Goal: Task Accomplishment & Management: Use online tool/utility

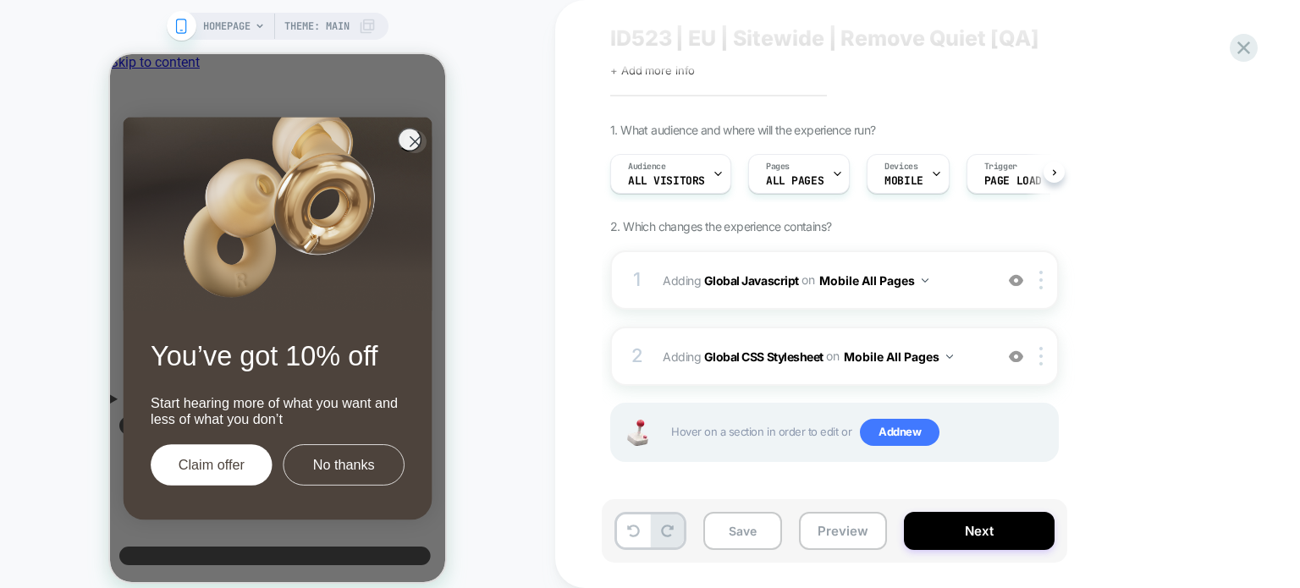
click at [1171, 185] on div "1. What audience and where will the experience run? Audience All Visitors Pages…" at bounding box center [919, 314] width 618 height 382
click at [751, 280] on b "Global Javascript" at bounding box center [751, 280] width 95 height 14
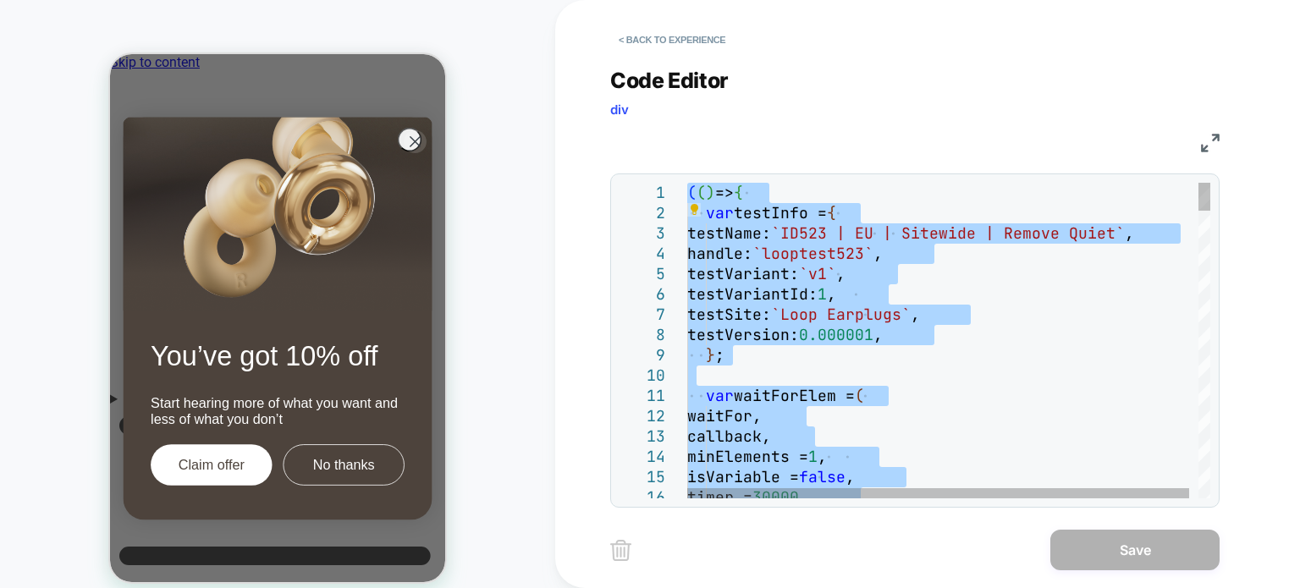
type textarea "**********"
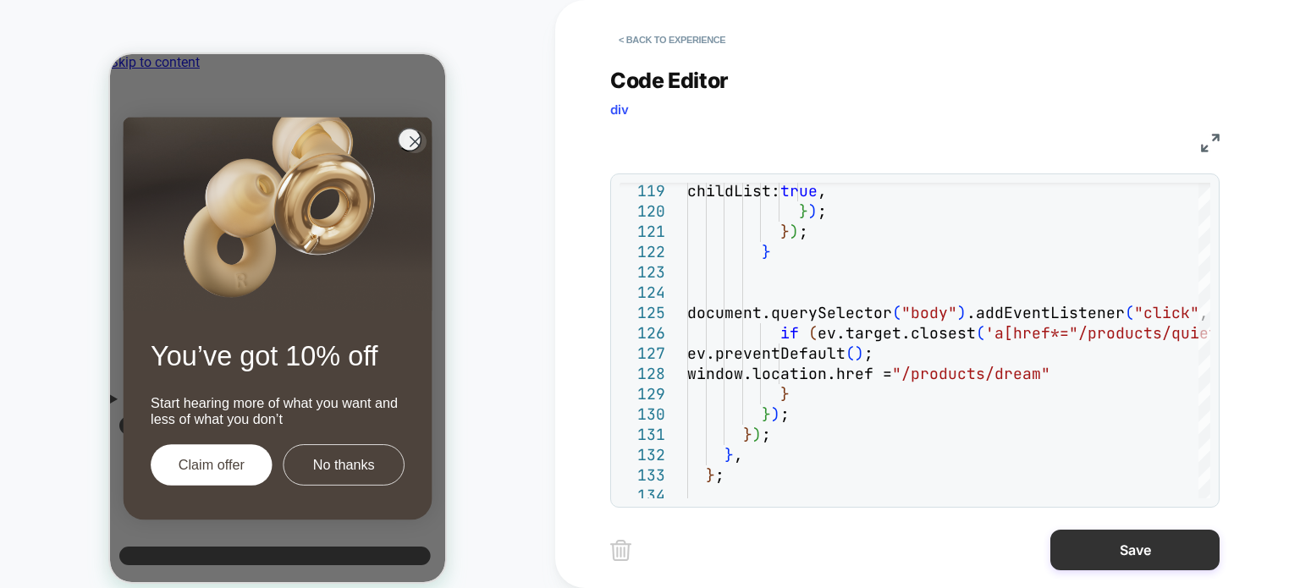
click at [1090, 549] on button "Save" at bounding box center [1134, 550] width 169 height 41
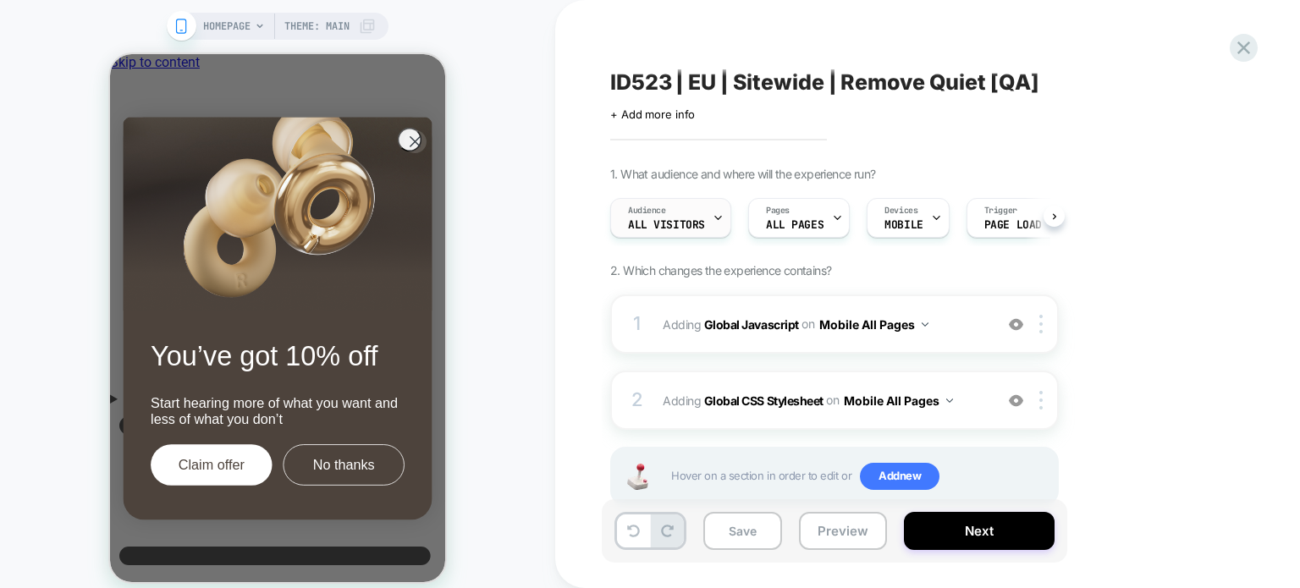
click at [656, 218] on div "Audience All Visitors" at bounding box center [666, 218] width 111 height 38
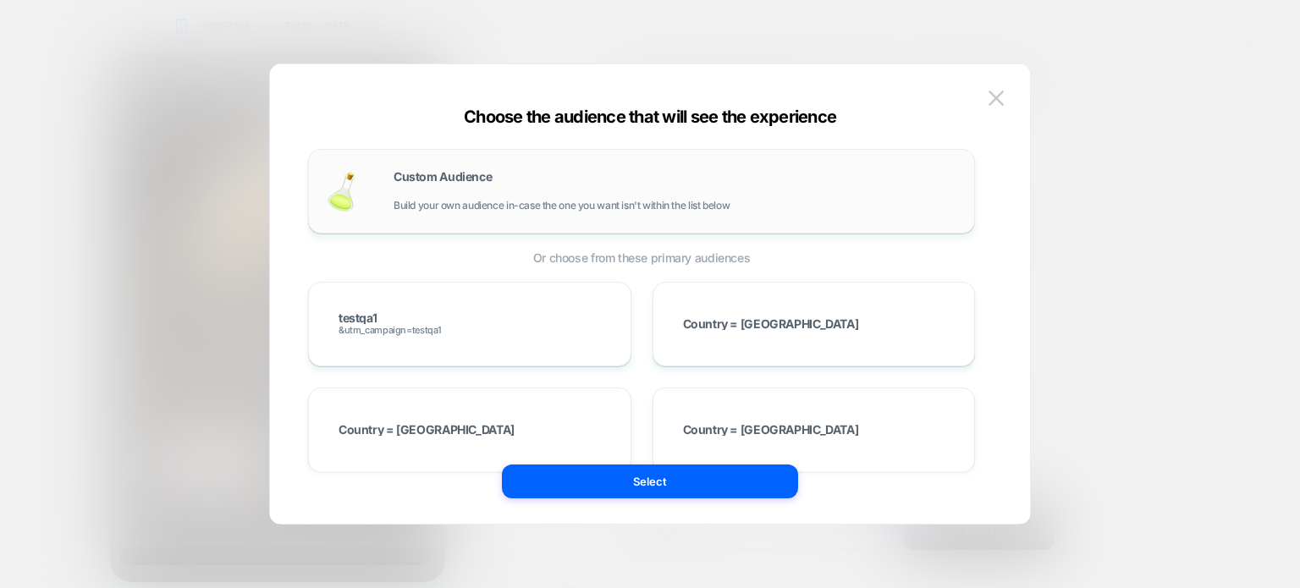
click at [466, 190] on div "Custom Audience Build your own audience in-case the one you want isn't within t…" at bounding box center [676, 191] width 564 height 41
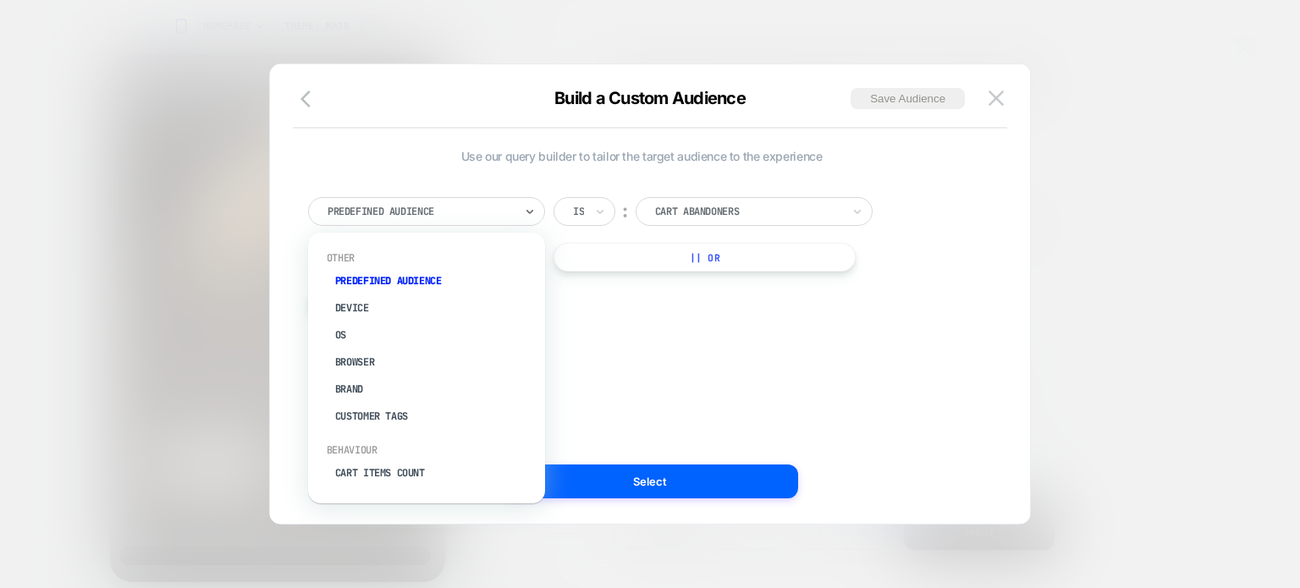
click at [480, 212] on div at bounding box center [421, 211] width 186 height 15
type input "***"
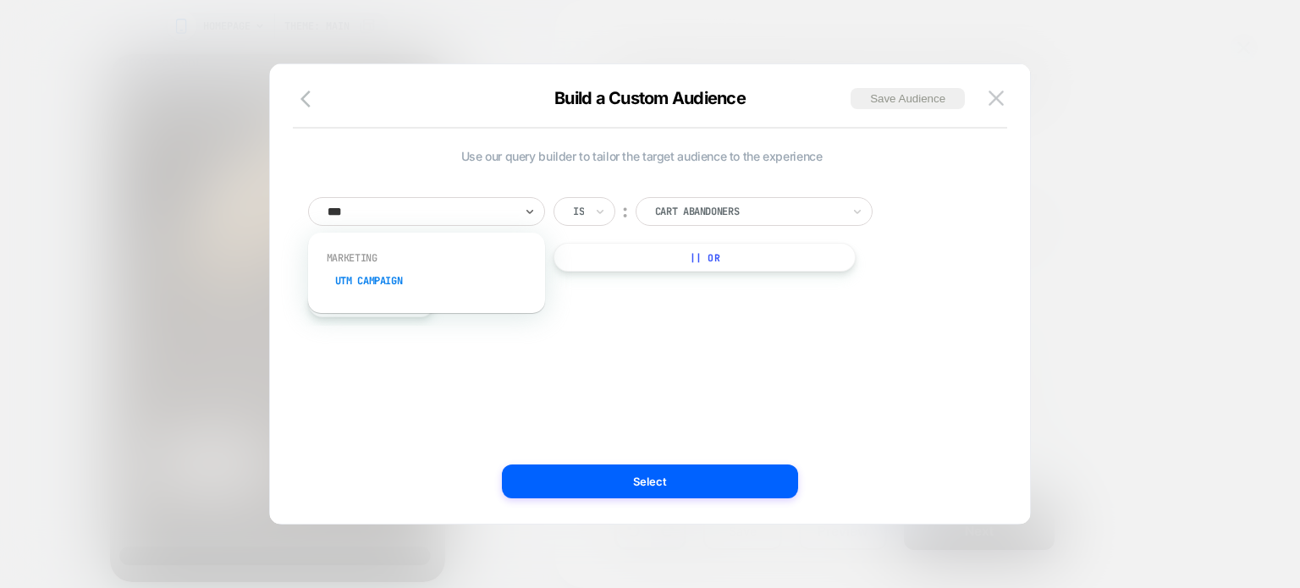
click at [437, 283] on div "UTM Campaign" at bounding box center [435, 280] width 220 height 27
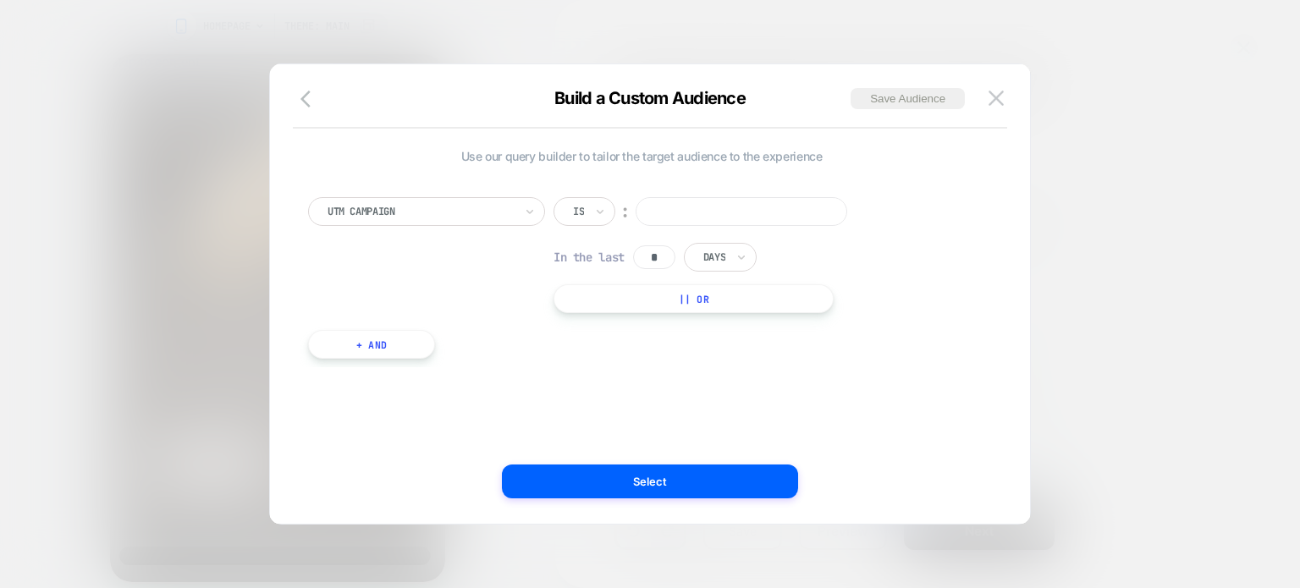
click at [786, 212] on input at bounding box center [742, 211] width 212 height 29
type input "*********"
click at [336, 339] on button "+ And" at bounding box center [371, 344] width 127 height 29
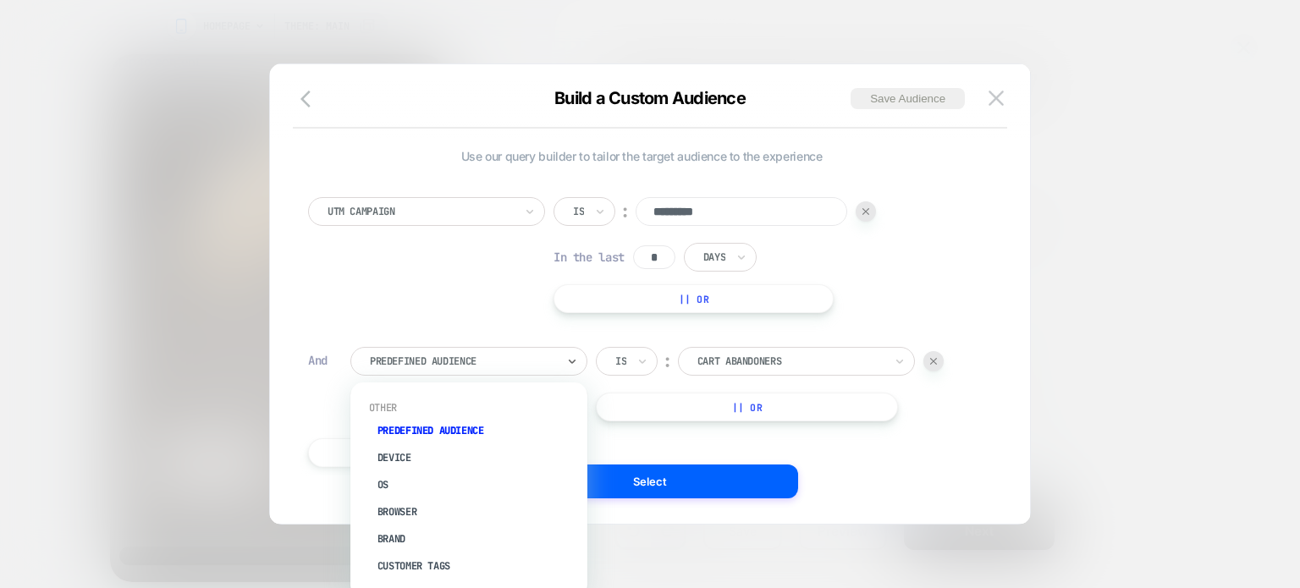
click at [430, 365] on div at bounding box center [463, 361] width 186 height 15
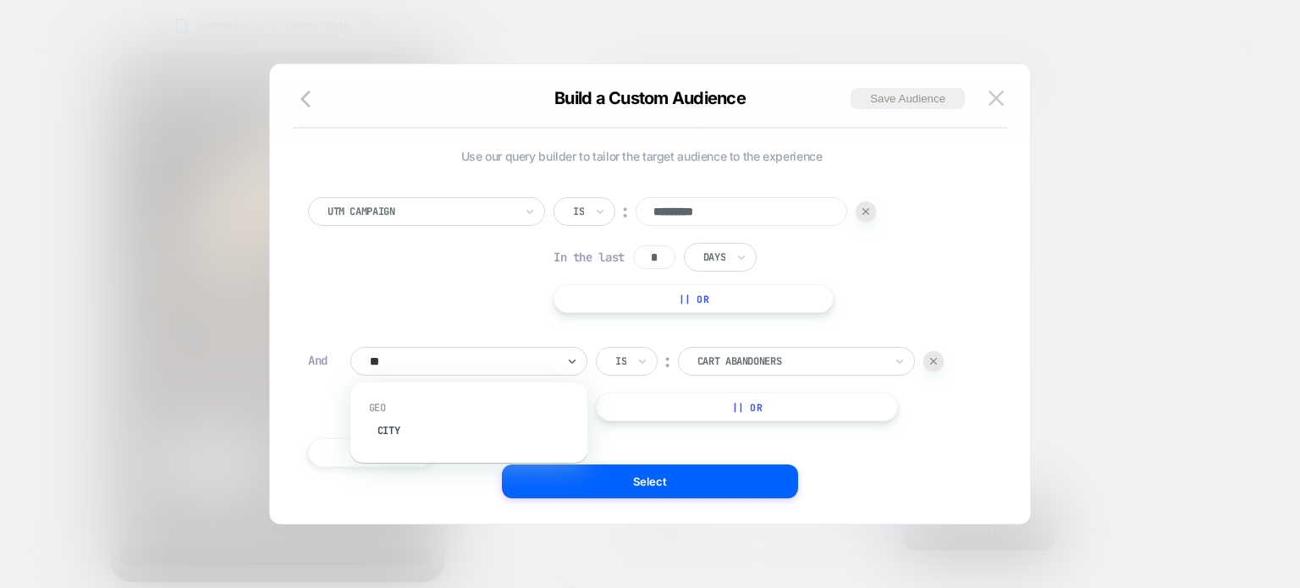
type input "*"
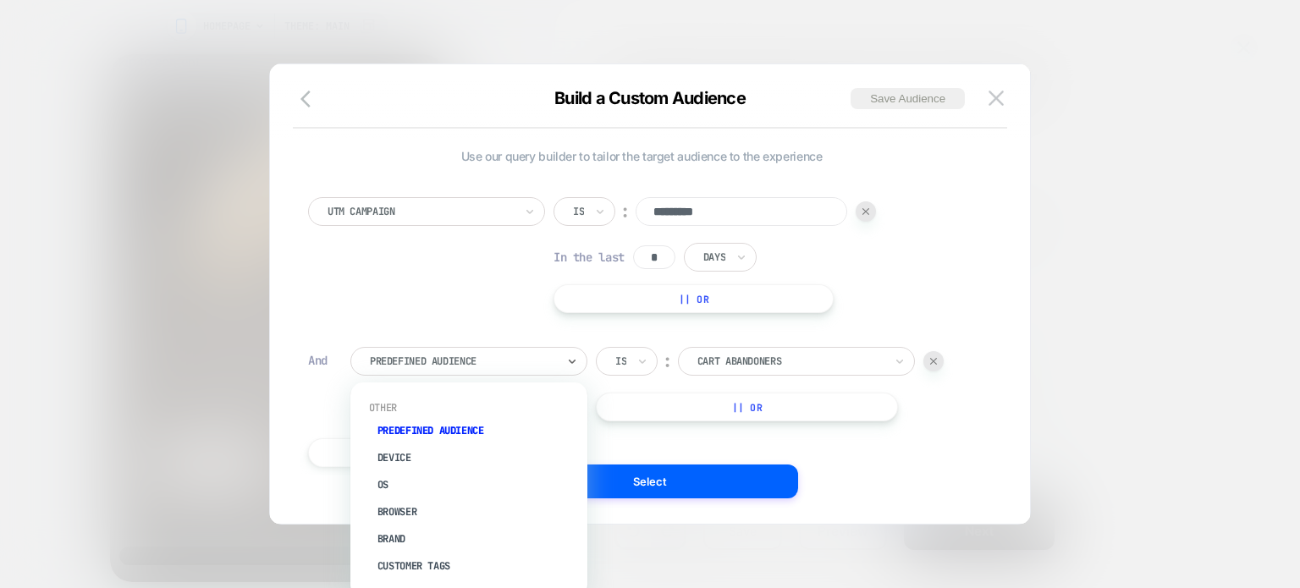
click at [453, 427] on div "Predefined Audience" at bounding box center [477, 430] width 220 height 27
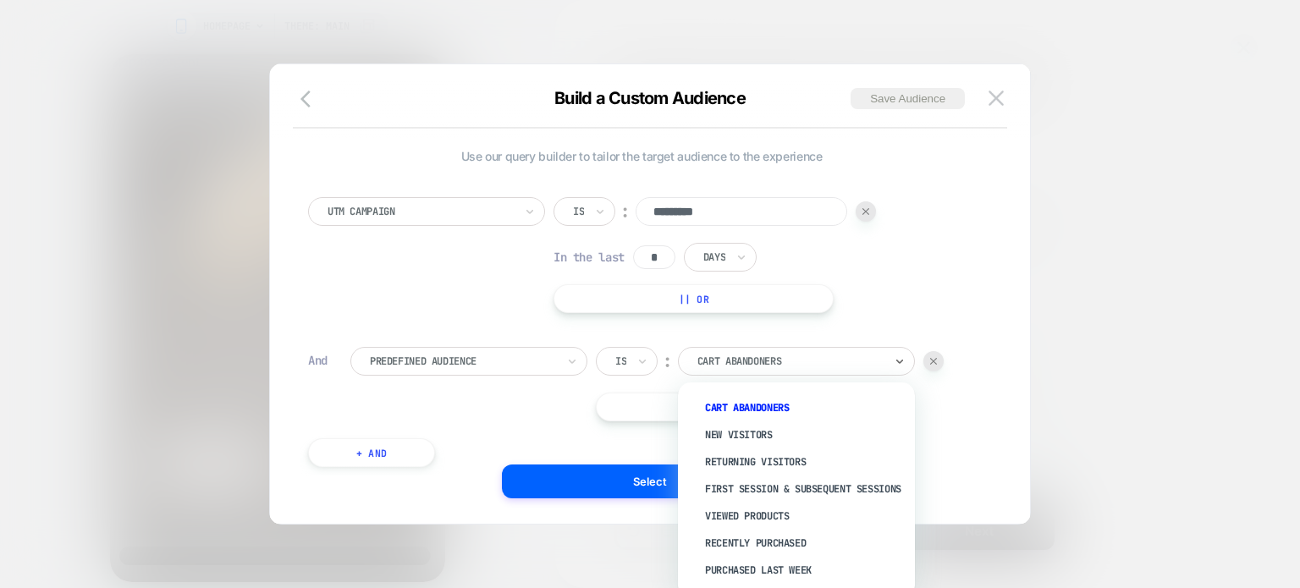
click at [736, 368] on div at bounding box center [790, 361] width 186 height 15
click at [737, 428] on div "New Visitors" at bounding box center [805, 435] width 220 height 27
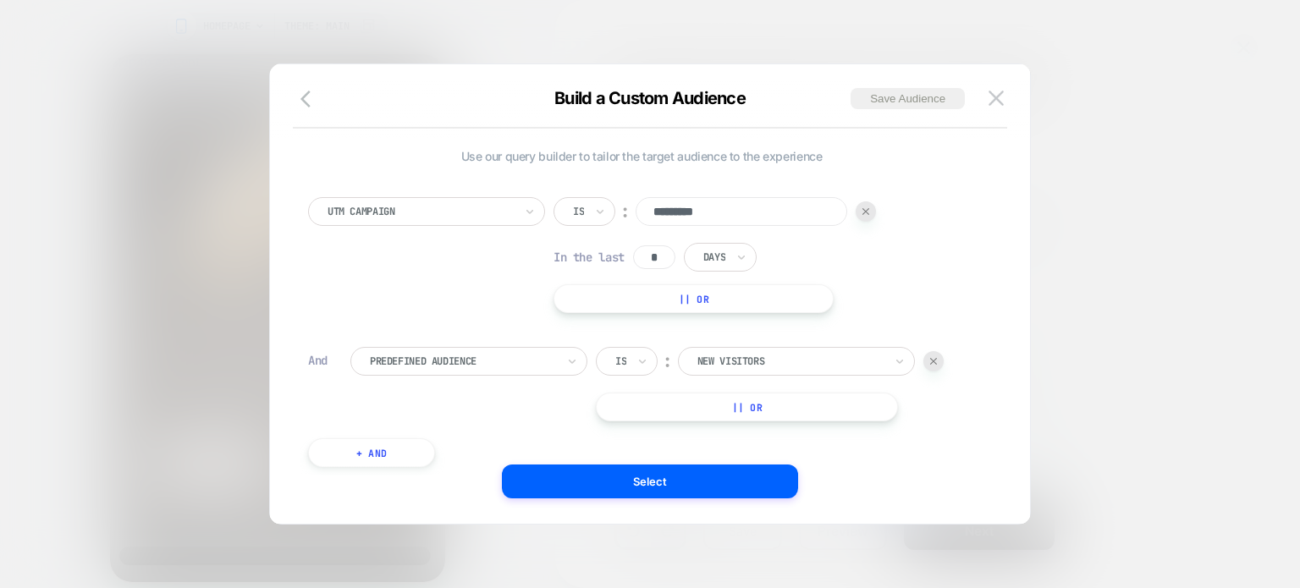
scroll to position [17, 0]
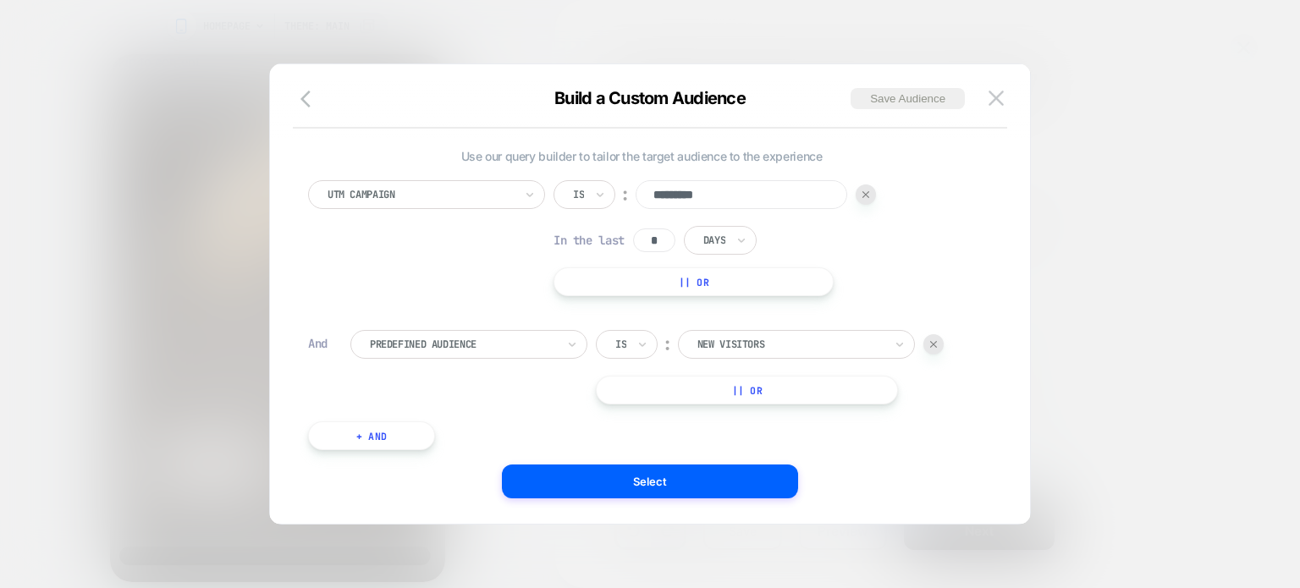
click at [407, 426] on button "+ And" at bounding box center [371, 436] width 127 height 29
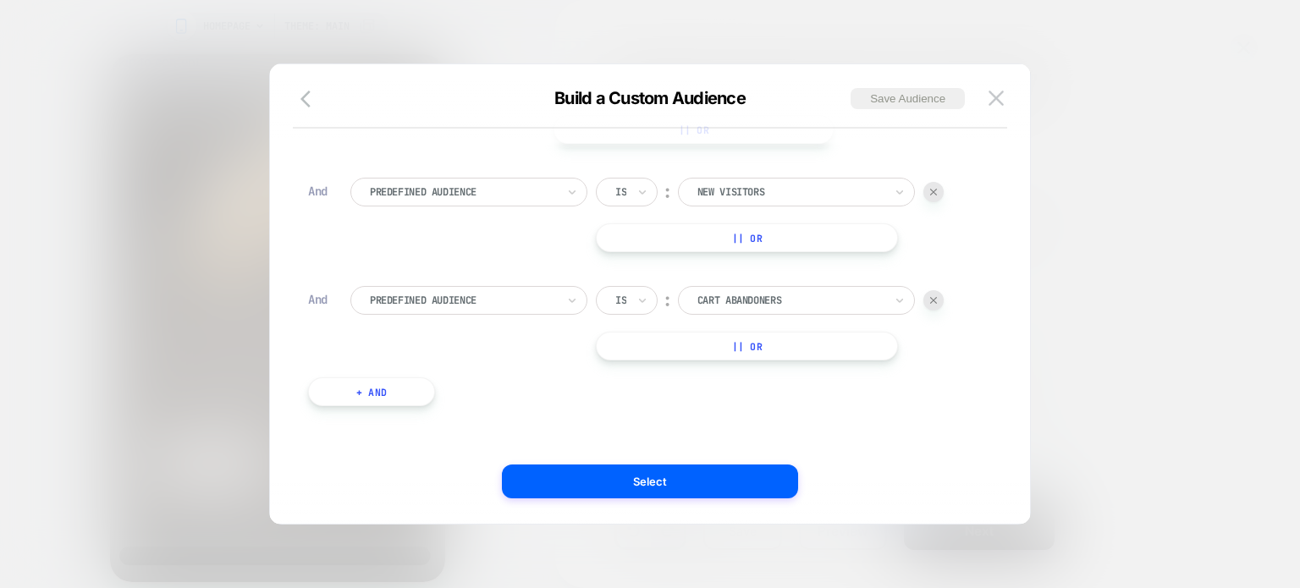
click at [471, 293] on div at bounding box center [463, 300] width 186 height 15
type input "*"
type input "***"
click at [429, 365] on div "UTM Source" at bounding box center [477, 368] width 220 height 27
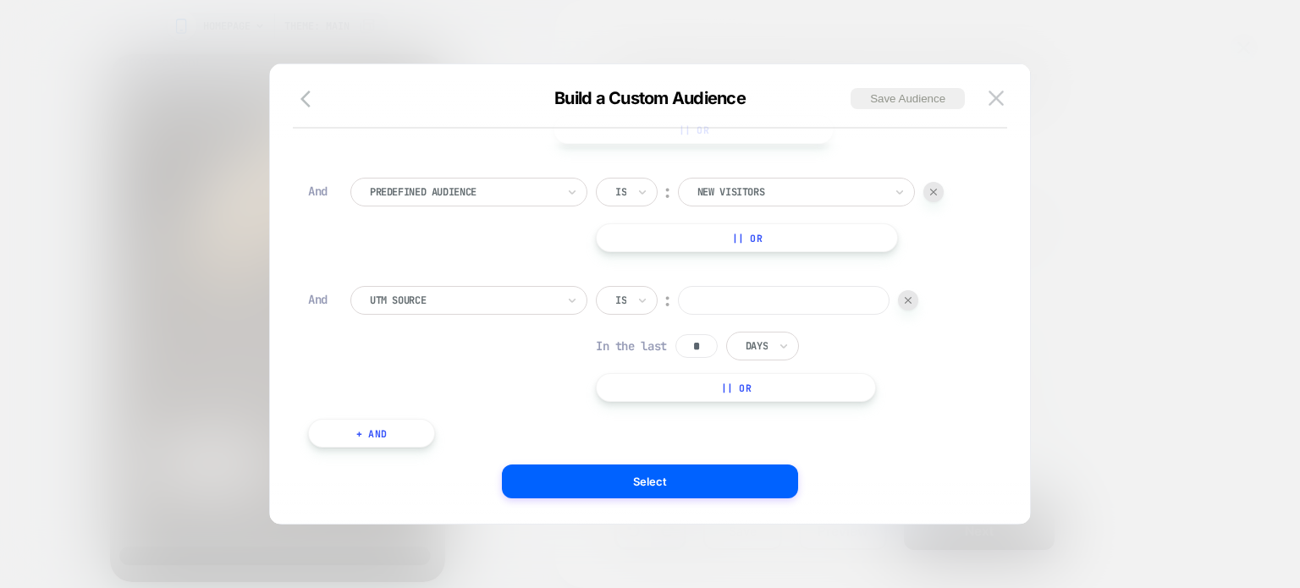
click at [745, 295] on input at bounding box center [784, 300] width 212 height 29
type input "********"
click at [652, 294] on div "Is" at bounding box center [627, 300] width 62 height 29
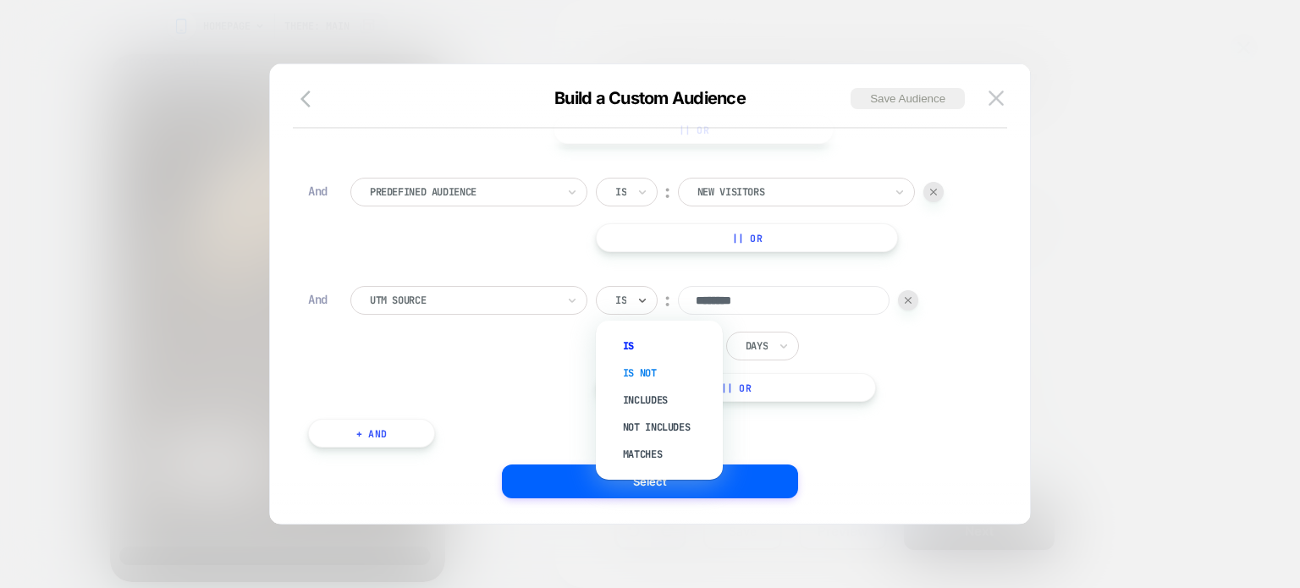
click at [652, 378] on div "Is not" at bounding box center [668, 373] width 110 height 27
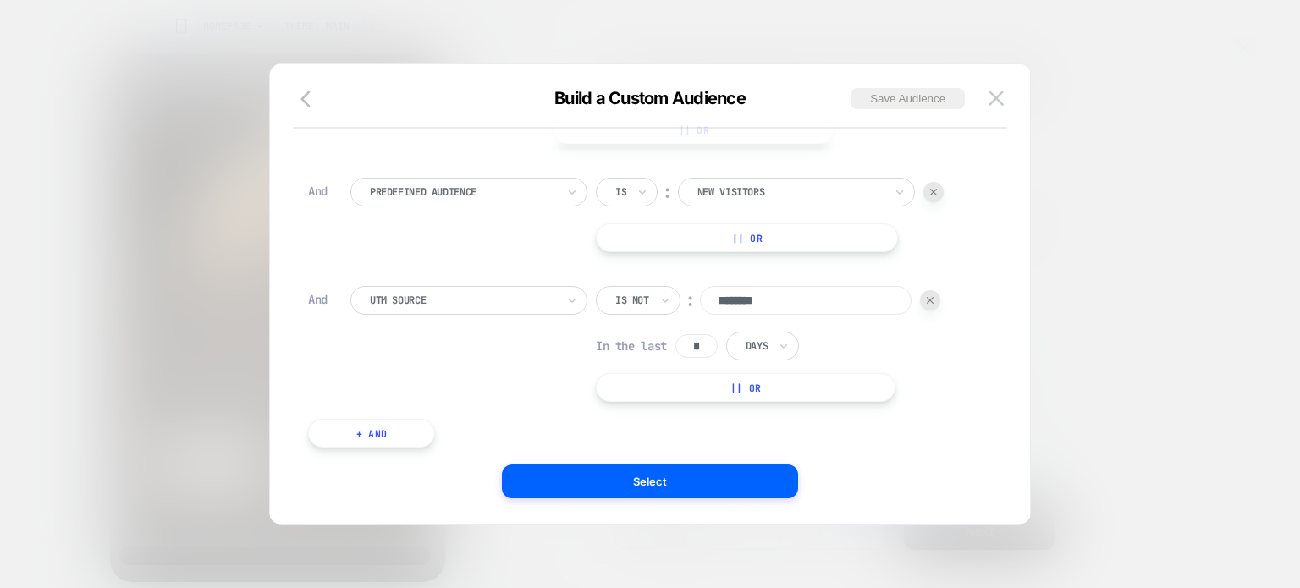
click at [355, 426] on button "+ And" at bounding box center [371, 433] width 127 height 29
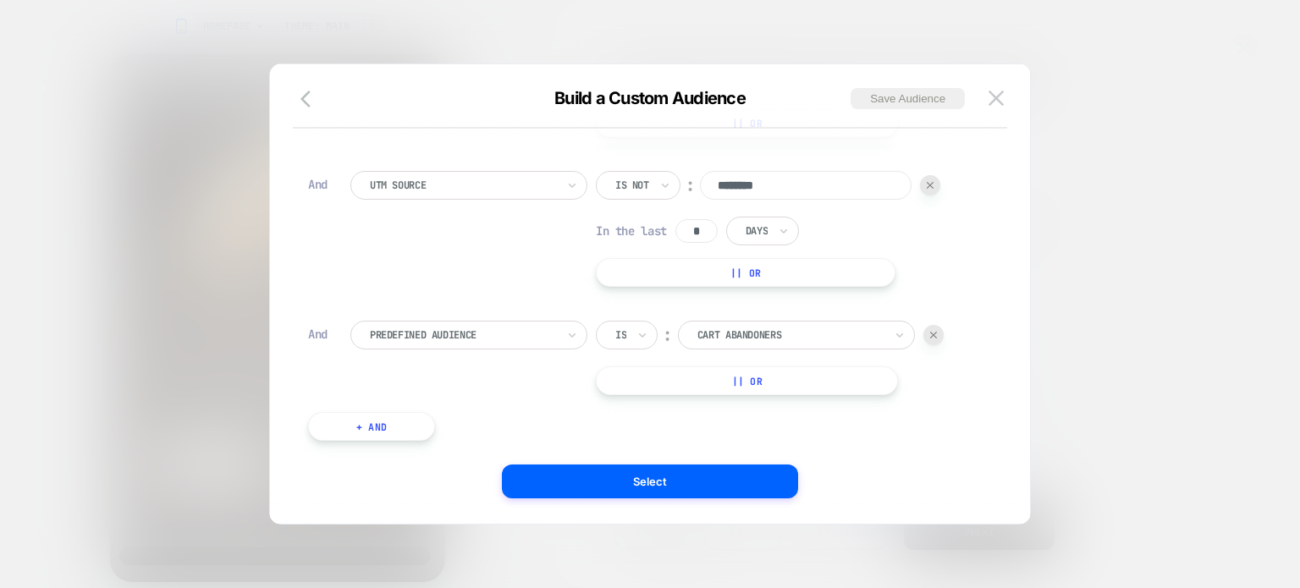
scroll to position [267, 0]
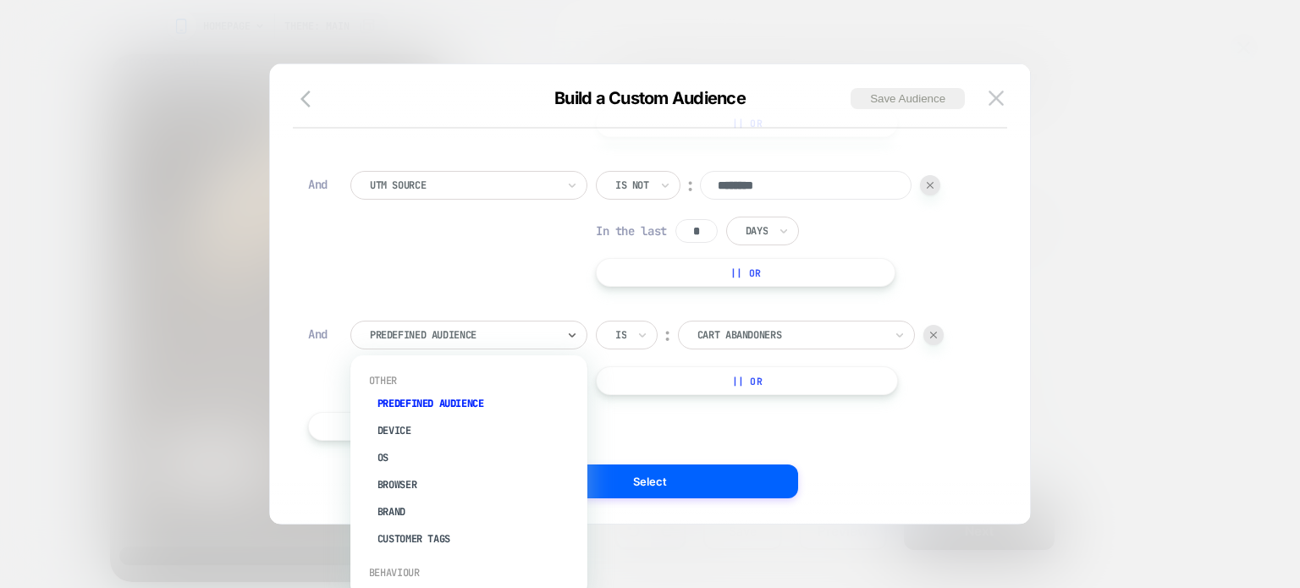
click at [452, 343] on div "Predefined Audience" at bounding box center [463, 335] width 190 height 19
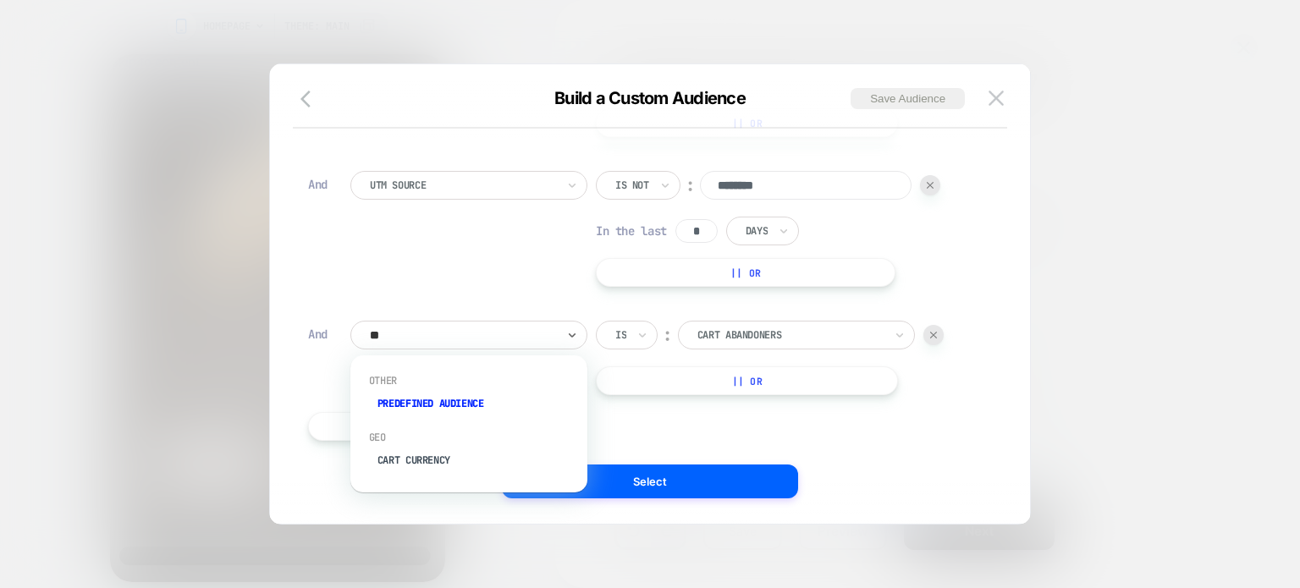
type input "*"
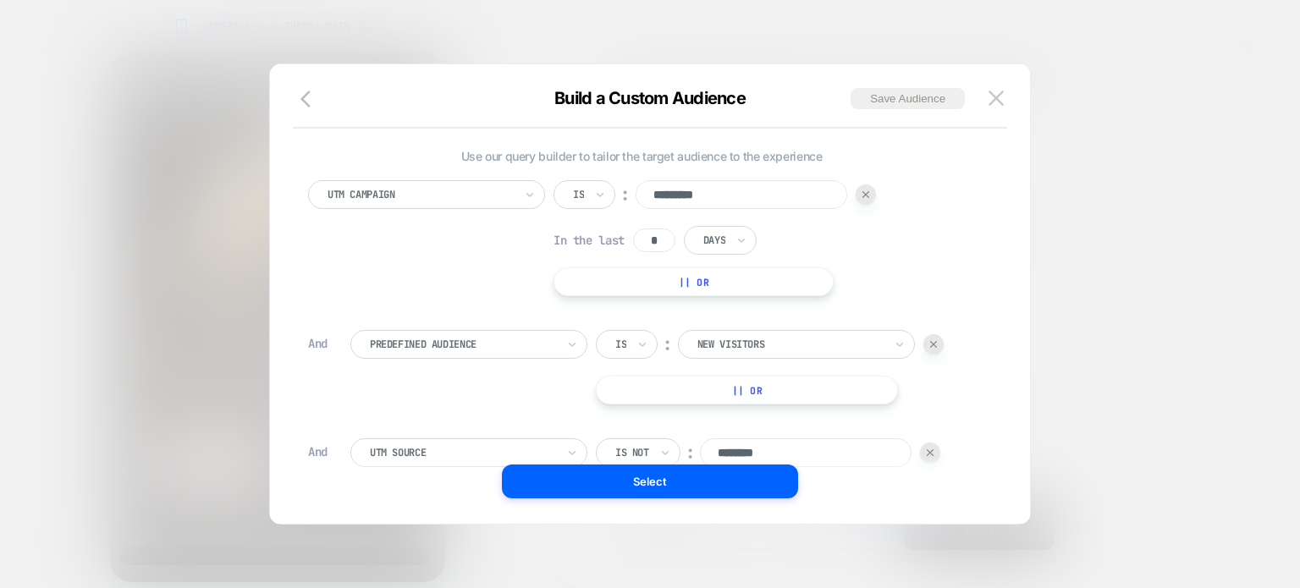
scroll to position [302, 0]
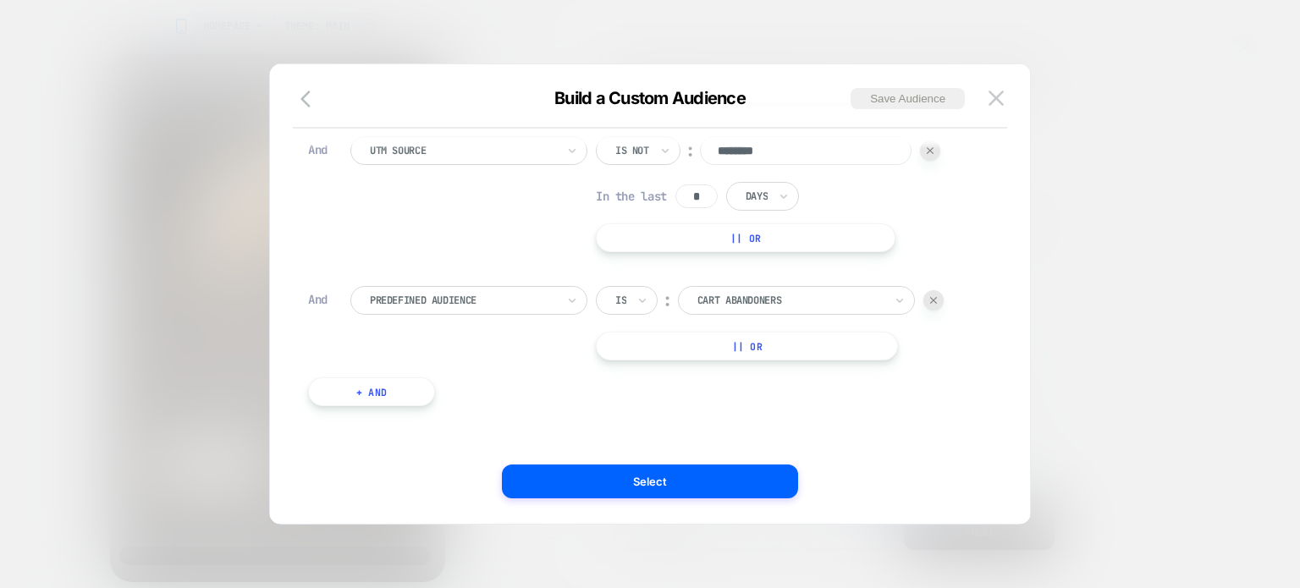
click at [938, 293] on div at bounding box center [933, 300] width 20 height 20
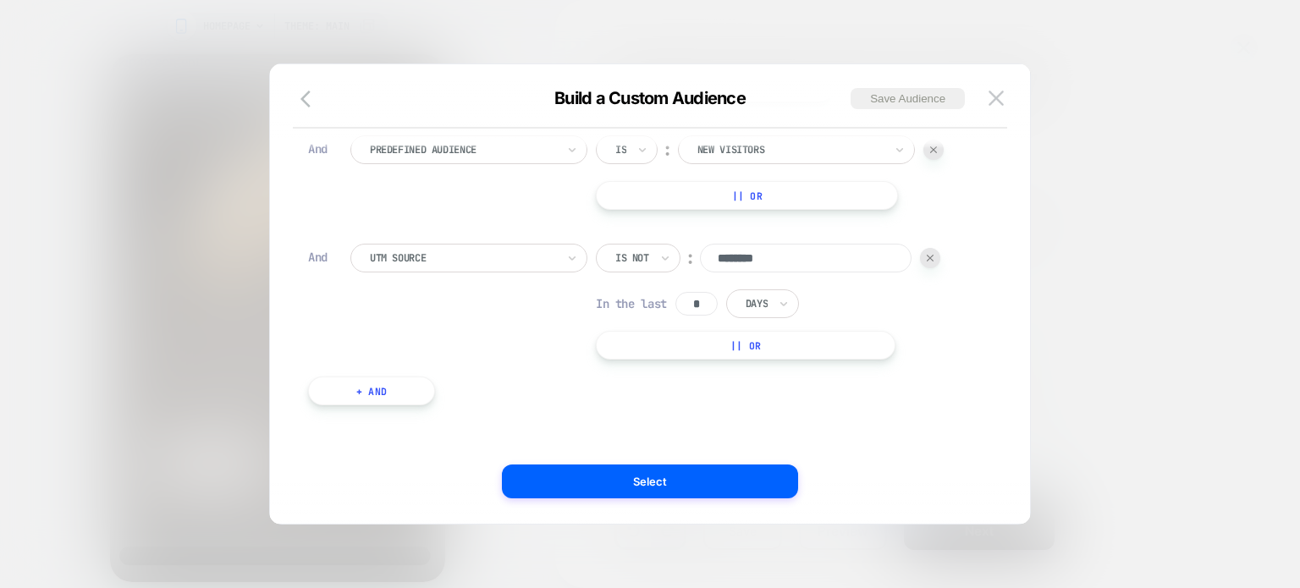
scroll to position [194, 0]
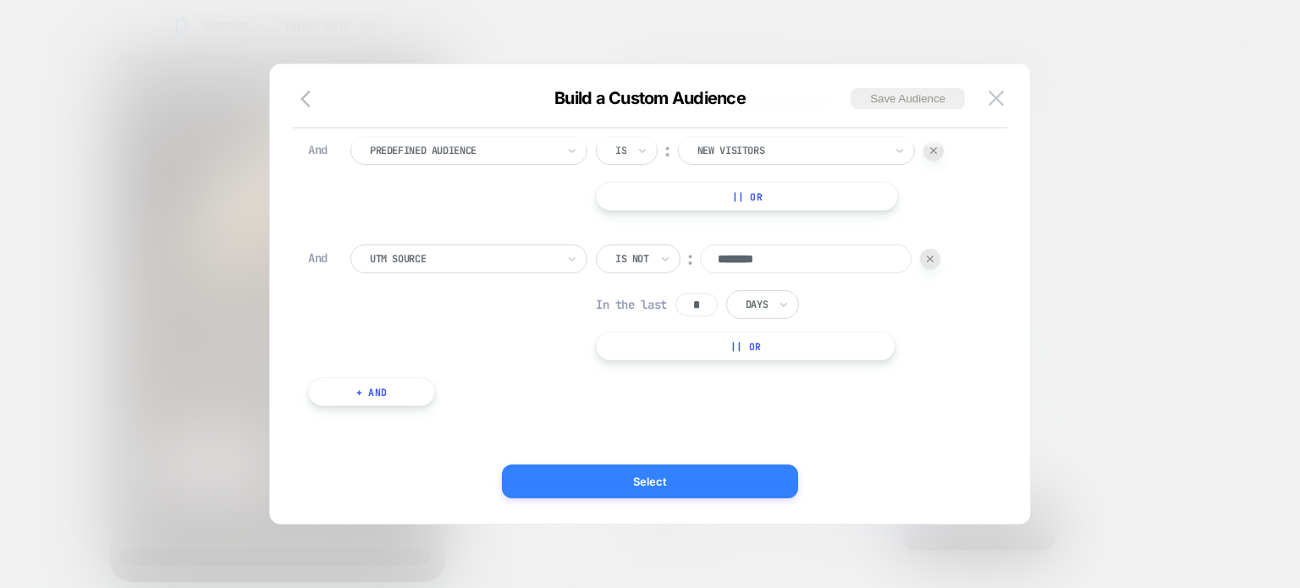
click at [755, 469] on button "Select" at bounding box center [650, 482] width 296 height 34
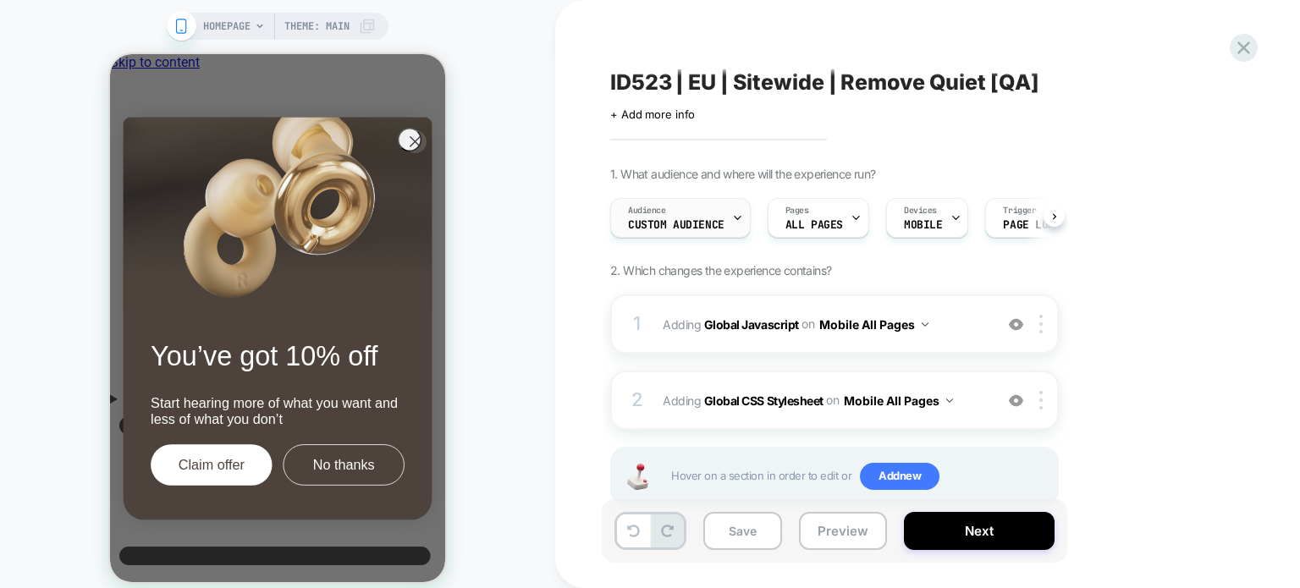
click at [709, 221] on span "Custom Audience" at bounding box center [676, 225] width 96 height 12
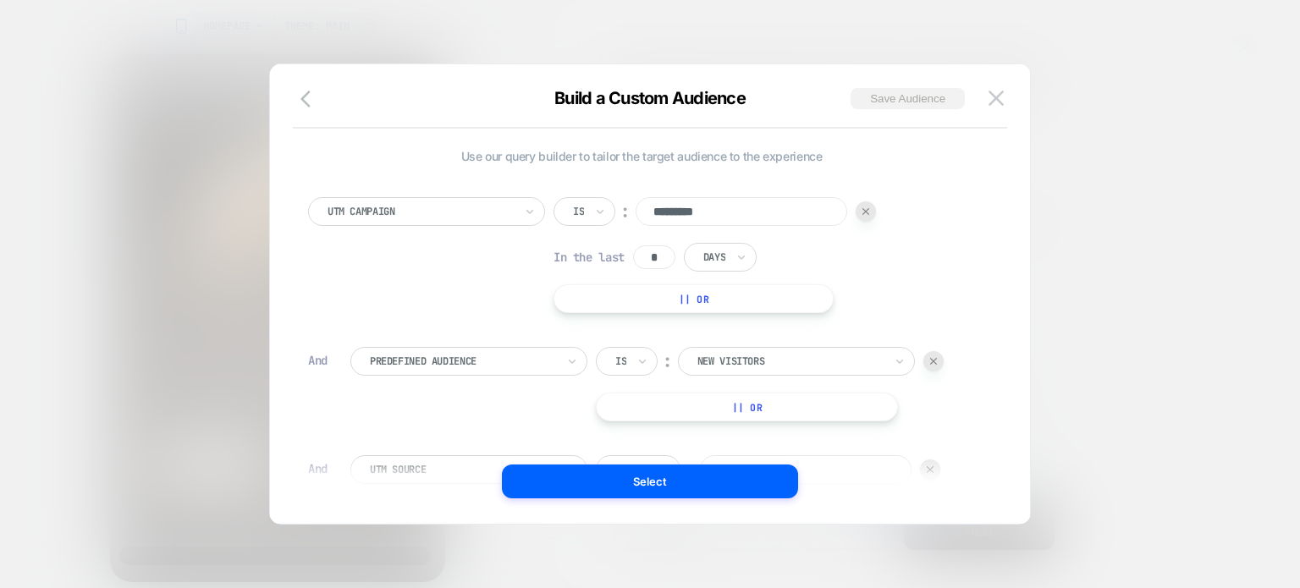
click at [904, 99] on button "Save Audience" at bounding box center [908, 98] width 114 height 21
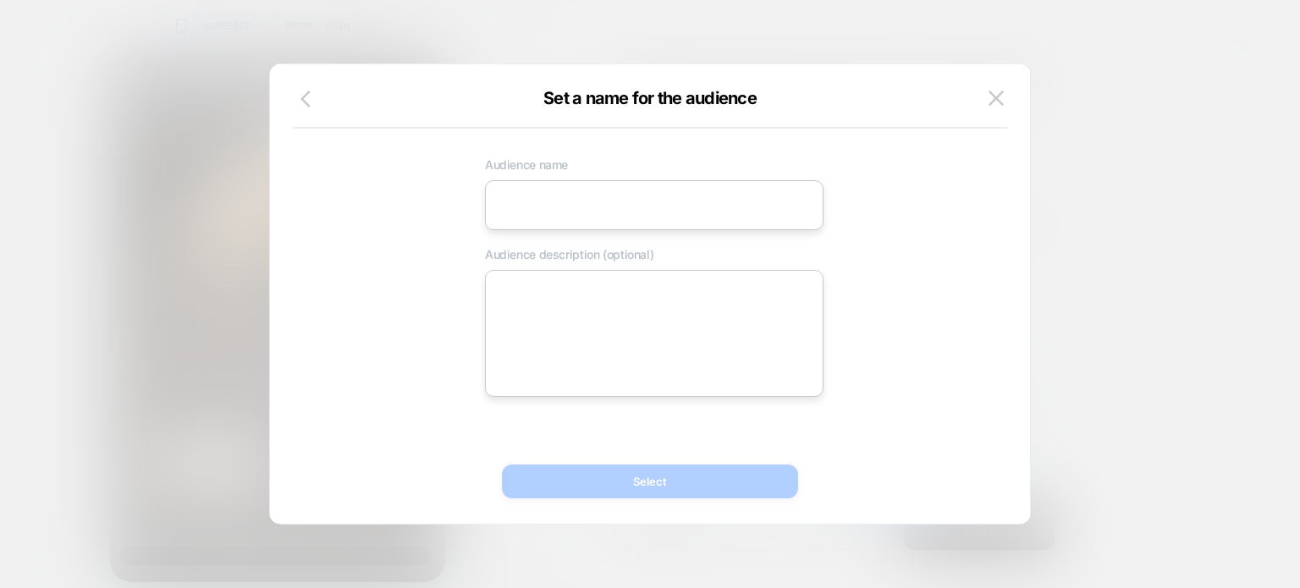
click at [306, 111] on button "button" at bounding box center [310, 100] width 30 height 25
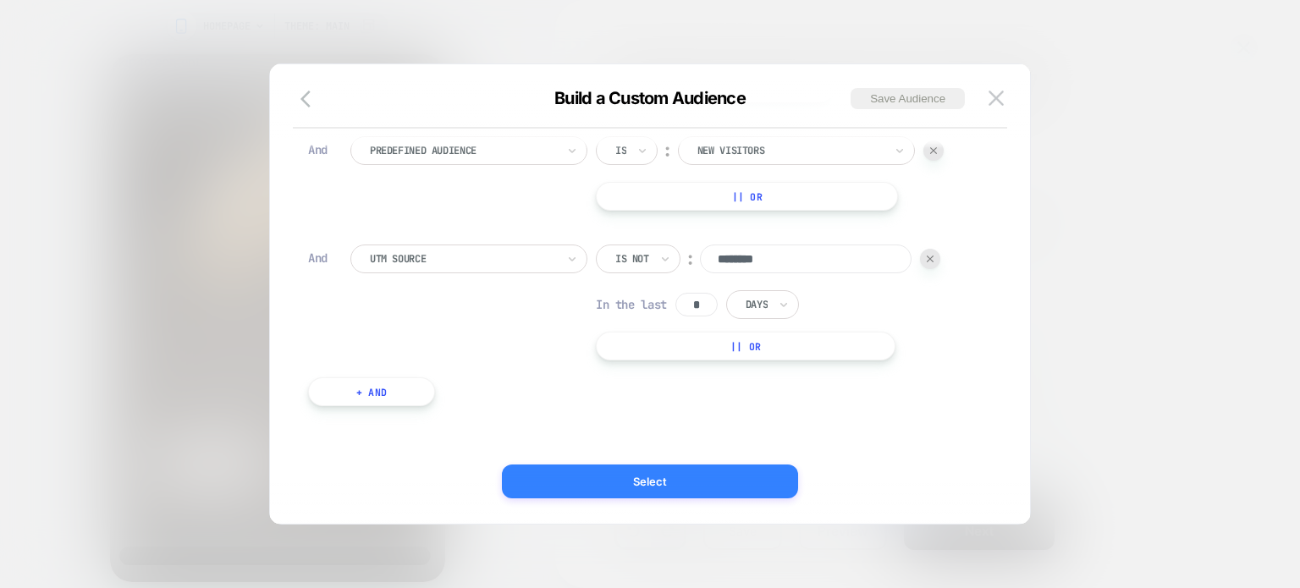
click at [649, 476] on button "Select" at bounding box center [650, 482] width 296 height 34
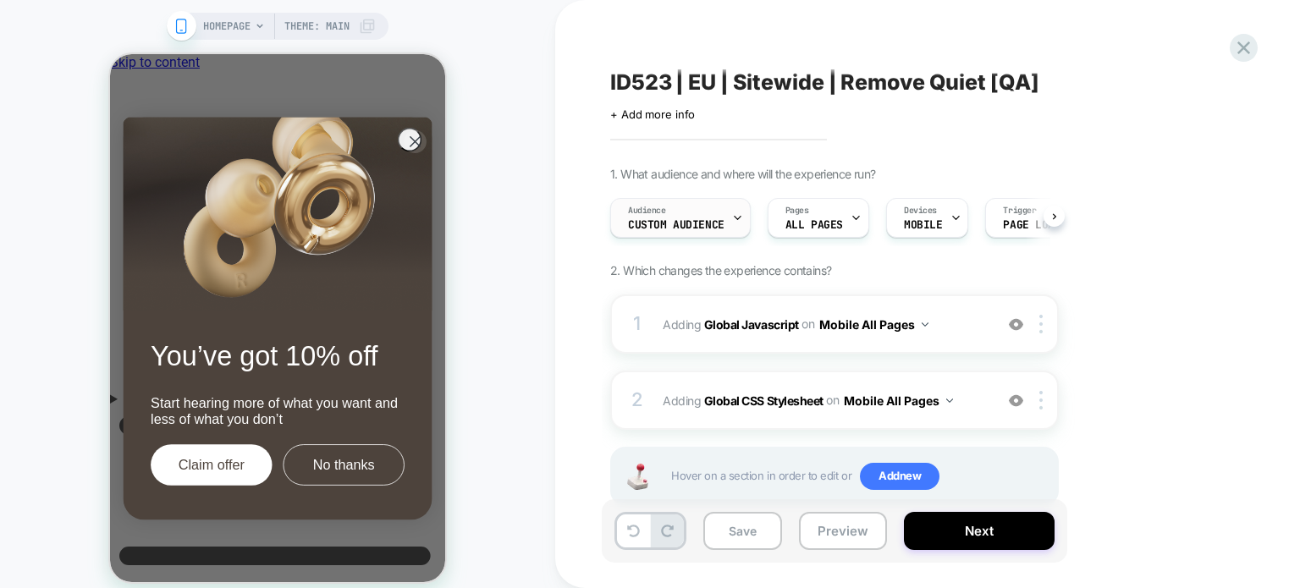
click at [622, 216] on div "Audience Custom Audience" at bounding box center [676, 218] width 130 height 38
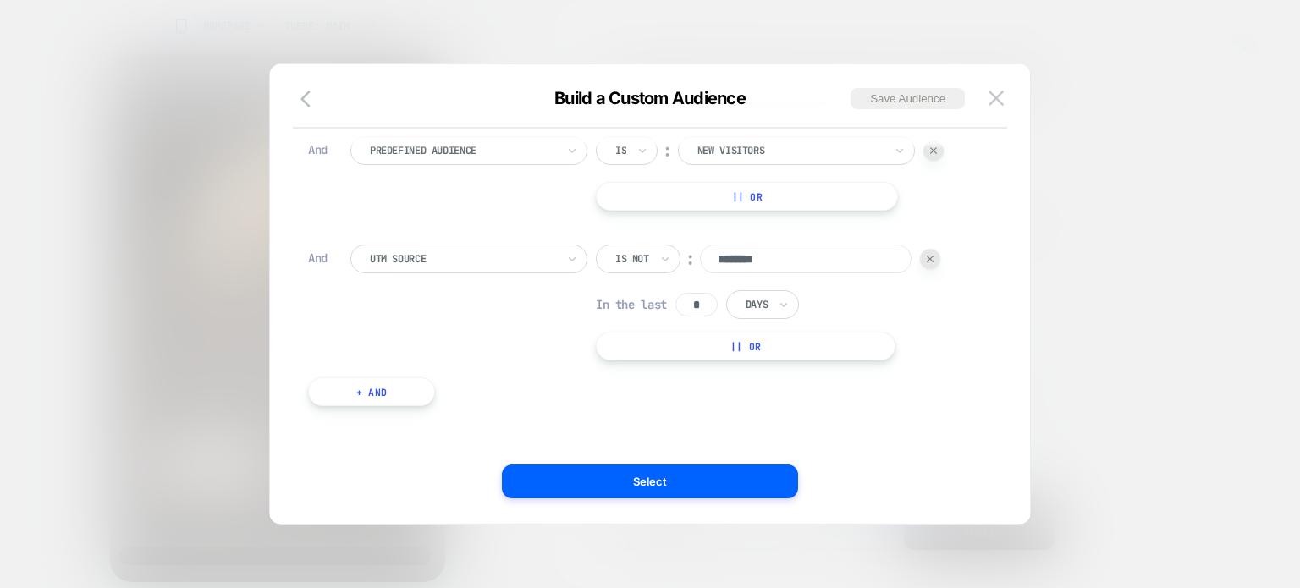
click at [401, 397] on button "+ And" at bounding box center [371, 392] width 127 height 29
click at [295, 107] on div "Build a Custom Audience Save Audience" at bounding box center [650, 108] width 760 height 41
click at [303, 91] on icon "button" at bounding box center [310, 99] width 20 height 20
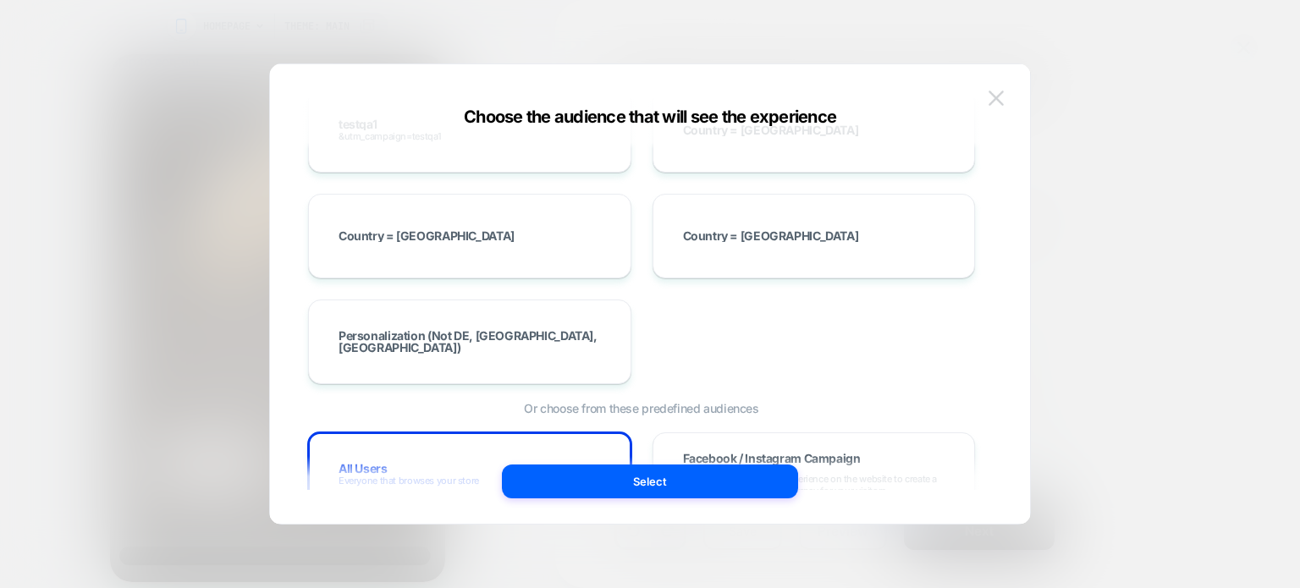
click at [986, 102] on button at bounding box center [996, 97] width 25 height 25
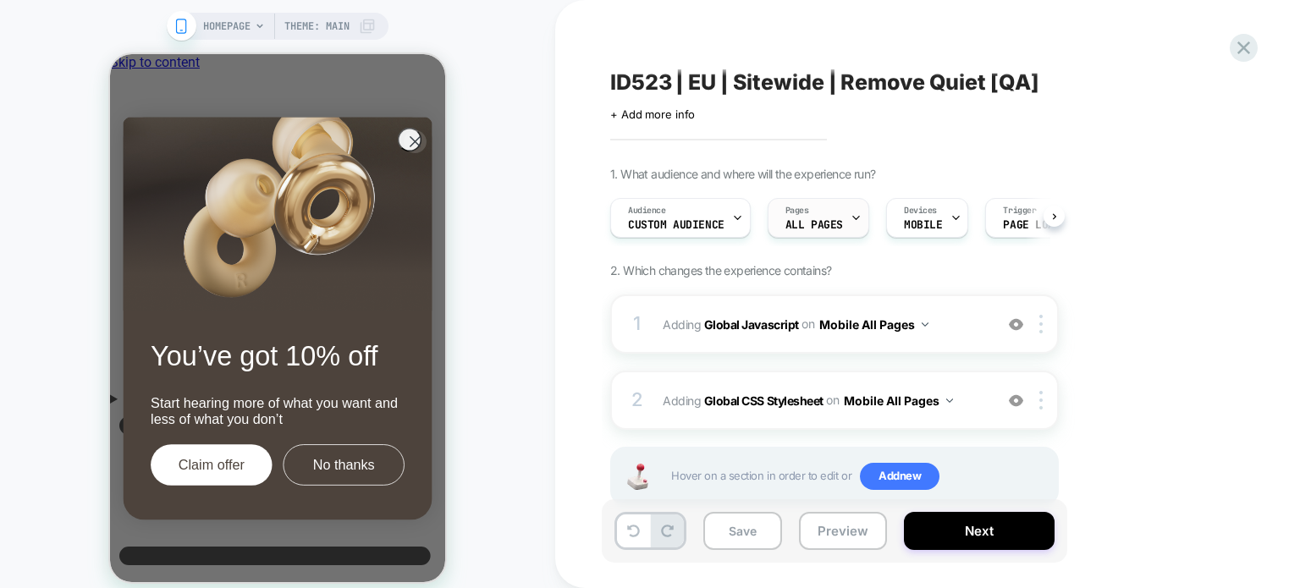
click at [836, 217] on div "Pages ALL PAGES" at bounding box center [814, 218] width 91 height 38
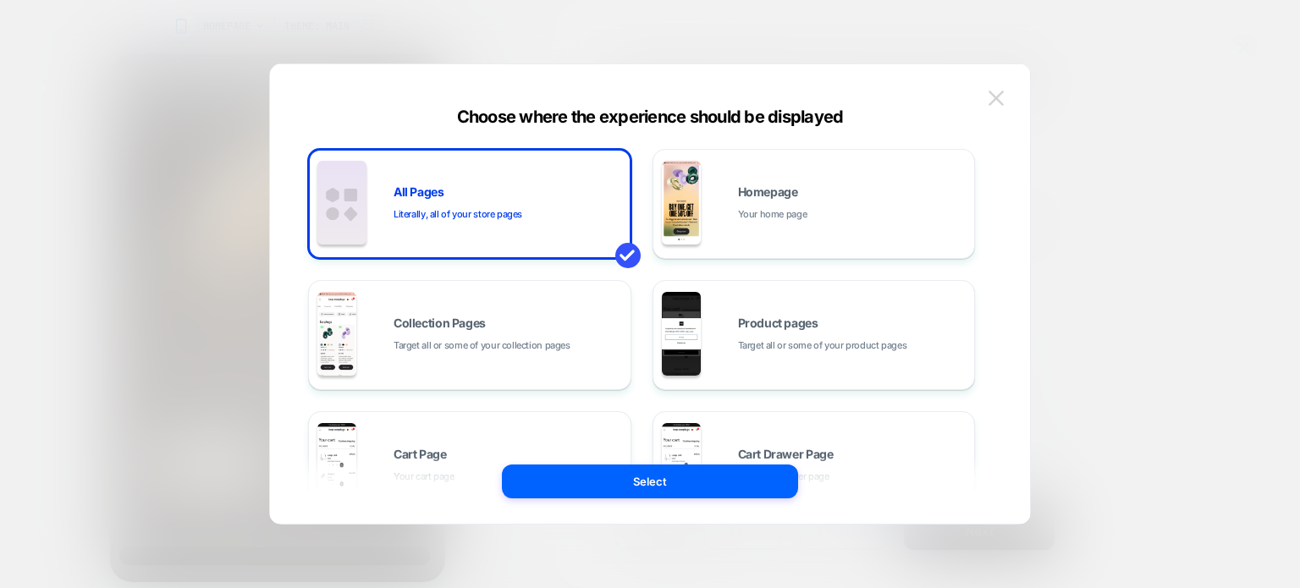
click at [999, 99] on img at bounding box center [996, 98] width 15 height 14
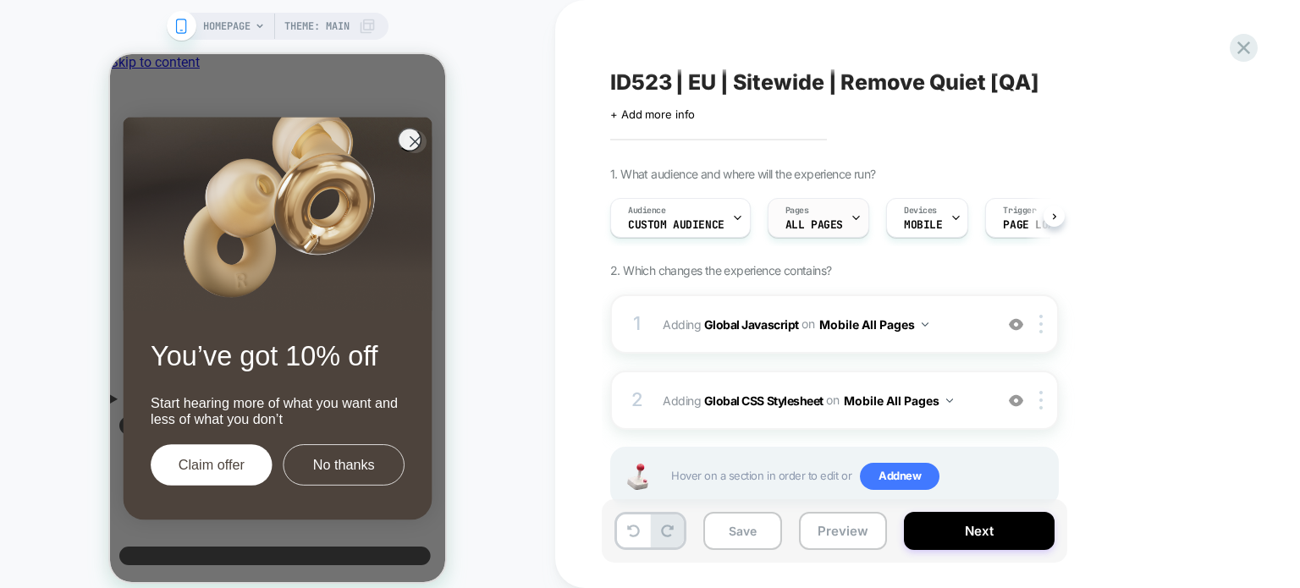
click at [808, 225] on span "ALL PAGES" at bounding box center [814, 225] width 58 height 12
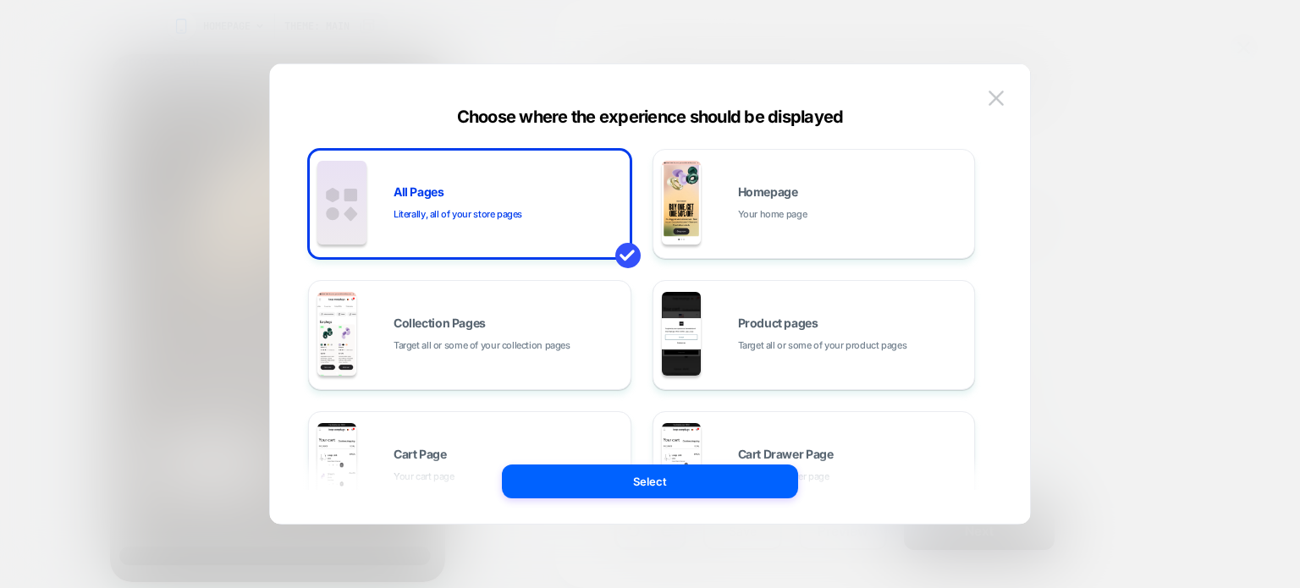
scroll to position [344, 0]
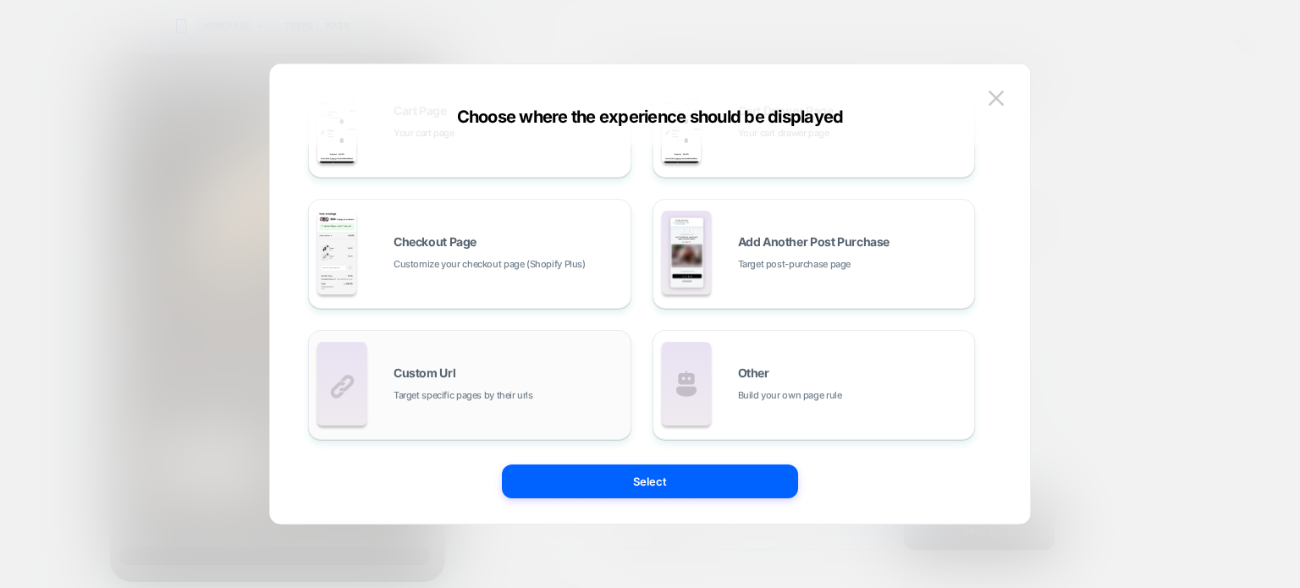
click at [576, 379] on div "Custom Url Target specific pages by their urls" at bounding box center [508, 385] width 229 height 36
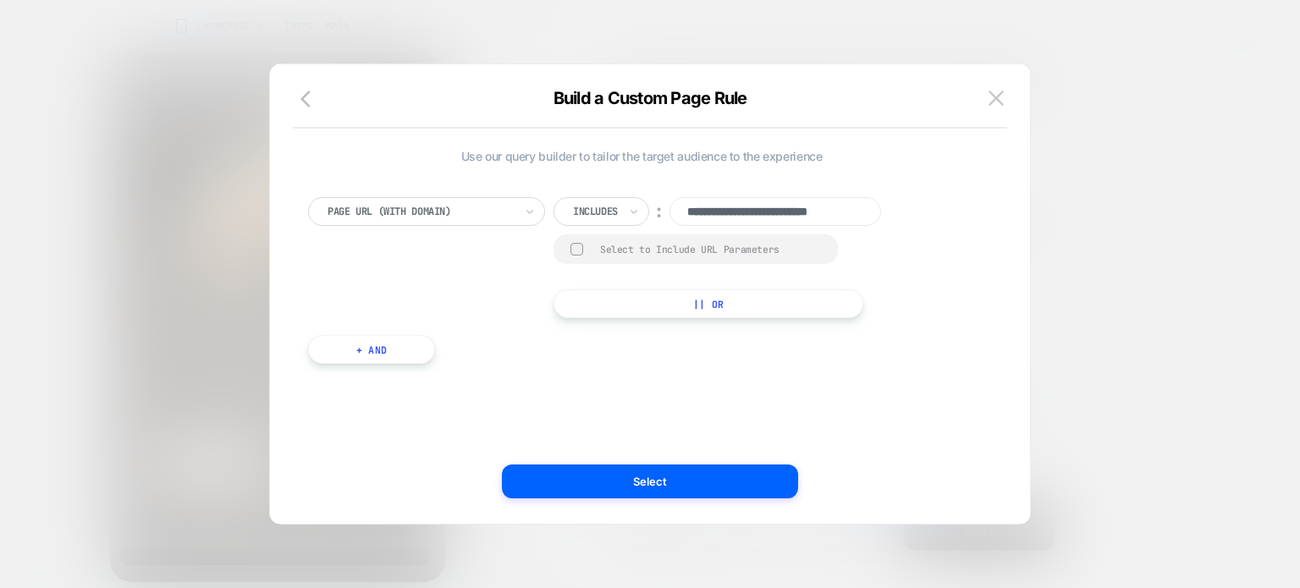
scroll to position [0, 0]
click at [492, 205] on div at bounding box center [421, 211] width 186 height 15
click at [314, 94] on icon "button" at bounding box center [310, 99] width 20 height 20
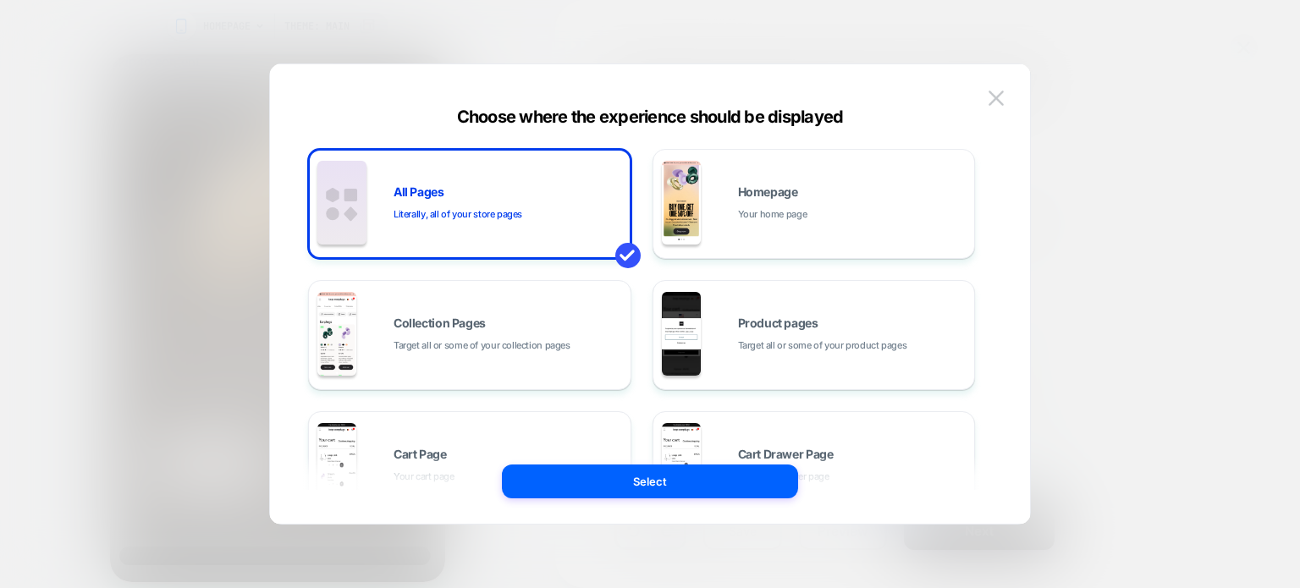
click at [980, 94] on div "All Pages Literally, all of your store pages Homepage Your home page Collection…" at bounding box center [649, 302] width 709 height 443
click at [992, 101] on img at bounding box center [996, 98] width 15 height 14
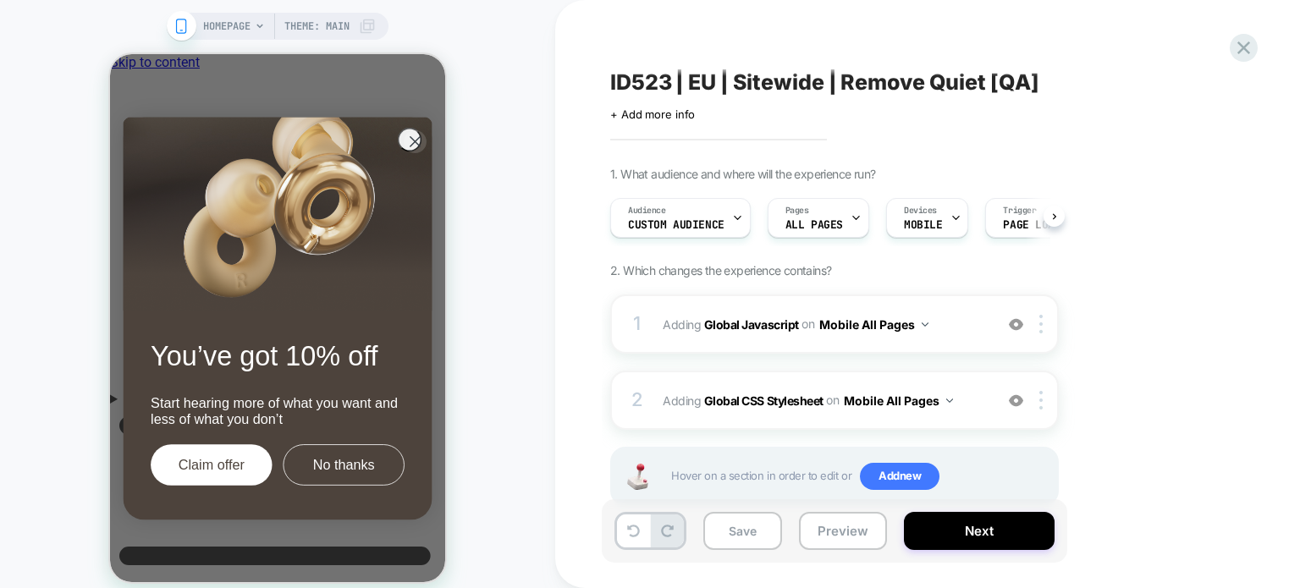
scroll to position [44, 0]
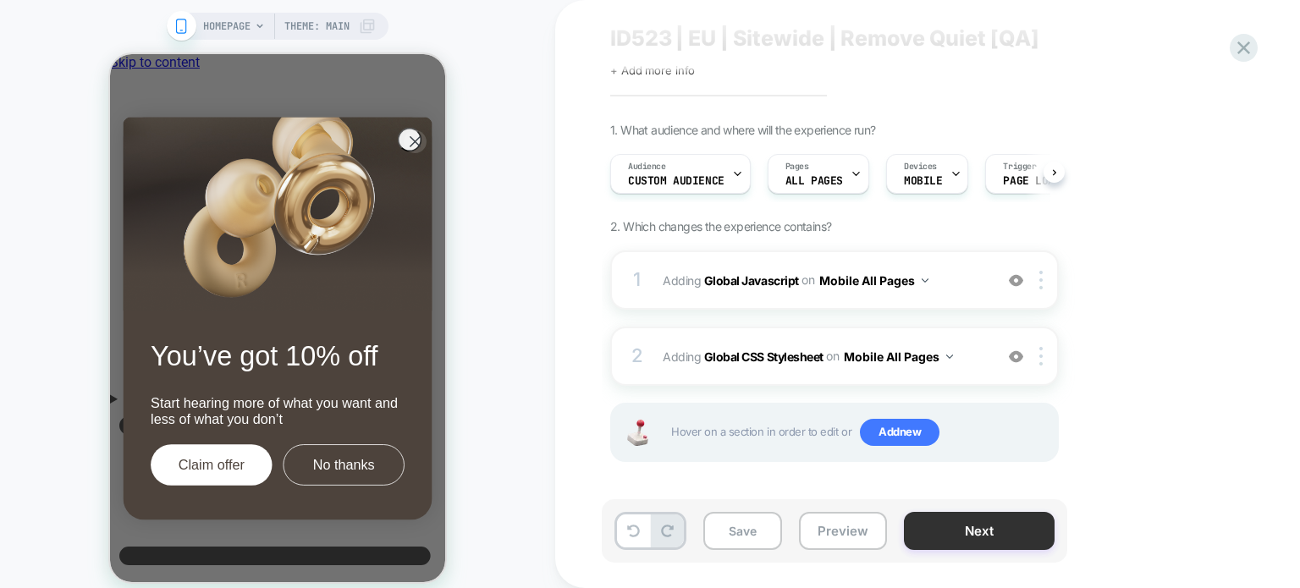
click at [958, 534] on button "Next" at bounding box center [979, 531] width 151 height 38
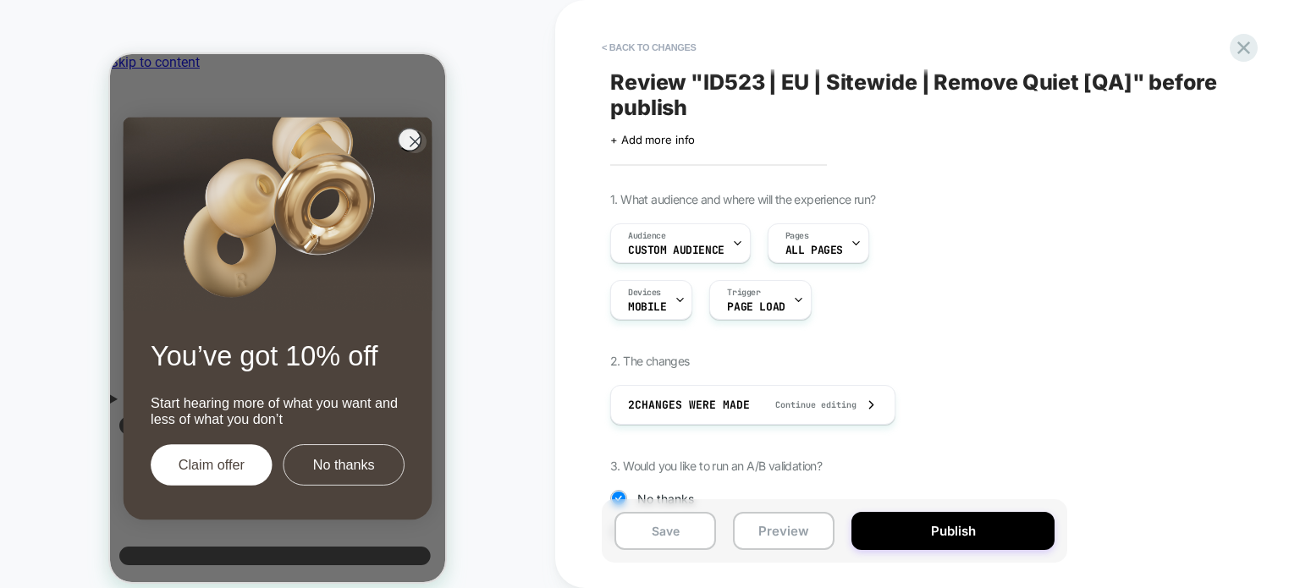
scroll to position [178, 0]
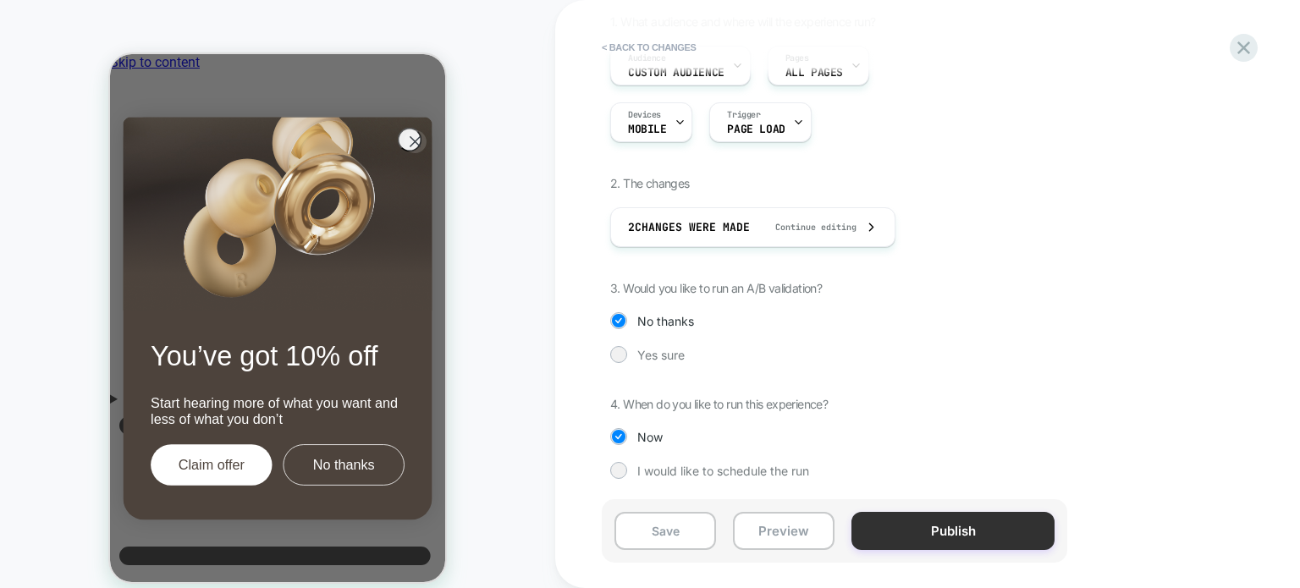
click at [934, 534] on button "Publish" at bounding box center [953, 531] width 203 height 38
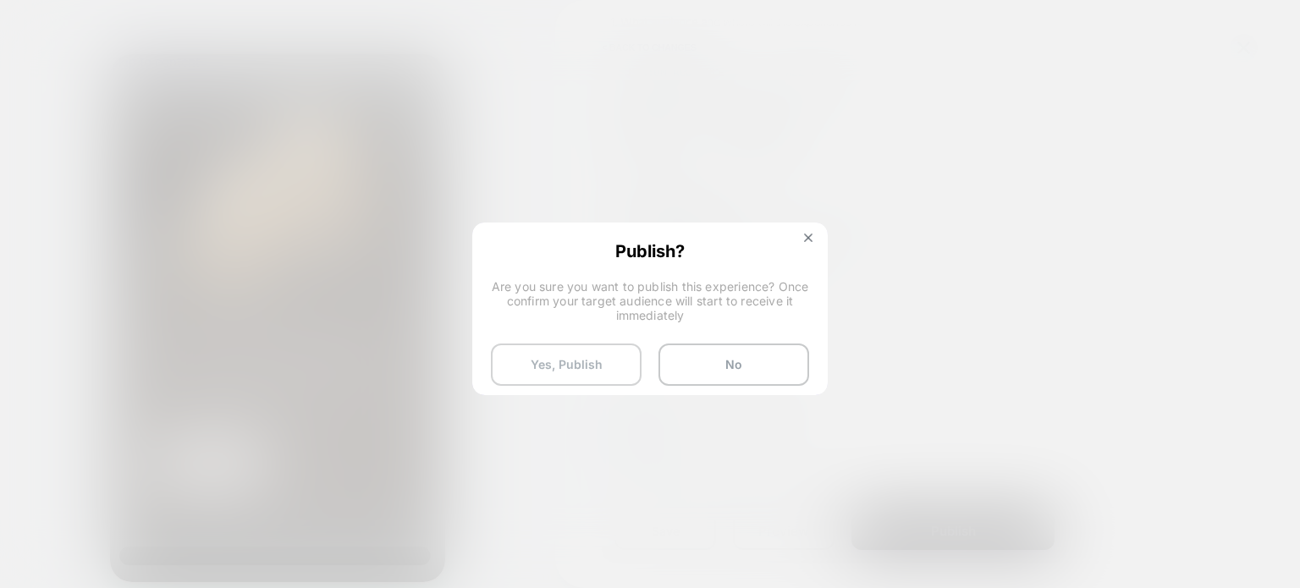
click at [569, 344] on button "Yes, Publish" at bounding box center [566, 365] width 151 height 42
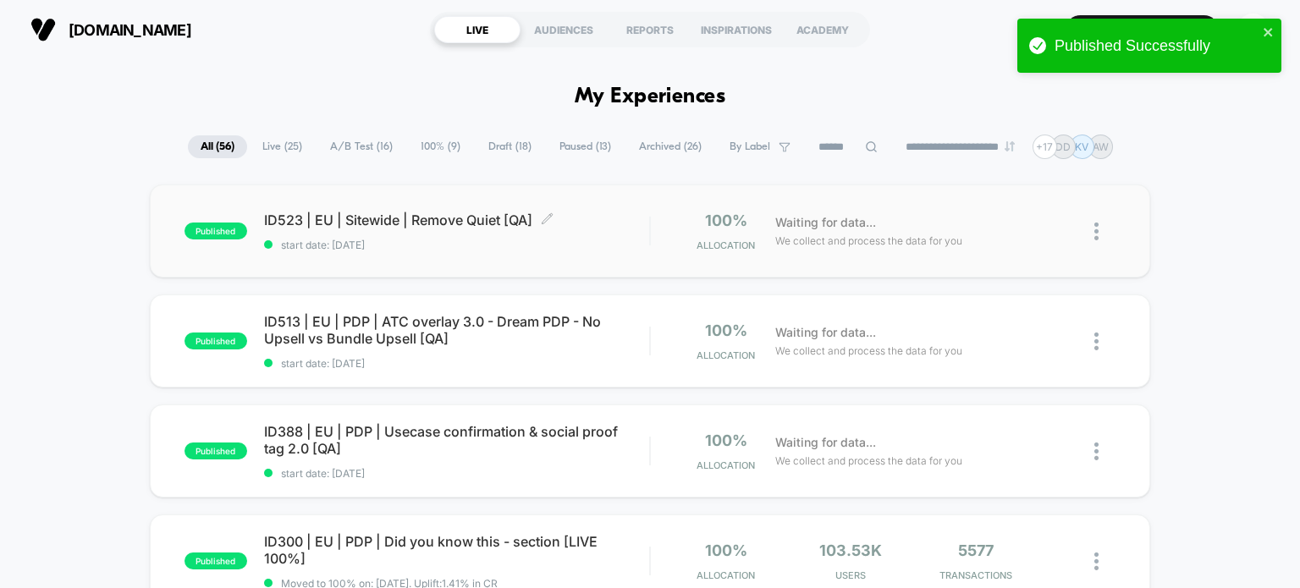
click at [497, 247] on span "start date: [DATE]" at bounding box center [457, 245] width 386 height 13
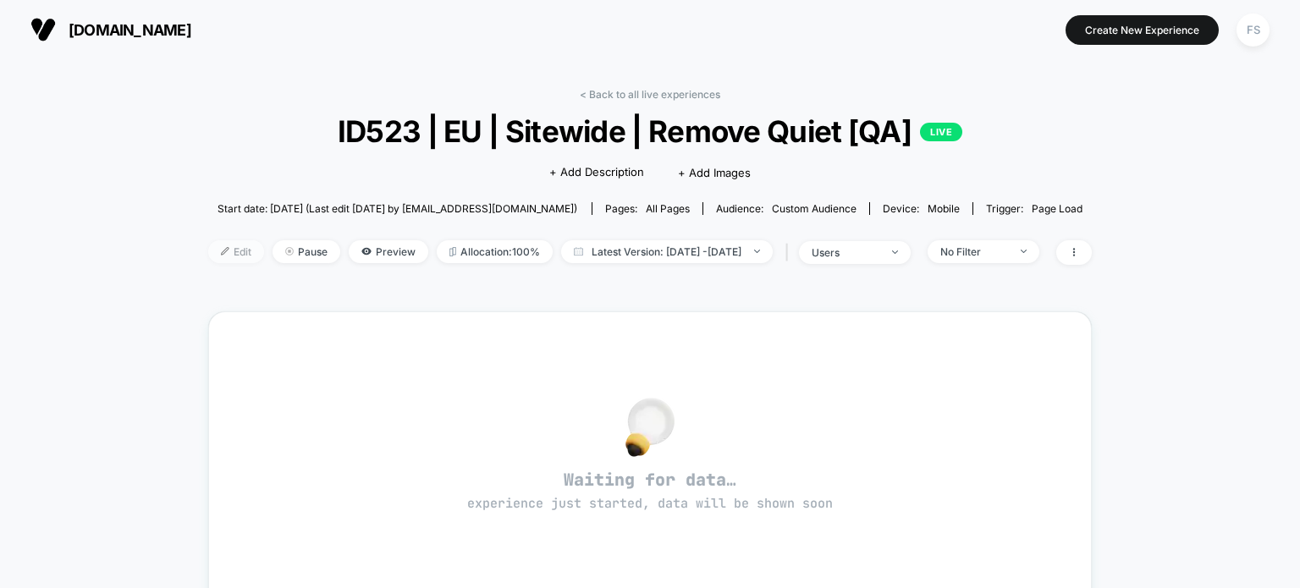
click at [208, 248] on span "Edit" at bounding box center [236, 251] width 56 height 23
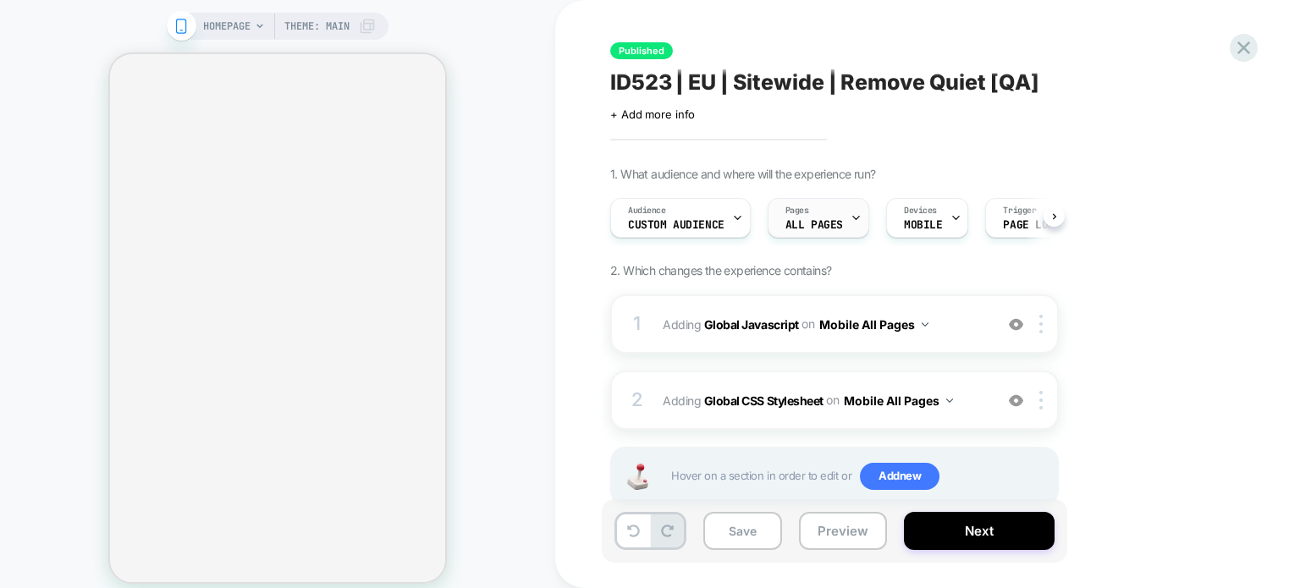
click at [840, 226] on div "Pages ALL PAGES" at bounding box center [814, 218] width 91 height 38
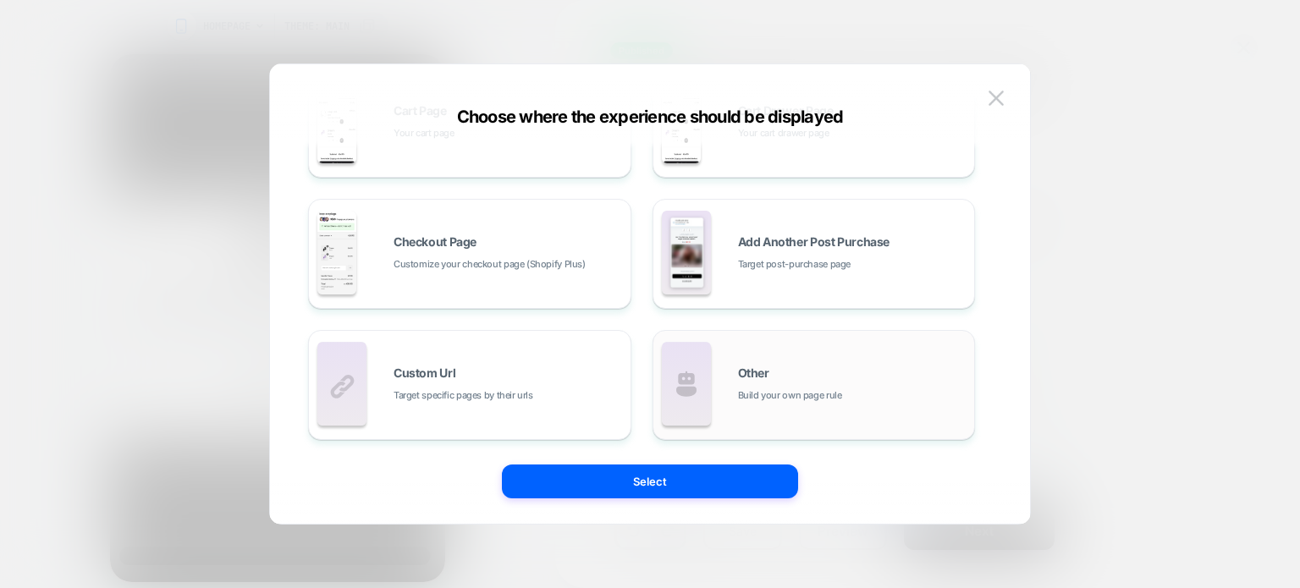
click at [798, 389] on span "Build your own page rule" at bounding box center [790, 396] width 104 height 16
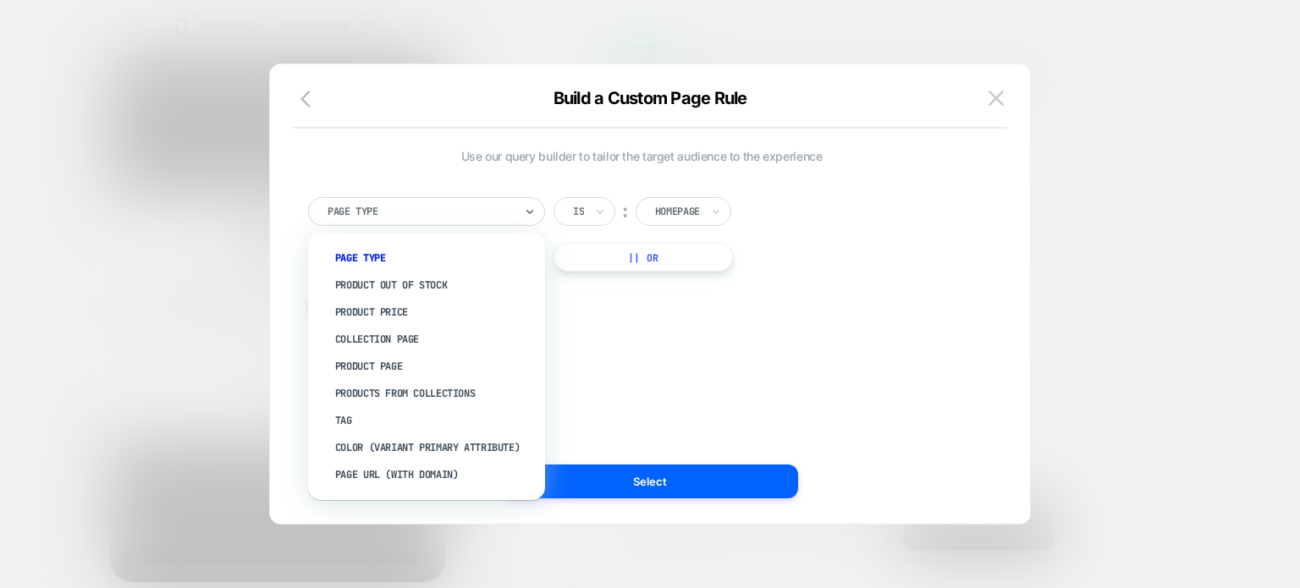
click at [391, 212] on div at bounding box center [421, 211] width 186 height 15
click at [403, 479] on div "Page Url (WITH DOMAIN)" at bounding box center [435, 474] width 220 height 27
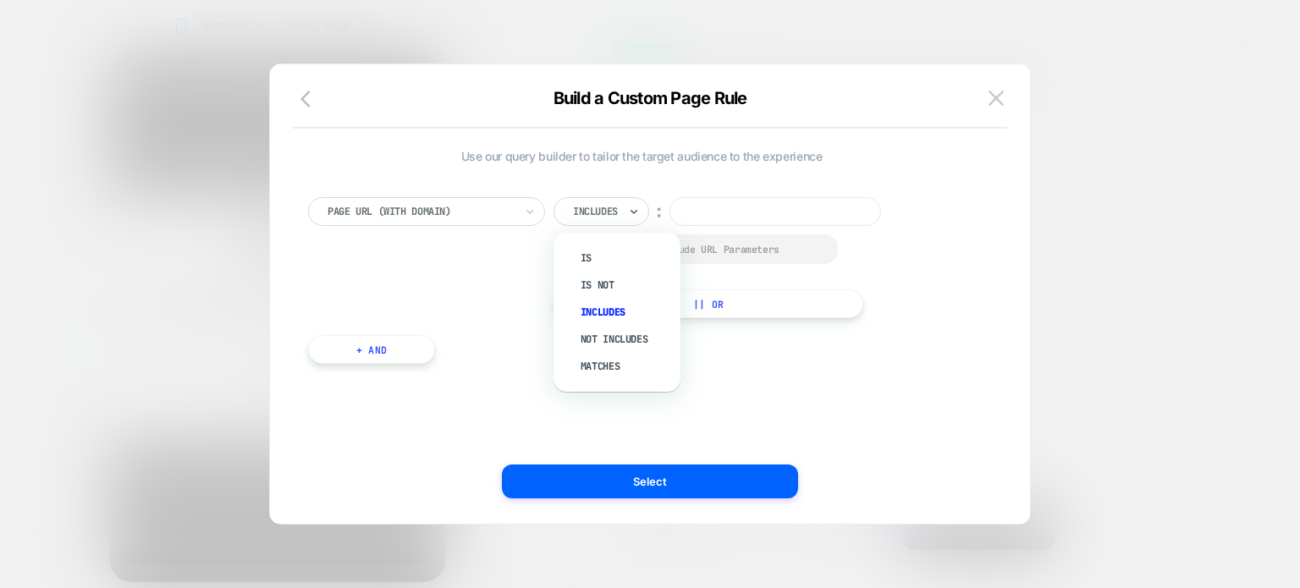
click at [601, 208] on div at bounding box center [595, 211] width 45 height 15
click at [595, 334] on div "Not includes" at bounding box center [625, 339] width 110 height 27
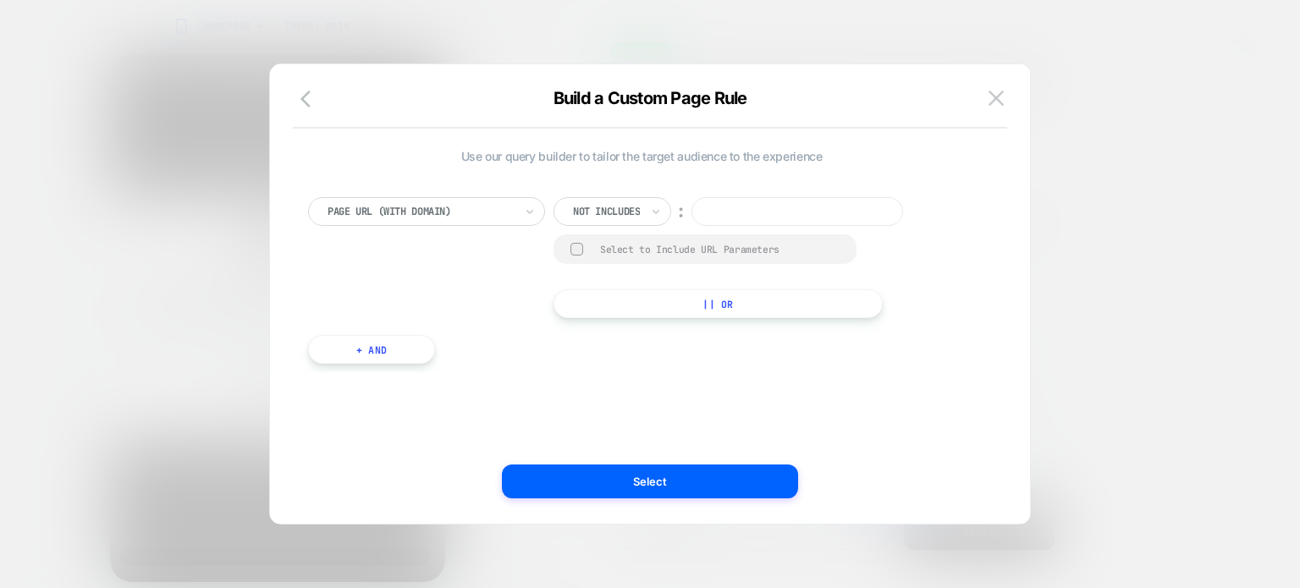
click at [750, 202] on input at bounding box center [798, 211] width 212 height 29
type input "*"
type input "*******"
click at [406, 344] on button "+ And" at bounding box center [371, 349] width 127 height 29
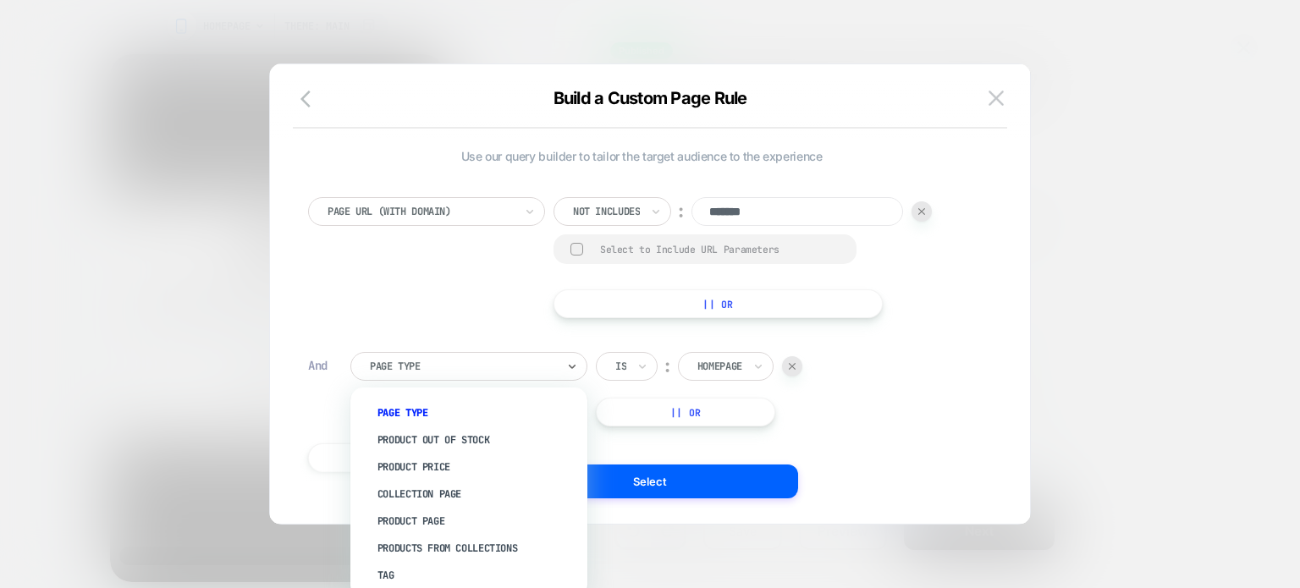
click at [501, 359] on div at bounding box center [463, 366] width 186 height 15
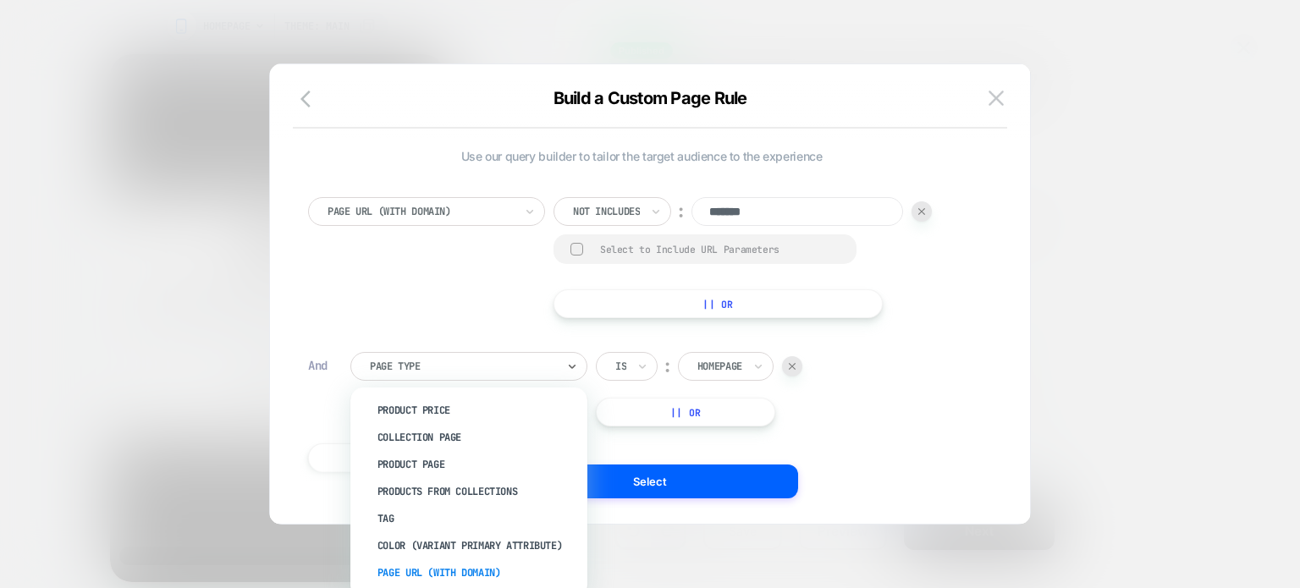
click at [450, 567] on div "Page Url (WITH DOMAIN)" at bounding box center [477, 572] width 220 height 27
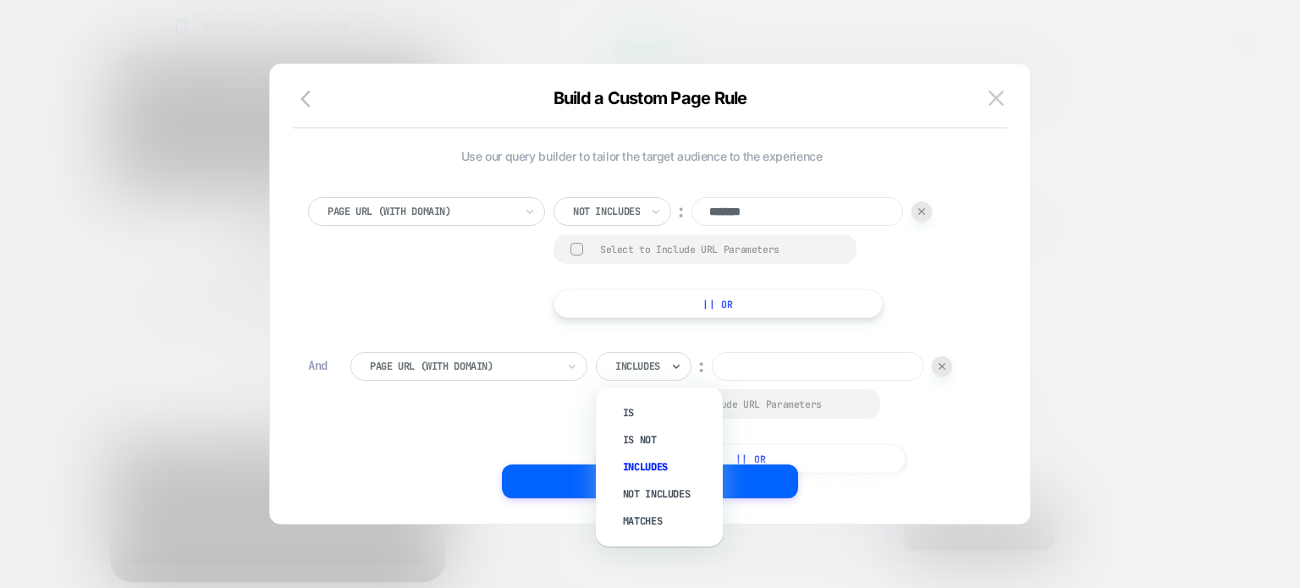
click at [646, 365] on div at bounding box center [637, 366] width 45 height 15
click at [637, 493] on div "Not includes" at bounding box center [668, 494] width 110 height 27
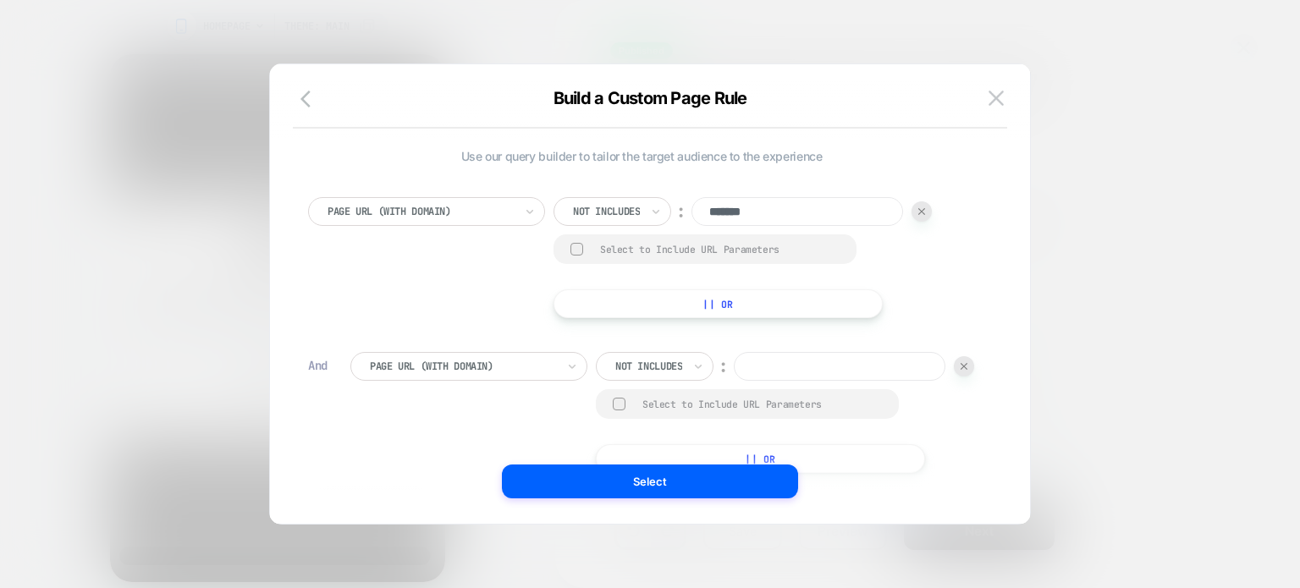
click at [734, 381] on input at bounding box center [840, 366] width 212 height 29
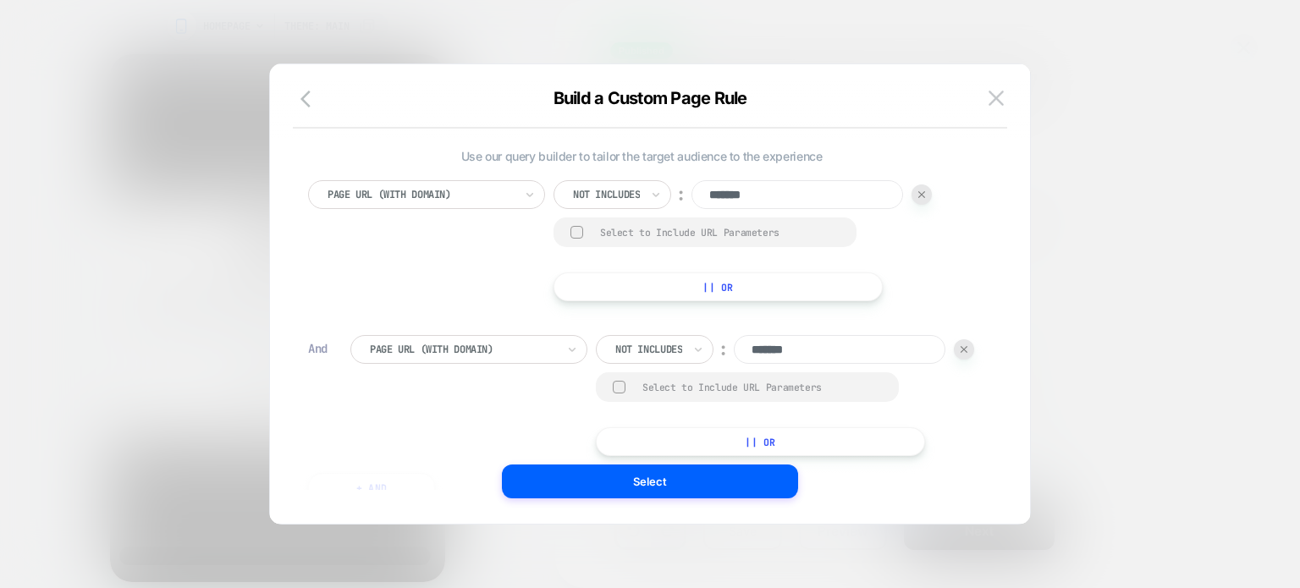
scroll to position [125, 0]
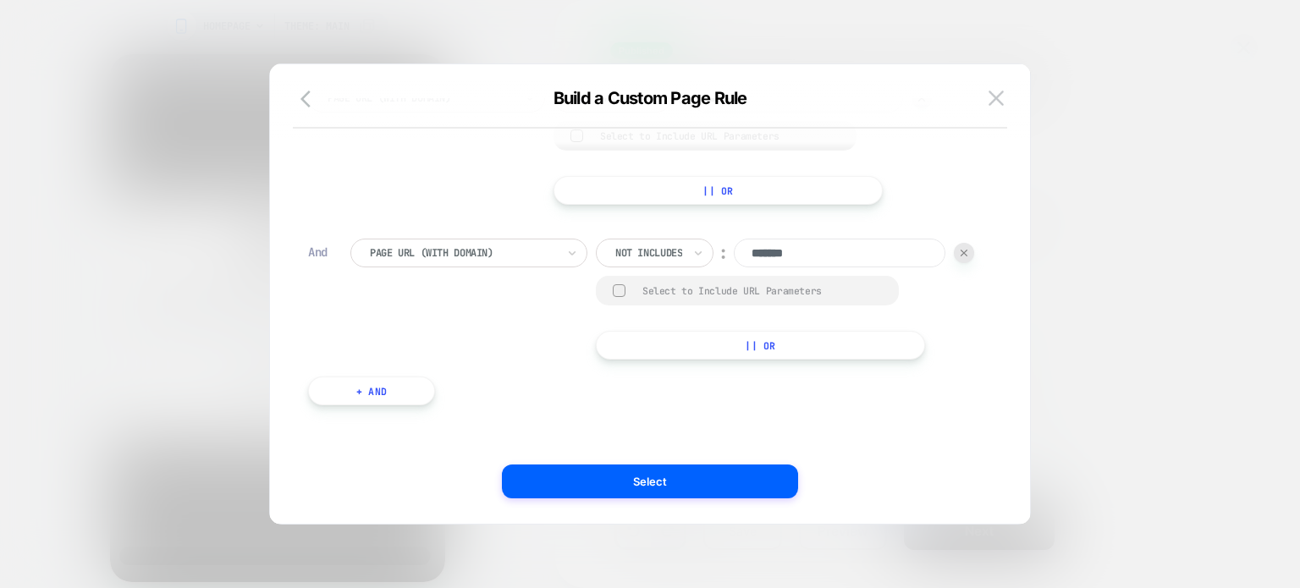
type input "*******"
click at [389, 394] on button "+ And" at bounding box center [371, 391] width 127 height 29
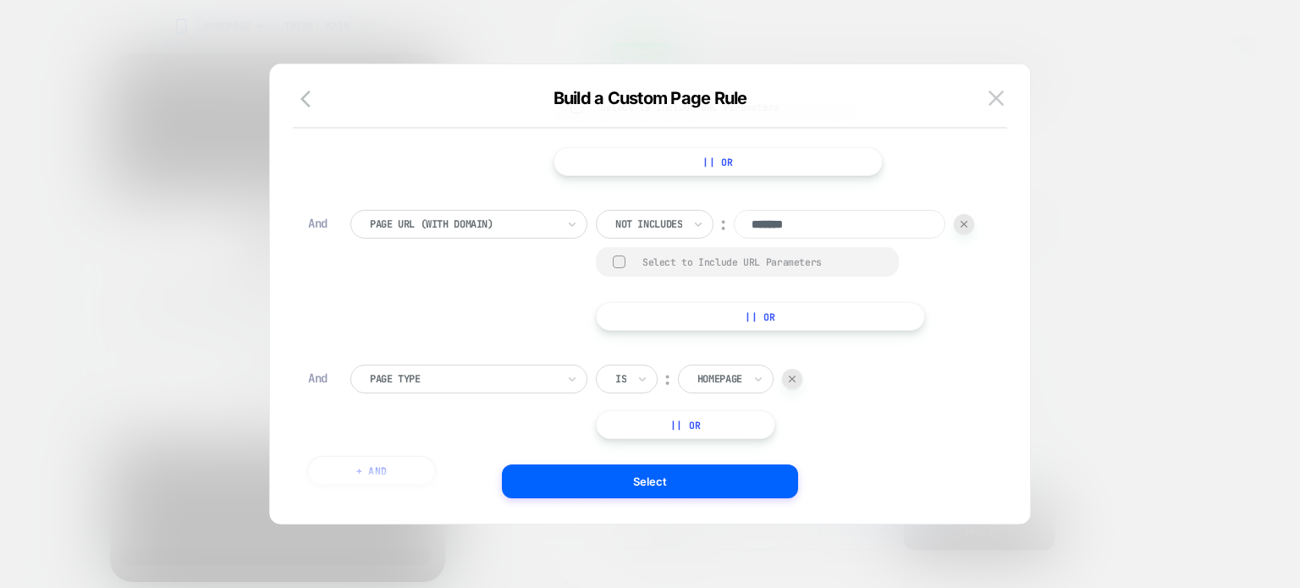
click at [499, 394] on div "Page Type" at bounding box center [468, 379] width 237 height 29
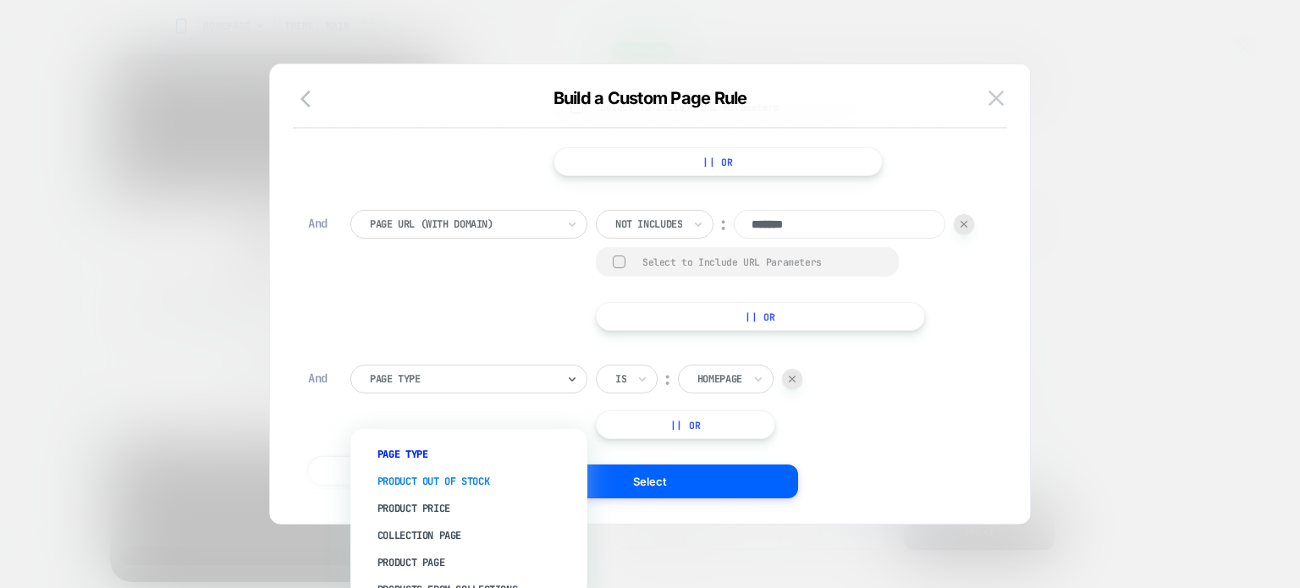
scroll to position [98, 0]
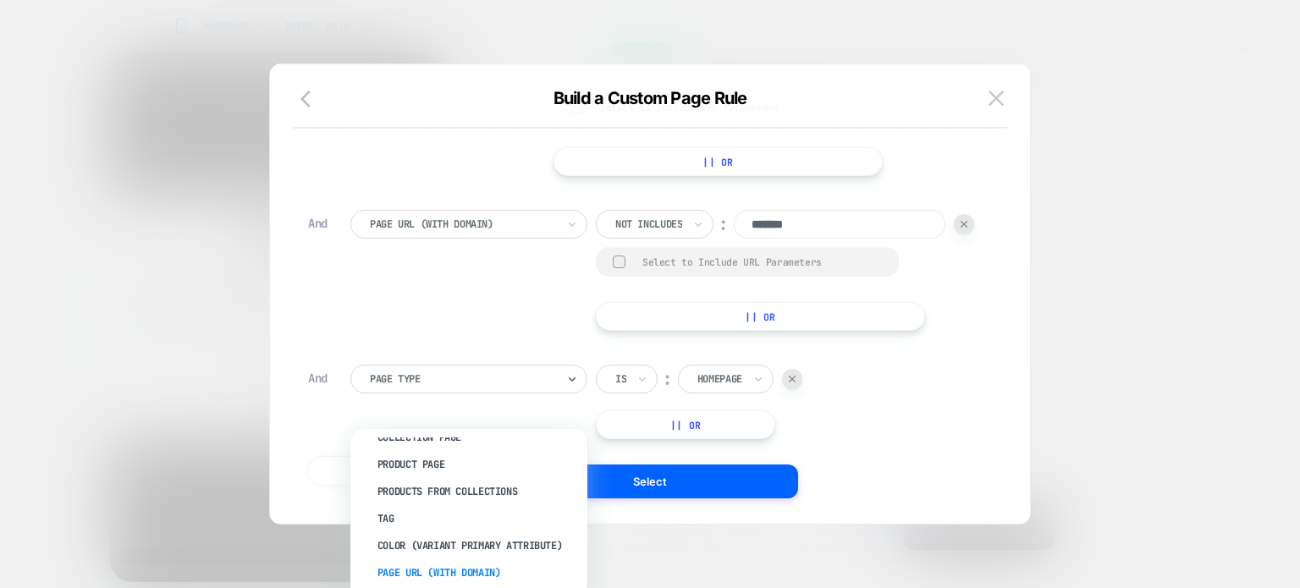
click at [455, 571] on div "Page Url (WITH DOMAIN)" at bounding box center [477, 572] width 220 height 27
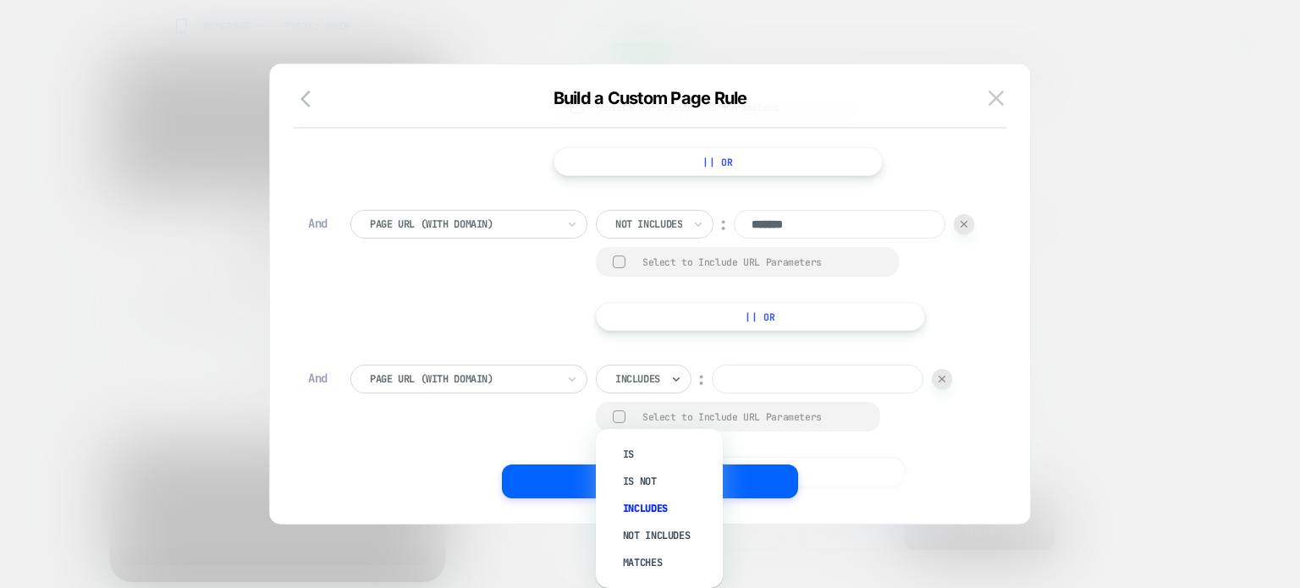
click at [666, 394] on div "Includes" at bounding box center [644, 379] width 96 height 29
click at [660, 537] on div "Not includes" at bounding box center [668, 535] width 110 height 27
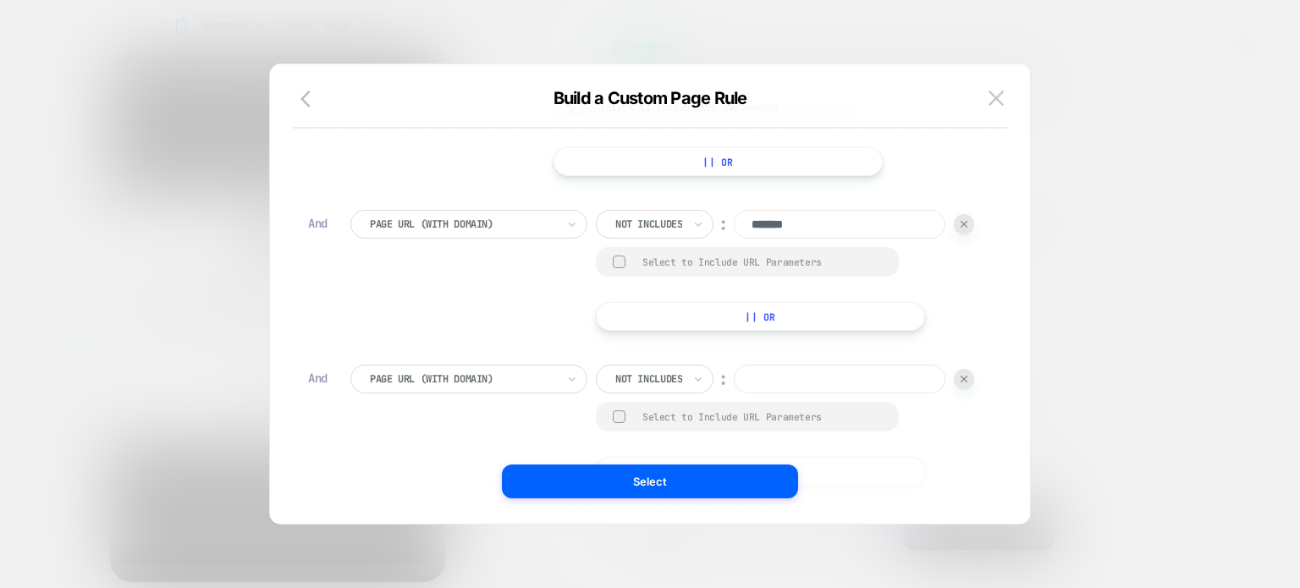
click at [734, 394] on input at bounding box center [840, 379] width 212 height 29
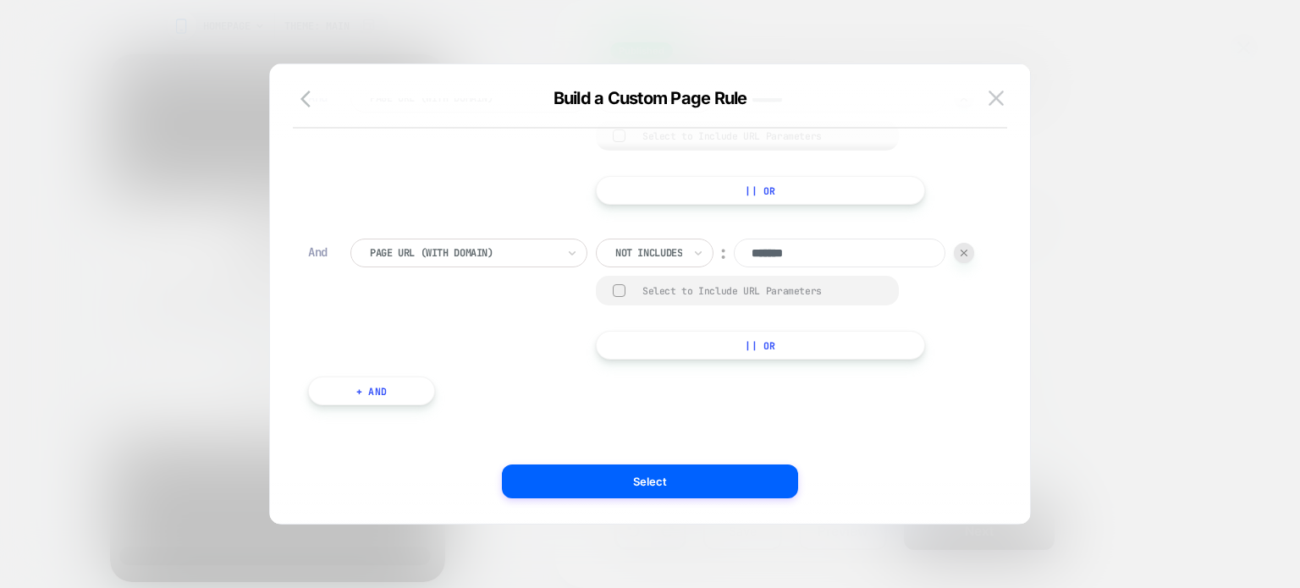
type input "*******"
click at [391, 395] on button "+ And" at bounding box center [371, 391] width 127 height 29
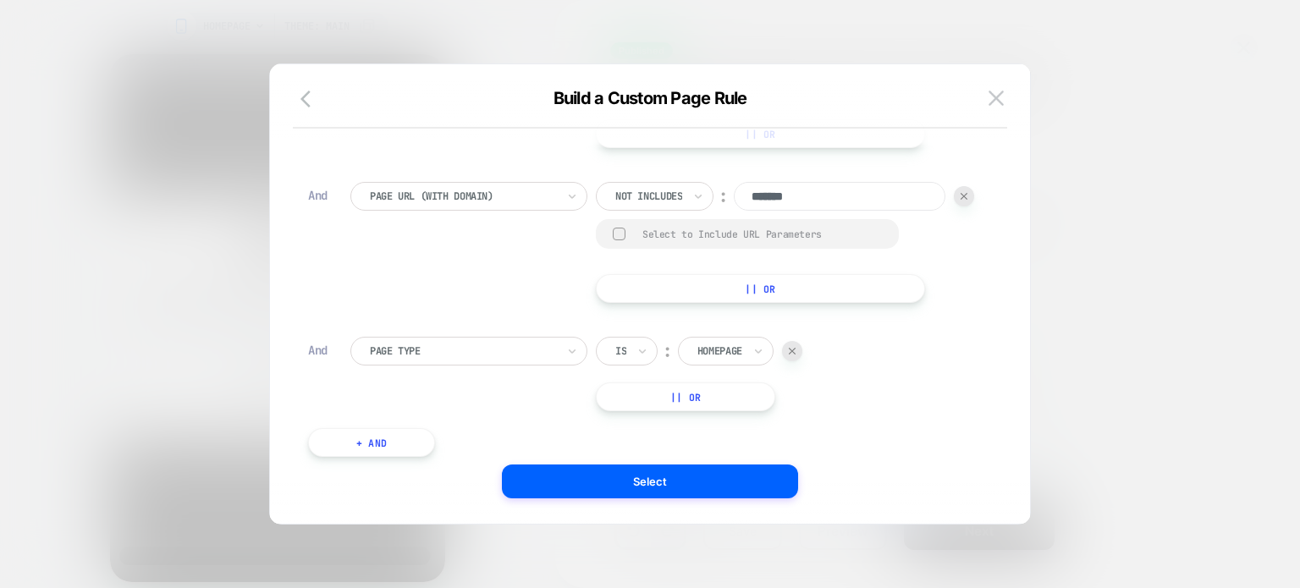
click at [400, 359] on div at bounding box center [463, 351] width 186 height 15
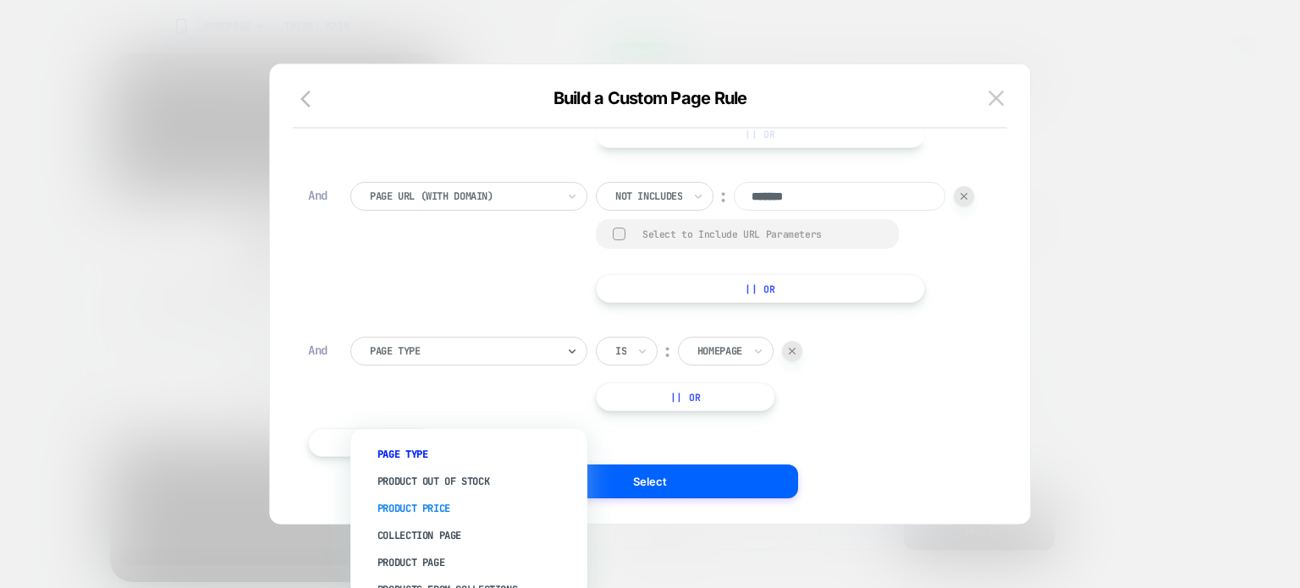
scroll to position [98, 0]
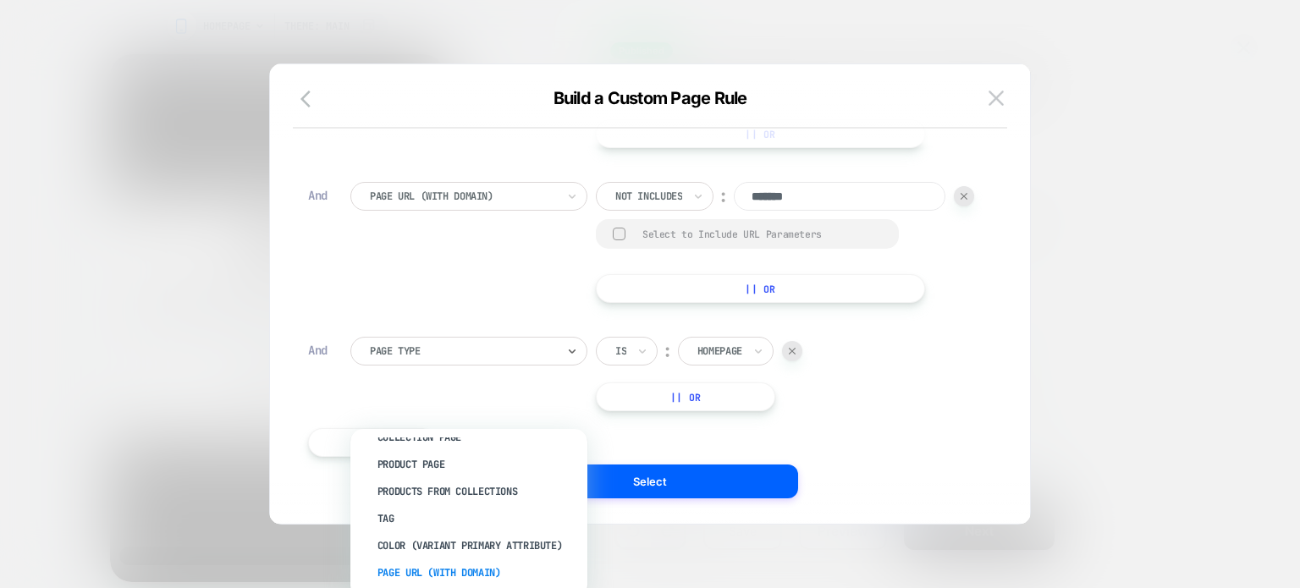
click at [402, 575] on div "Page Url (WITH DOMAIN)" at bounding box center [477, 572] width 220 height 27
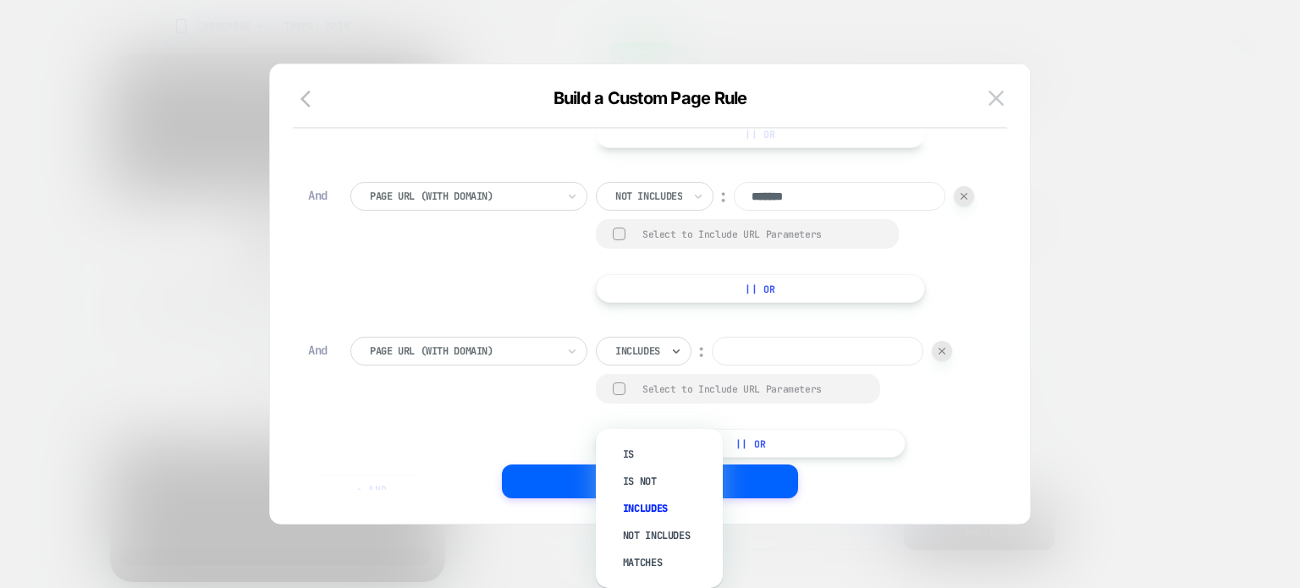
click at [674, 365] on div at bounding box center [676, 351] width 12 height 27
click at [637, 532] on div "Not includes" at bounding box center [668, 535] width 110 height 27
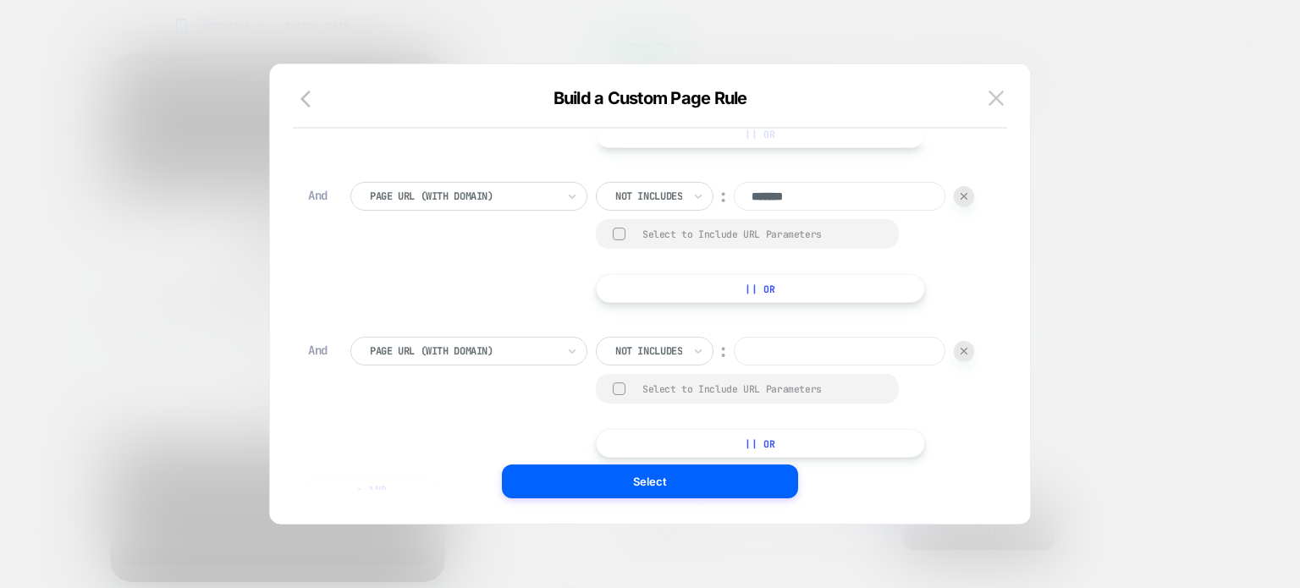
click at [734, 366] on input at bounding box center [840, 351] width 212 height 29
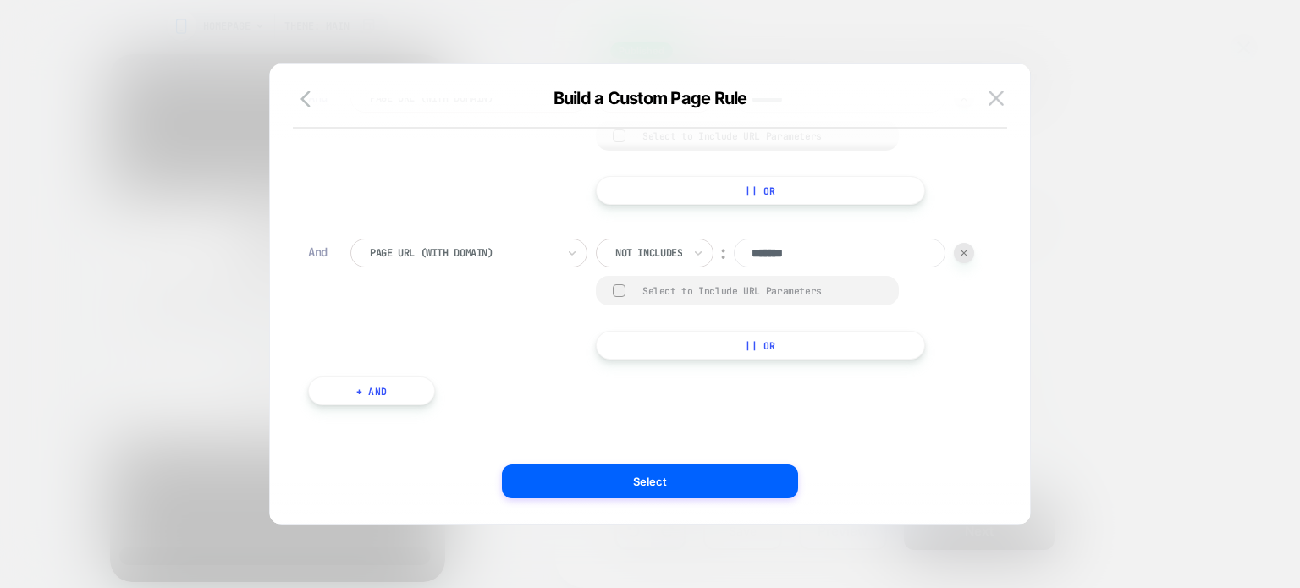
type input "*******"
click at [355, 397] on button "+ And" at bounding box center [371, 391] width 127 height 29
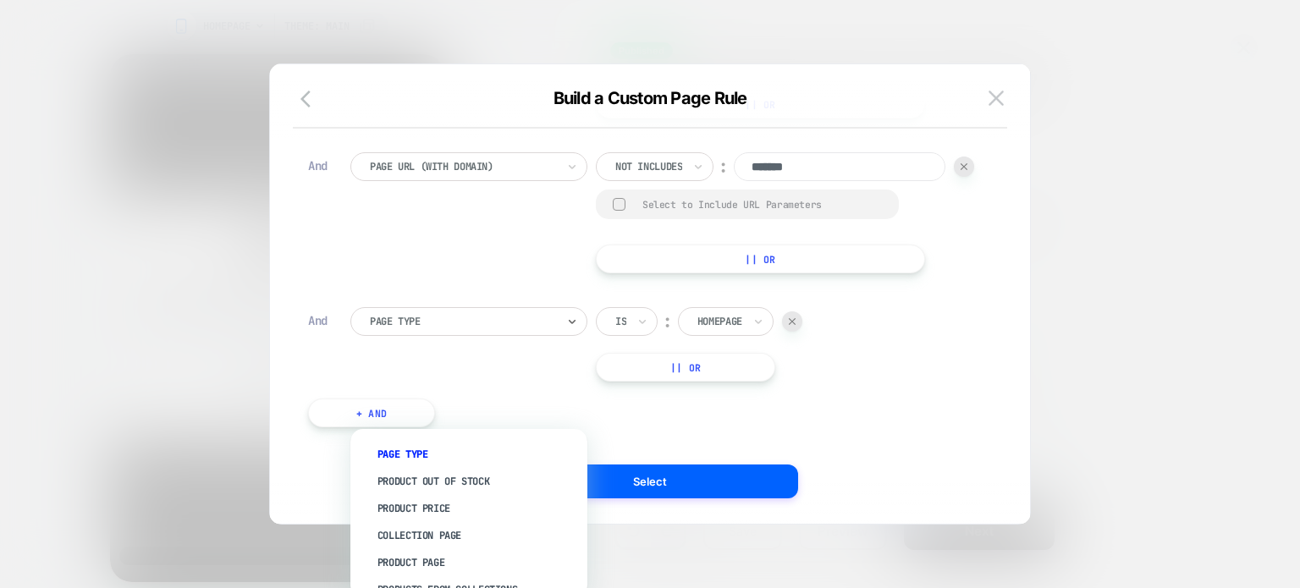
click at [404, 336] on div "Page Type" at bounding box center [468, 321] width 237 height 29
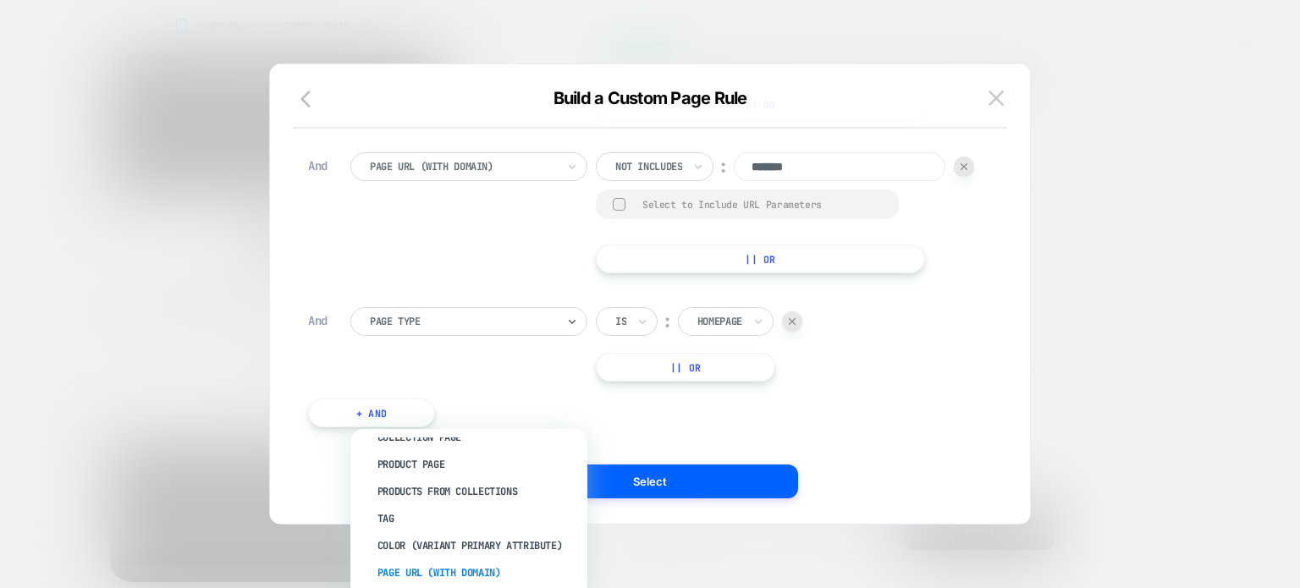
click at [444, 566] on div "Page Url (WITH DOMAIN)" at bounding box center [477, 572] width 220 height 27
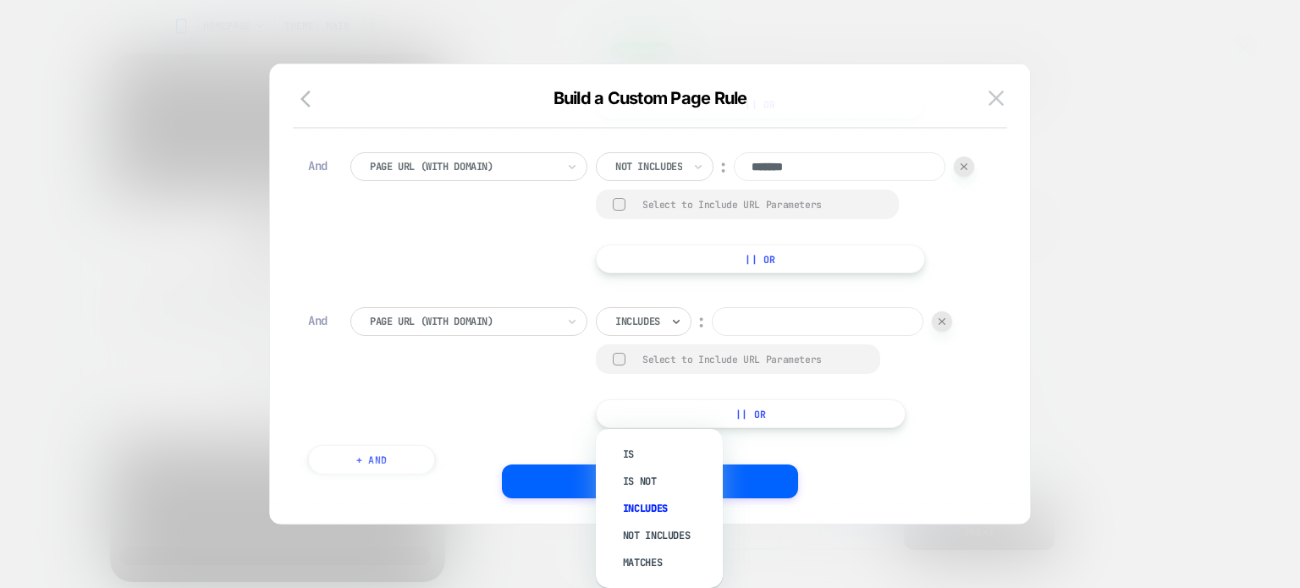
click at [632, 329] on div at bounding box center [637, 321] width 45 height 15
click at [642, 532] on div "Not includes" at bounding box center [668, 535] width 110 height 27
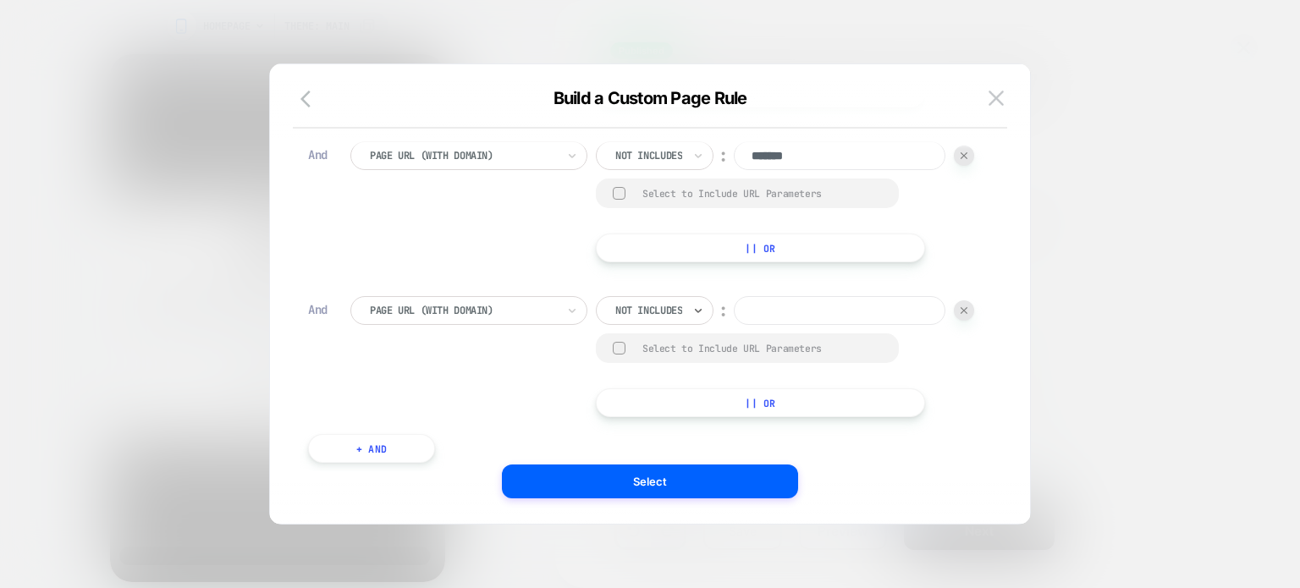
scroll to position [17, 0]
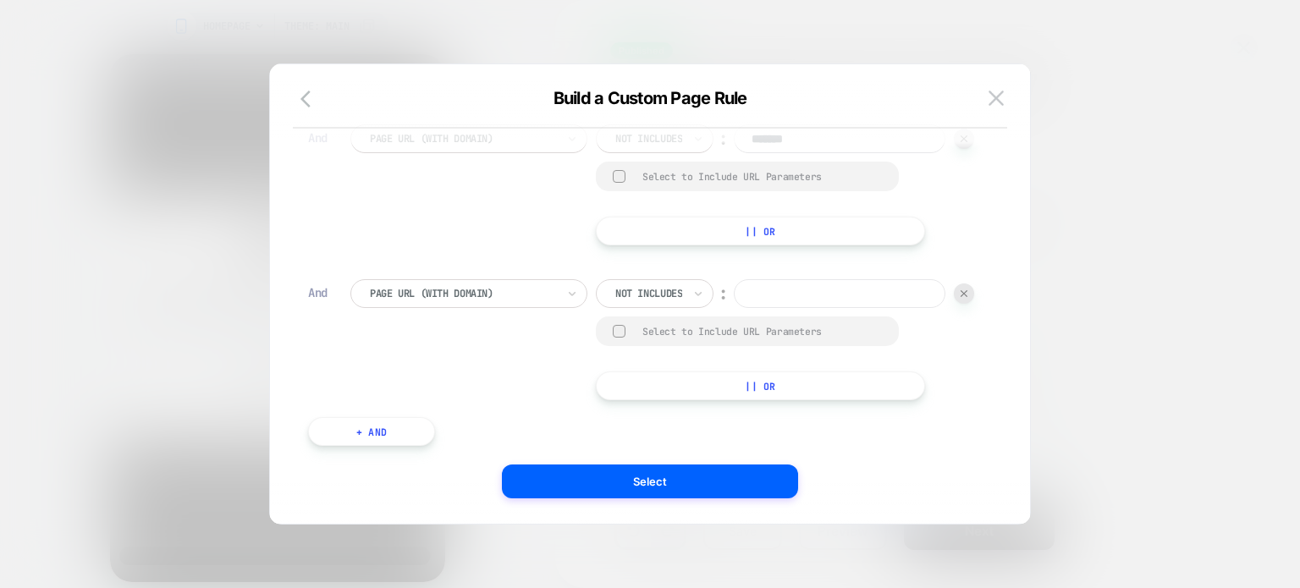
click at [734, 308] on input at bounding box center [840, 293] width 212 height 29
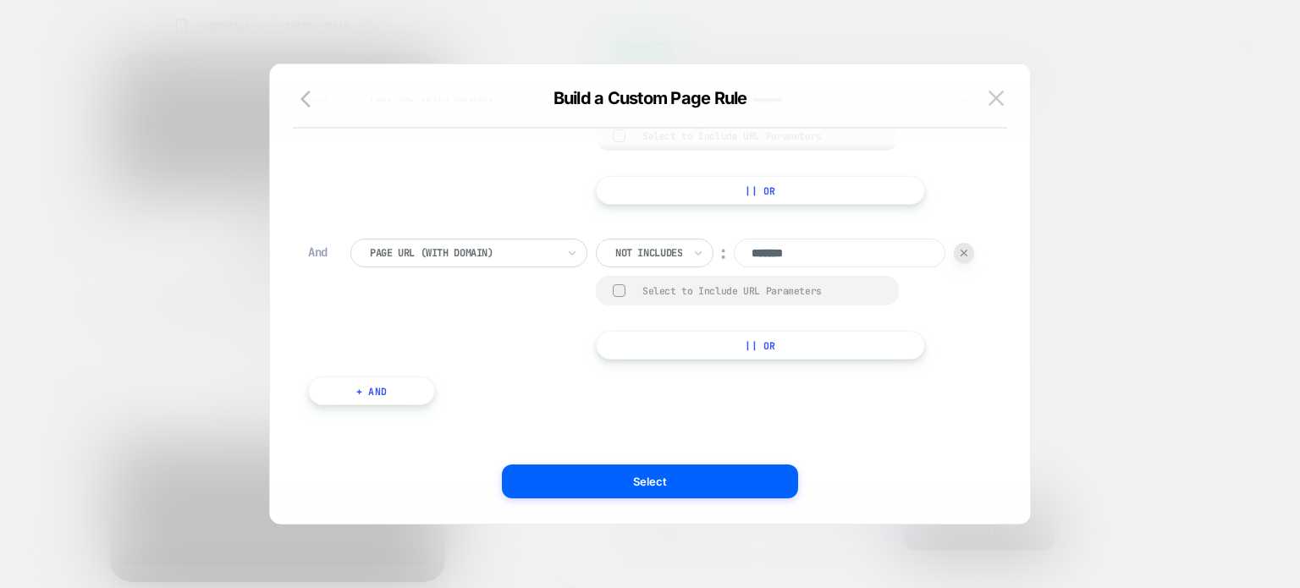
type input "*******"
click at [399, 391] on button "+ And" at bounding box center [371, 391] width 127 height 29
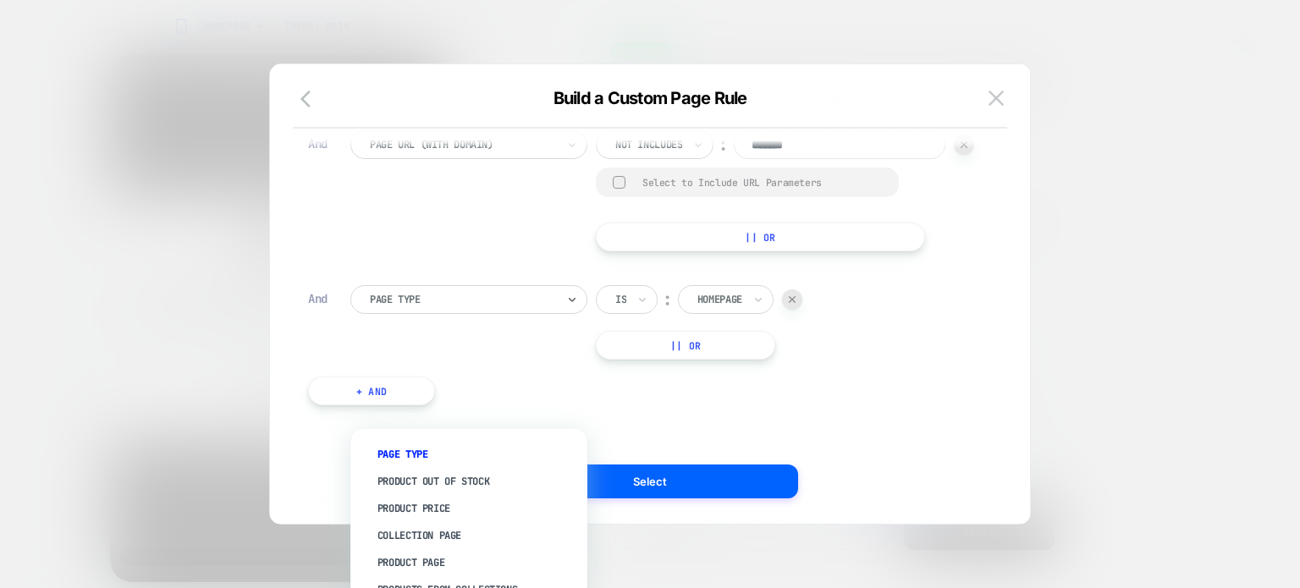
click at [416, 307] on div at bounding box center [463, 299] width 186 height 15
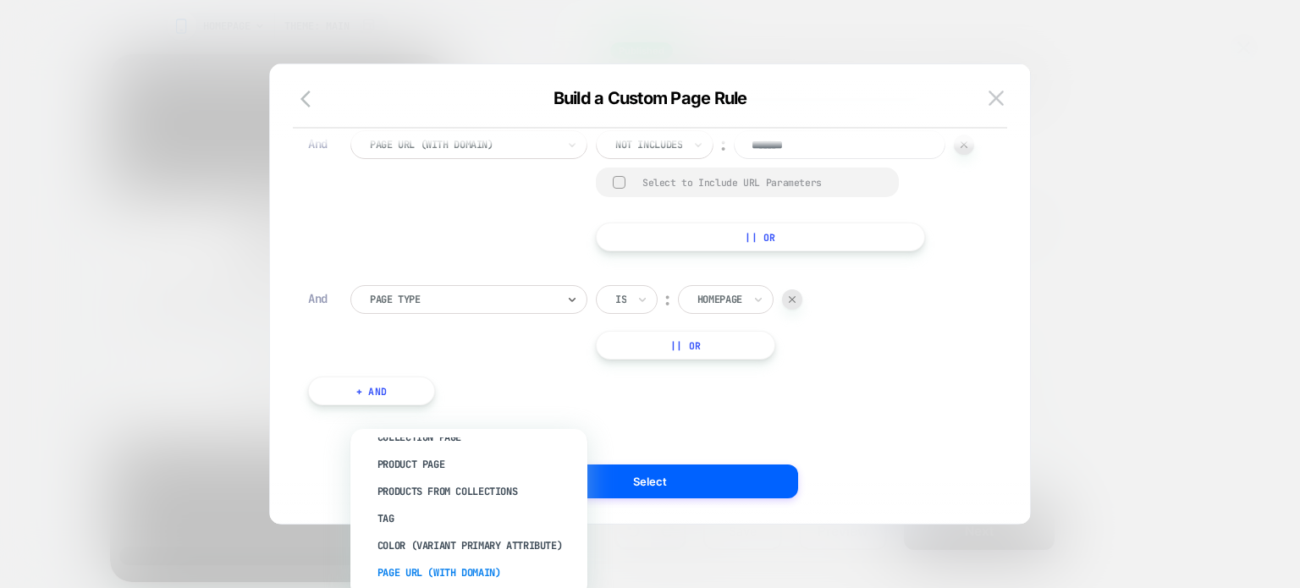
click at [432, 565] on div "Page Url (WITH DOMAIN)" at bounding box center [477, 572] width 220 height 27
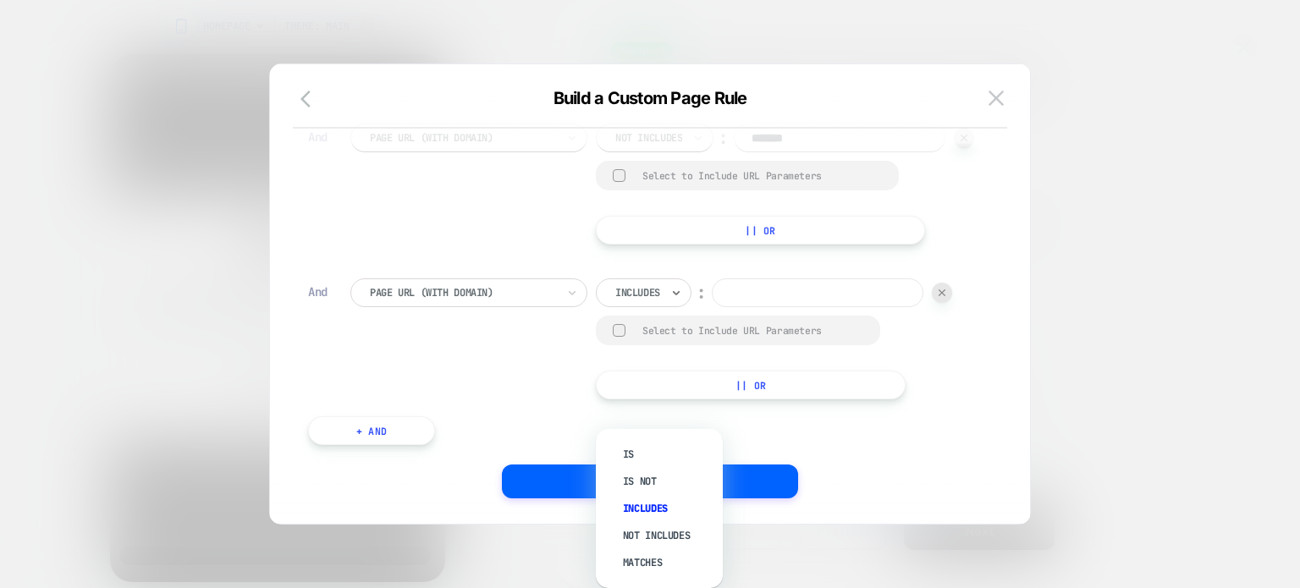
click at [655, 307] on div "Includes" at bounding box center [644, 292] width 96 height 29
click at [632, 559] on div "Matches" at bounding box center [668, 562] width 110 height 27
click at [659, 307] on div "Matches" at bounding box center [641, 292] width 90 height 29
click at [650, 535] on div "Not includes" at bounding box center [668, 535] width 110 height 27
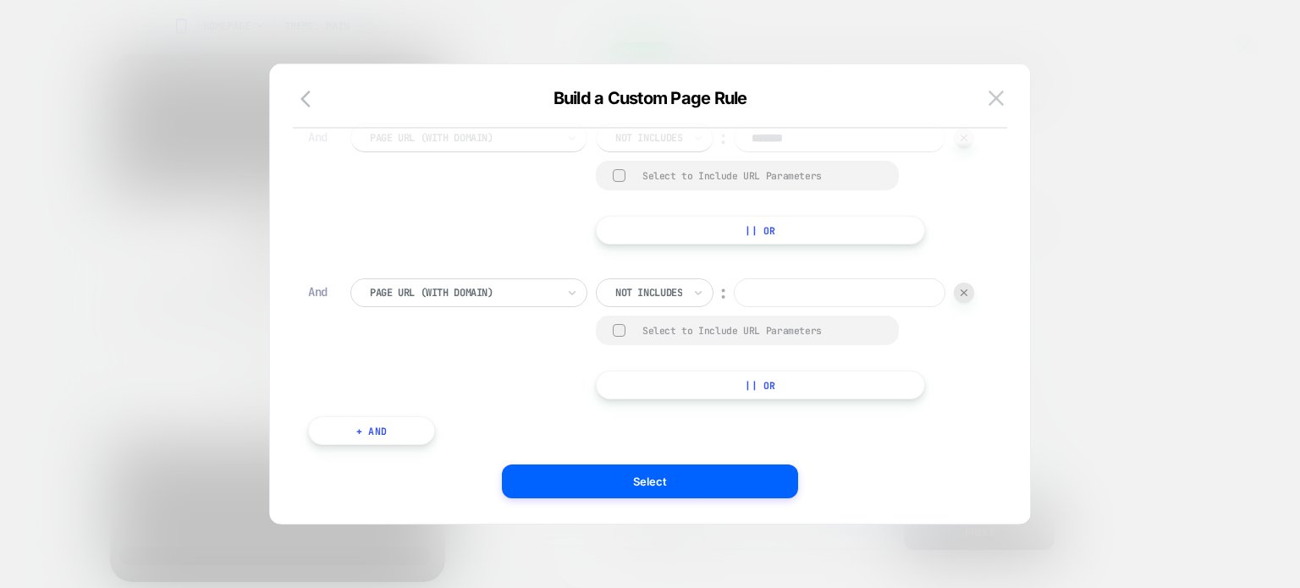
click at [734, 307] on input at bounding box center [840, 292] width 212 height 29
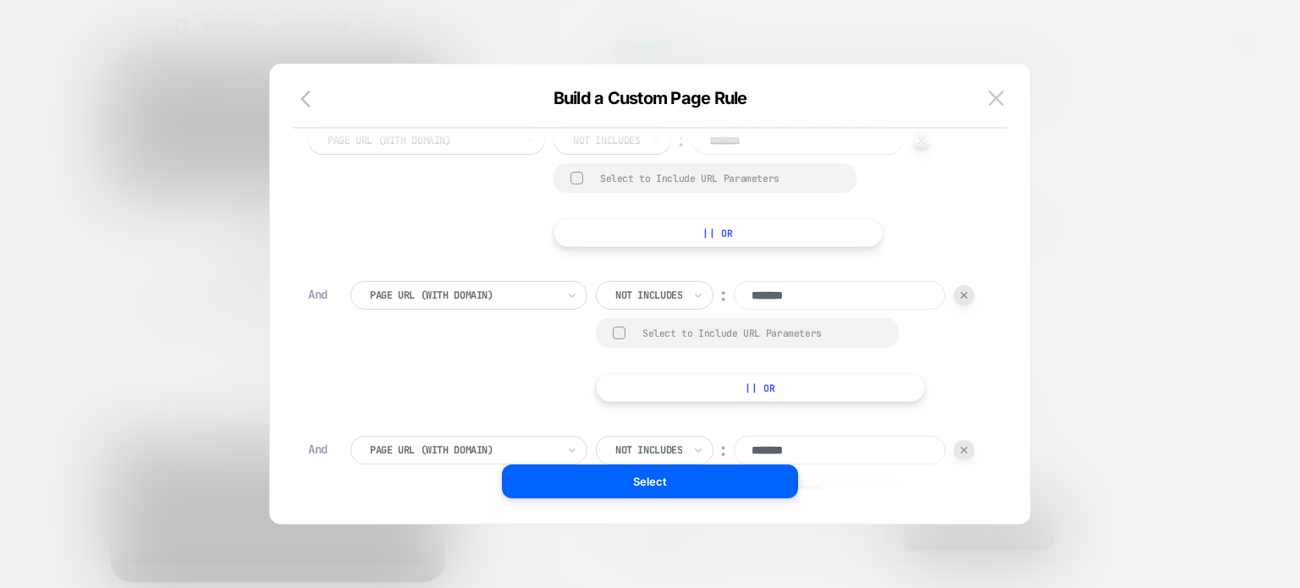
scroll to position [0, 0]
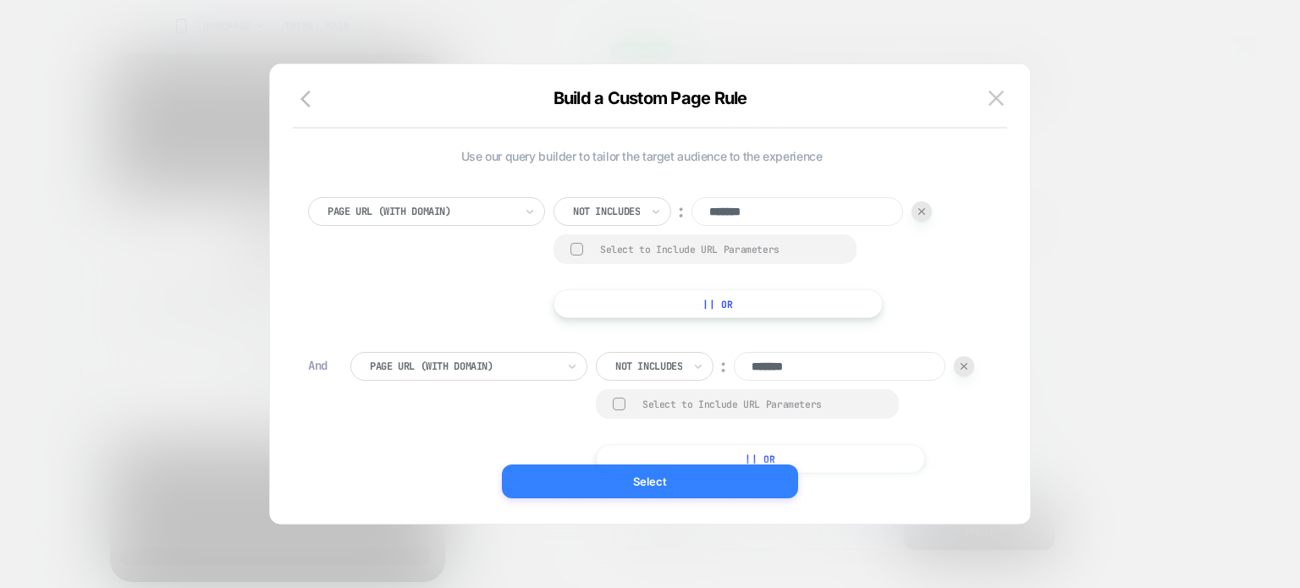
type input "*******"
click at [604, 474] on button "Select" at bounding box center [650, 482] width 296 height 34
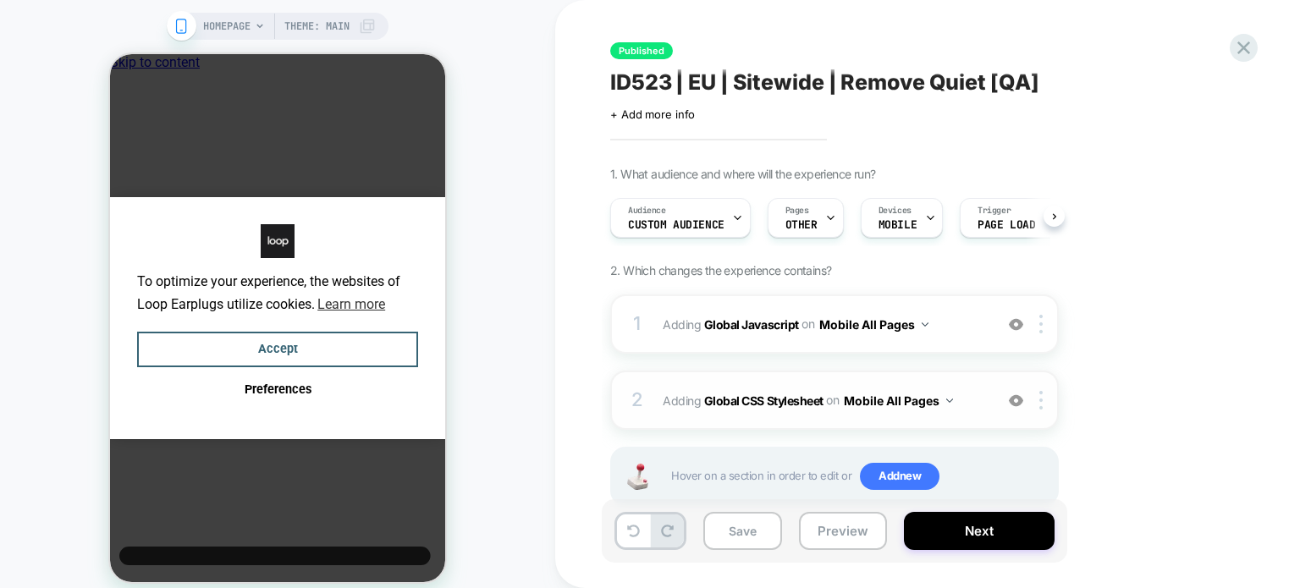
scroll to position [44, 0]
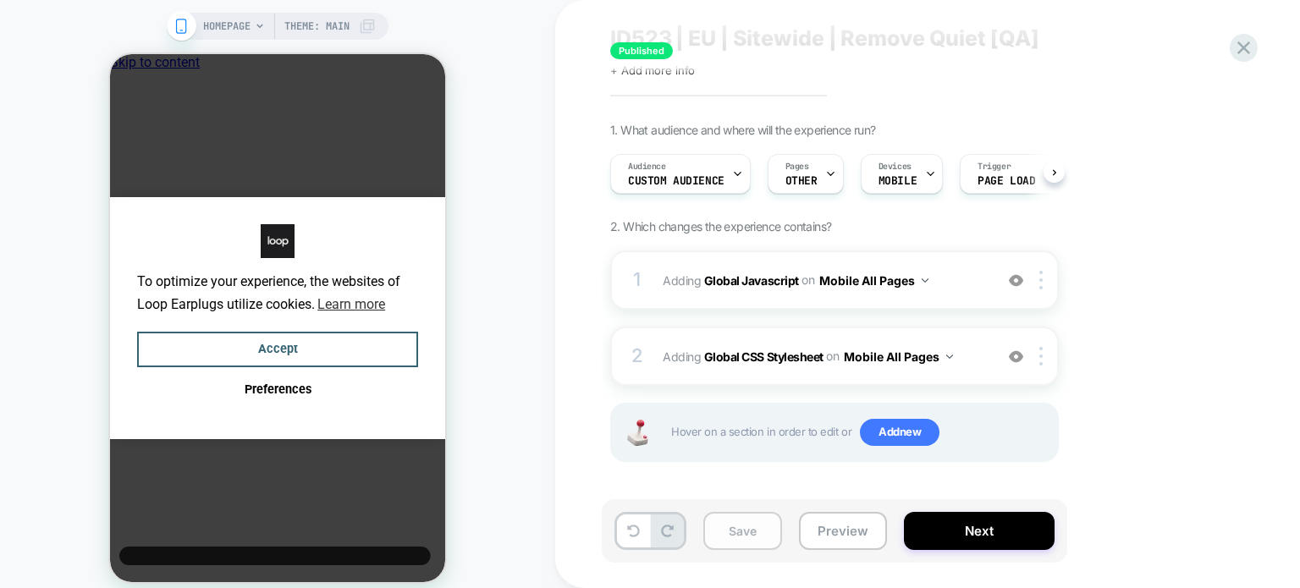
click at [725, 534] on button "Save" at bounding box center [742, 531] width 79 height 38
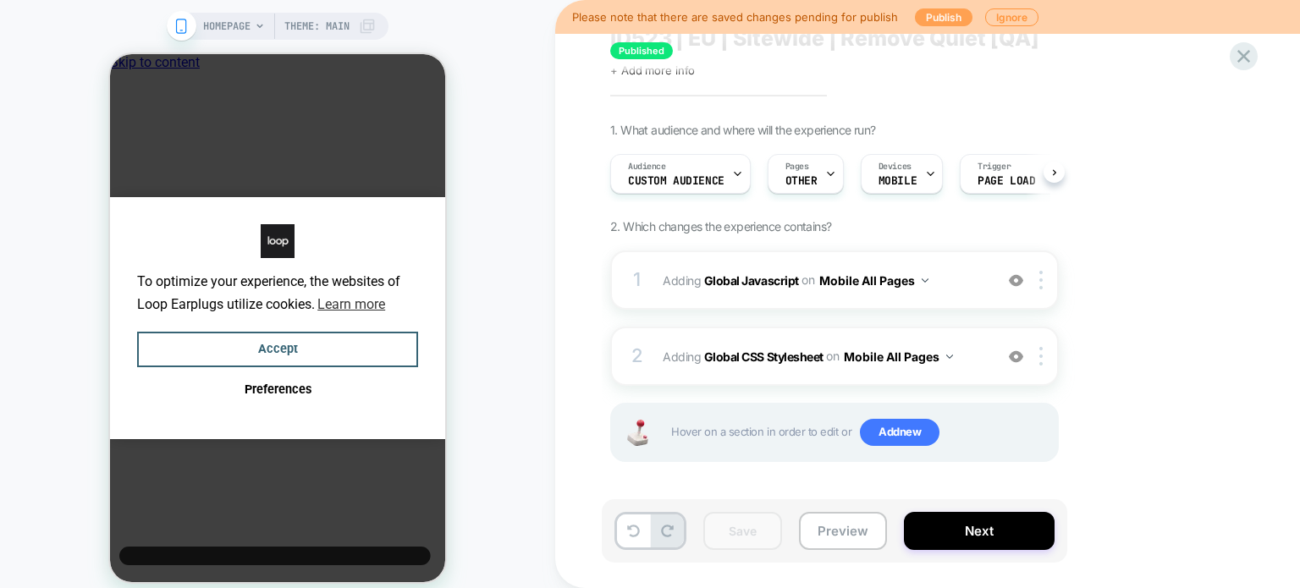
click at [926, 20] on button "Publish" at bounding box center [944, 17] width 58 height 18
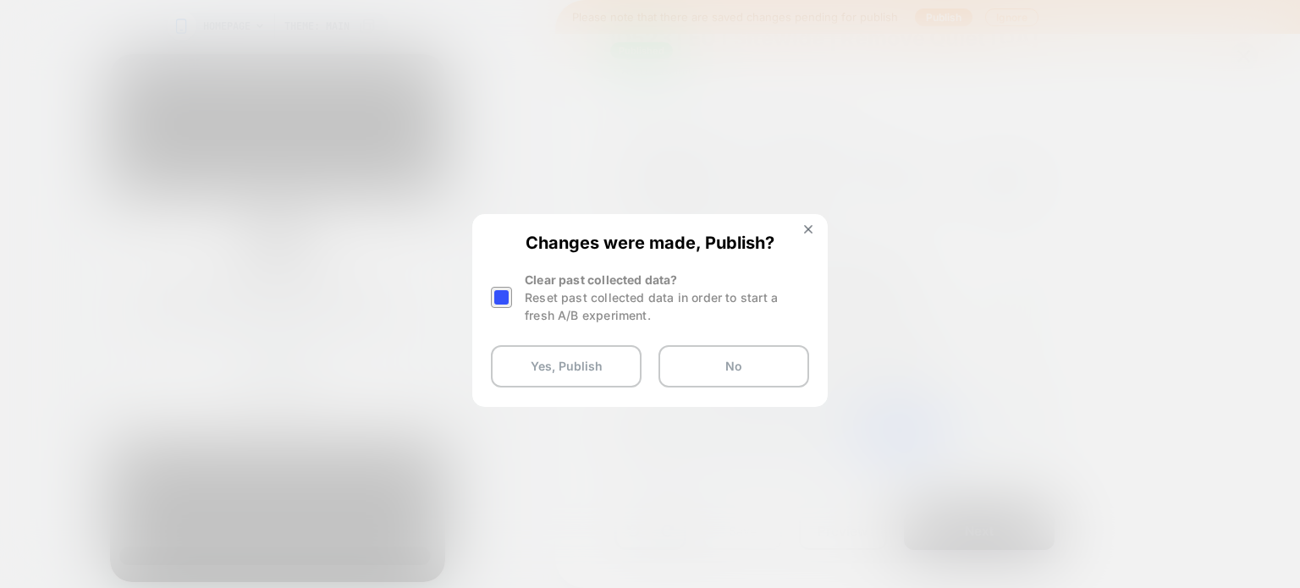
click at [504, 299] on div at bounding box center [501, 297] width 21 height 21
click at [520, 357] on button "Yes, Publish" at bounding box center [566, 366] width 151 height 42
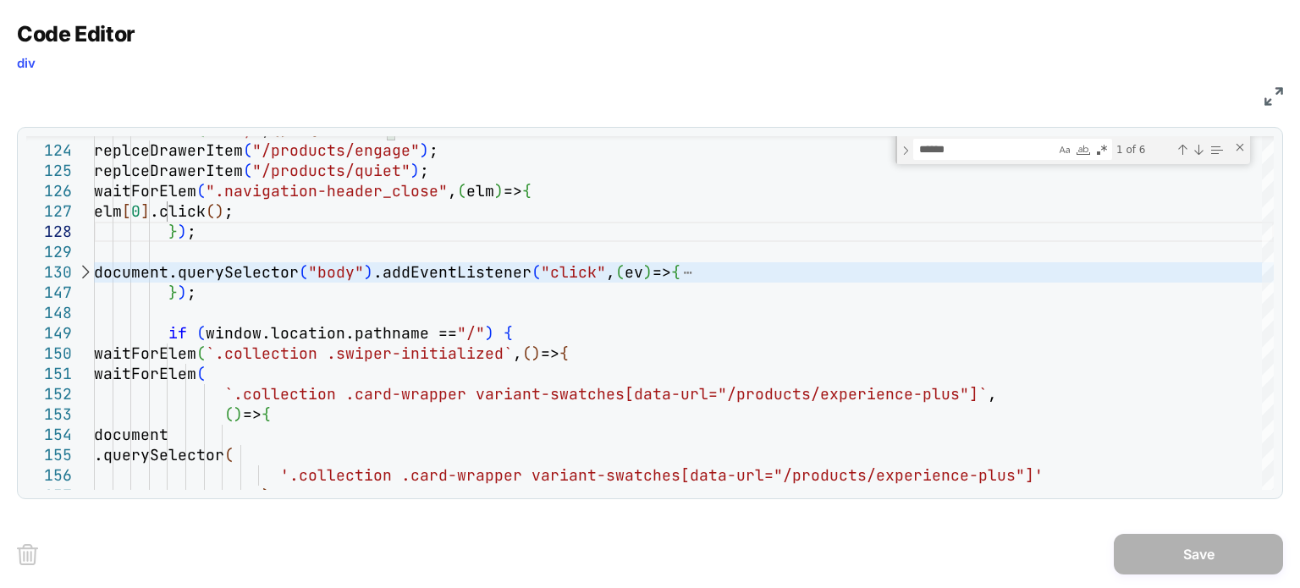
click at [1266, 106] on div "JS" at bounding box center [650, 94] width 1266 height 29
click at [1266, 104] on img at bounding box center [1274, 96] width 19 height 19
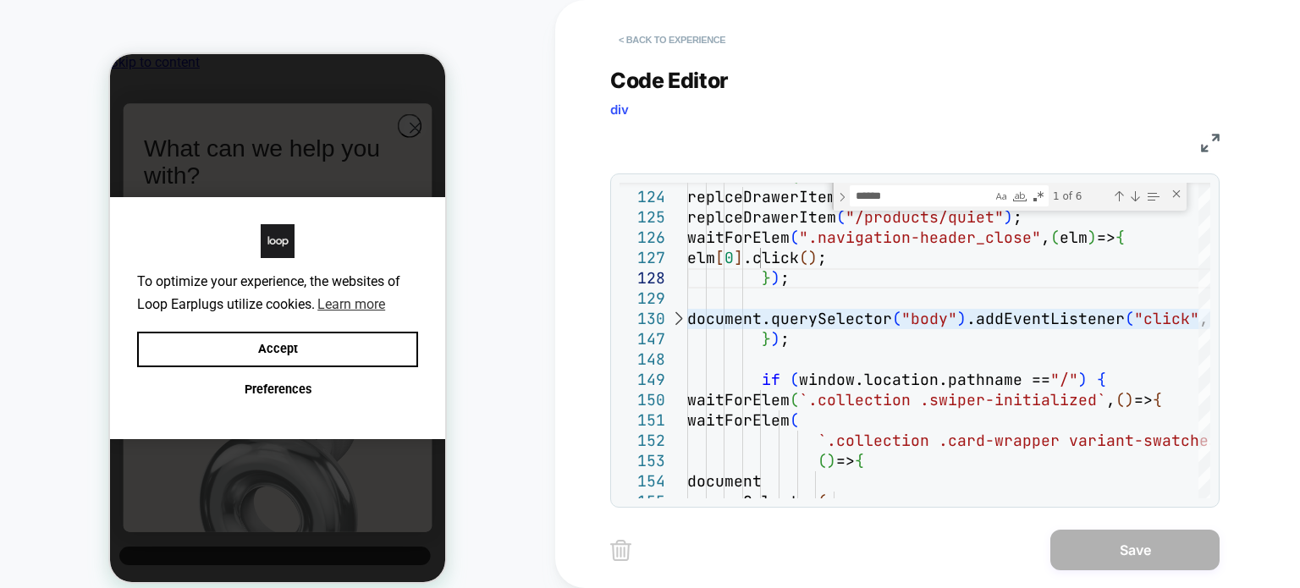
click at [716, 33] on button "< Back to experience" at bounding box center [672, 39] width 124 height 27
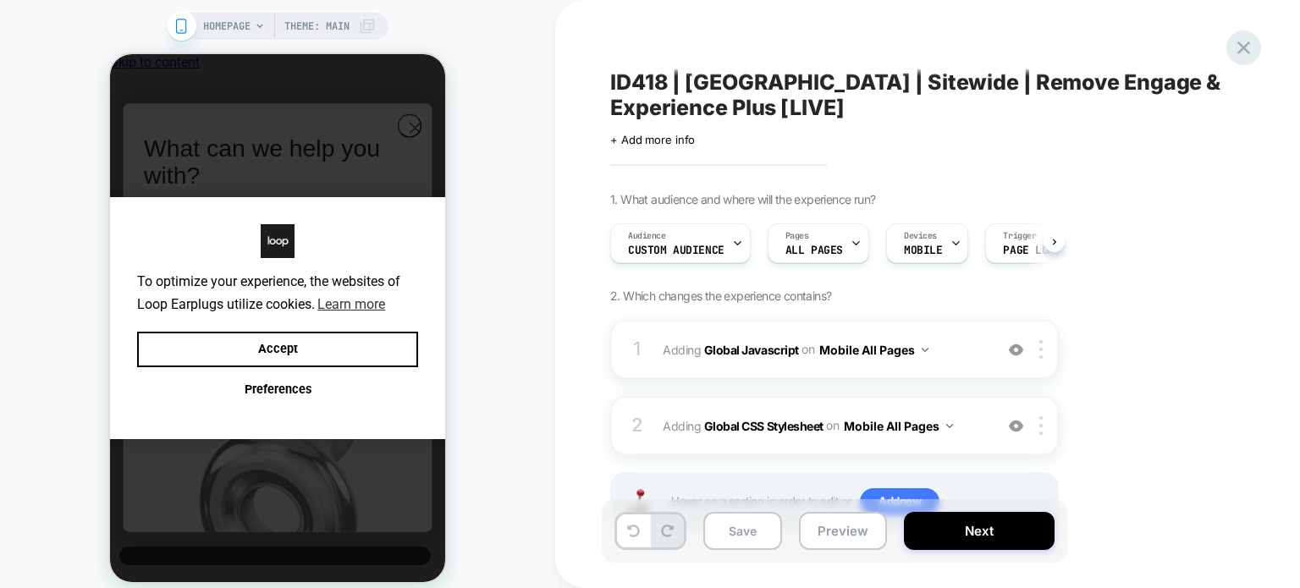
click at [1237, 45] on icon at bounding box center [1243, 47] width 23 height 23
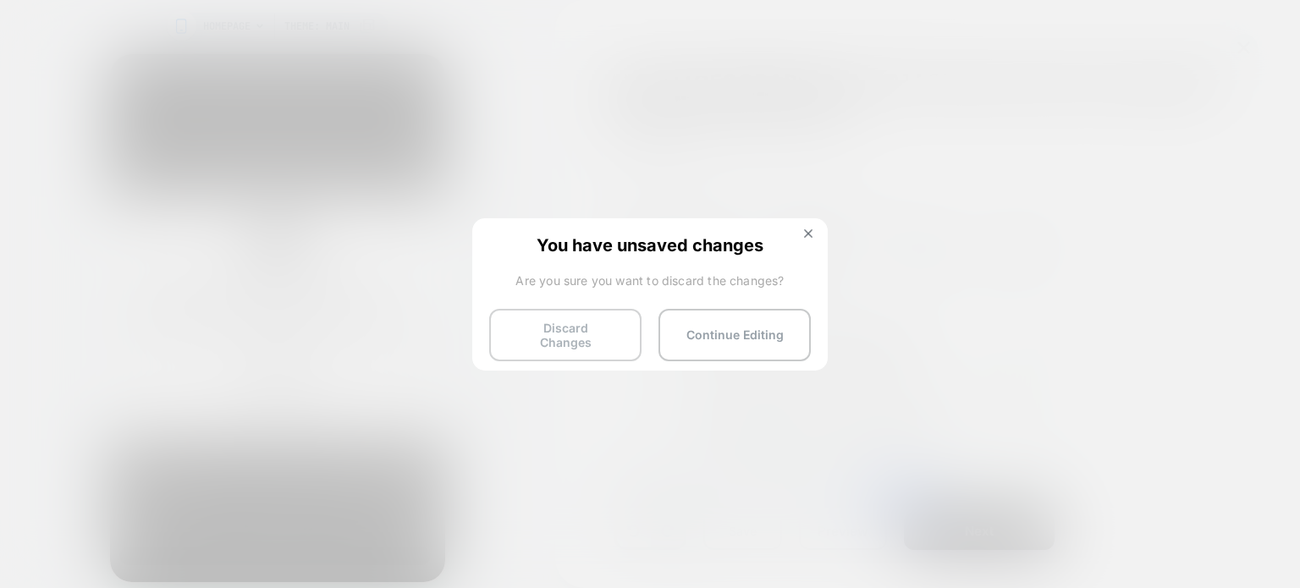
click at [589, 349] on button "Discard Changes" at bounding box center [565, 335] width 152 height 52
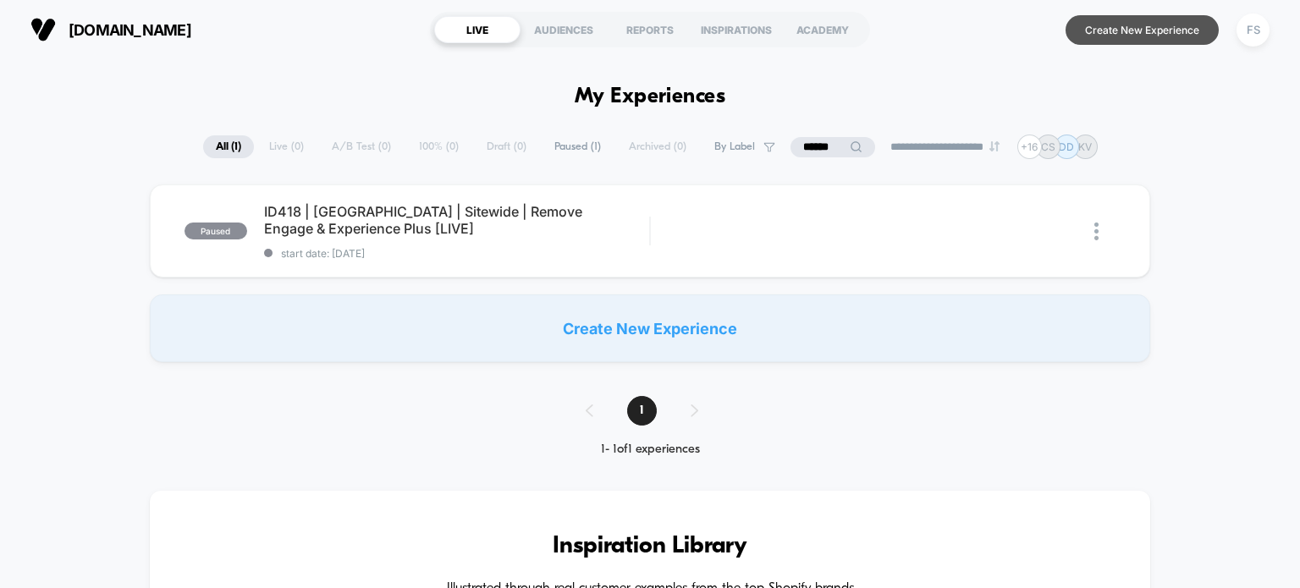
click at [1150, 19] on button "Create New Experience" at bounding box center [1142, 30] width 153 height 30
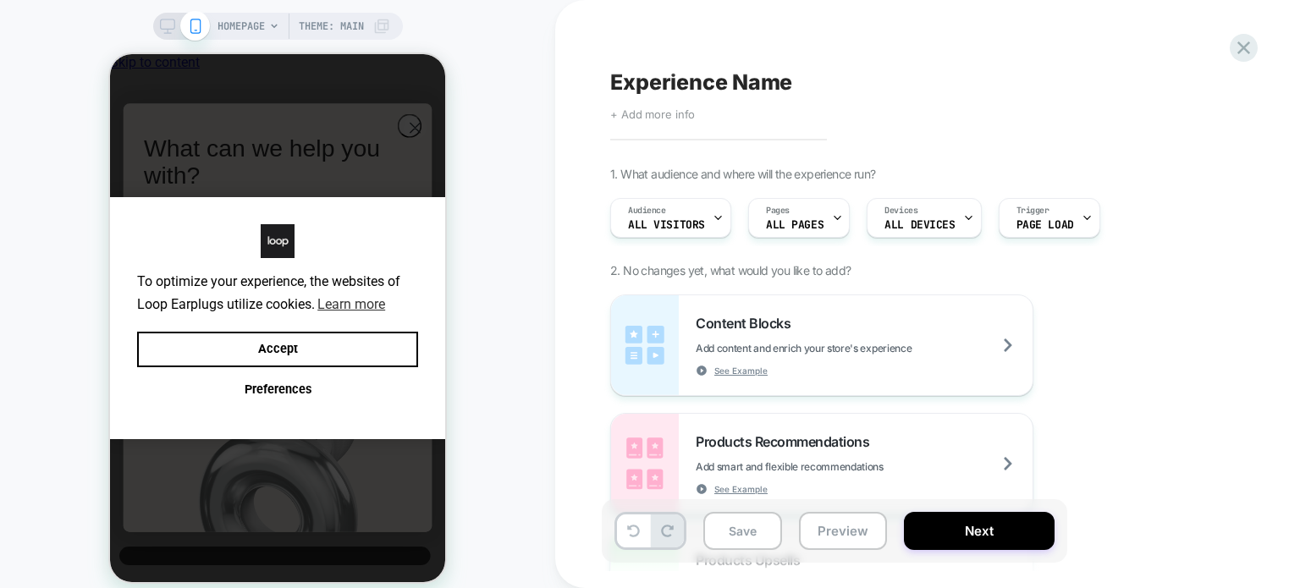
click at [647, 110] on span "+ Add more info" at bounding box center [652, 114] width 85 height 14
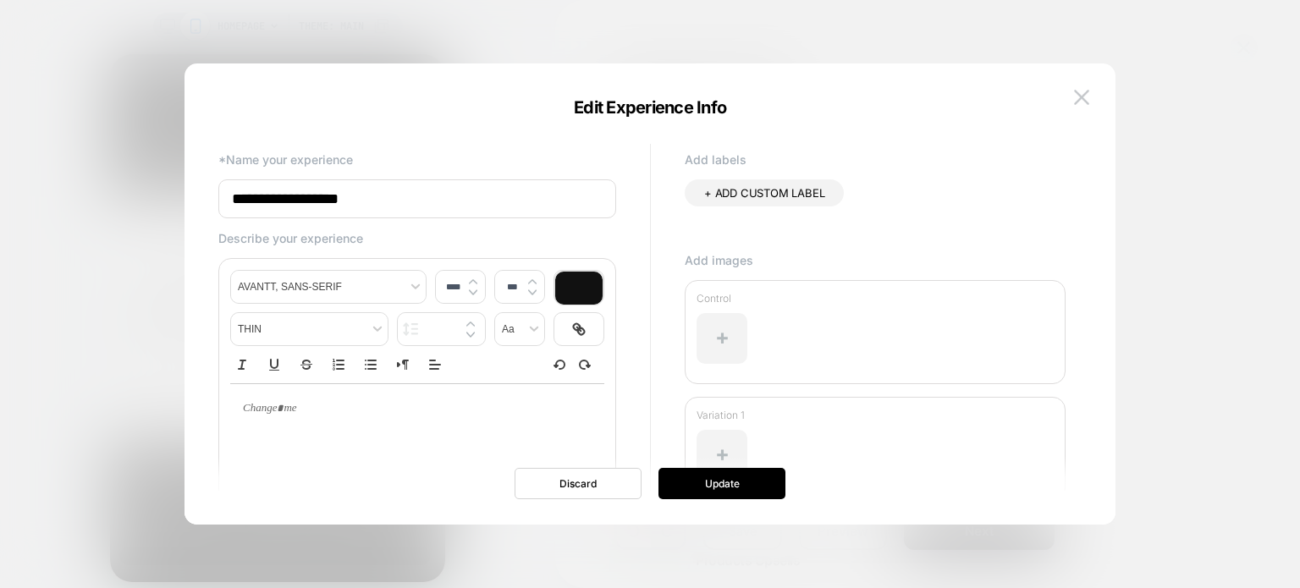
paste input "**********"
paste input
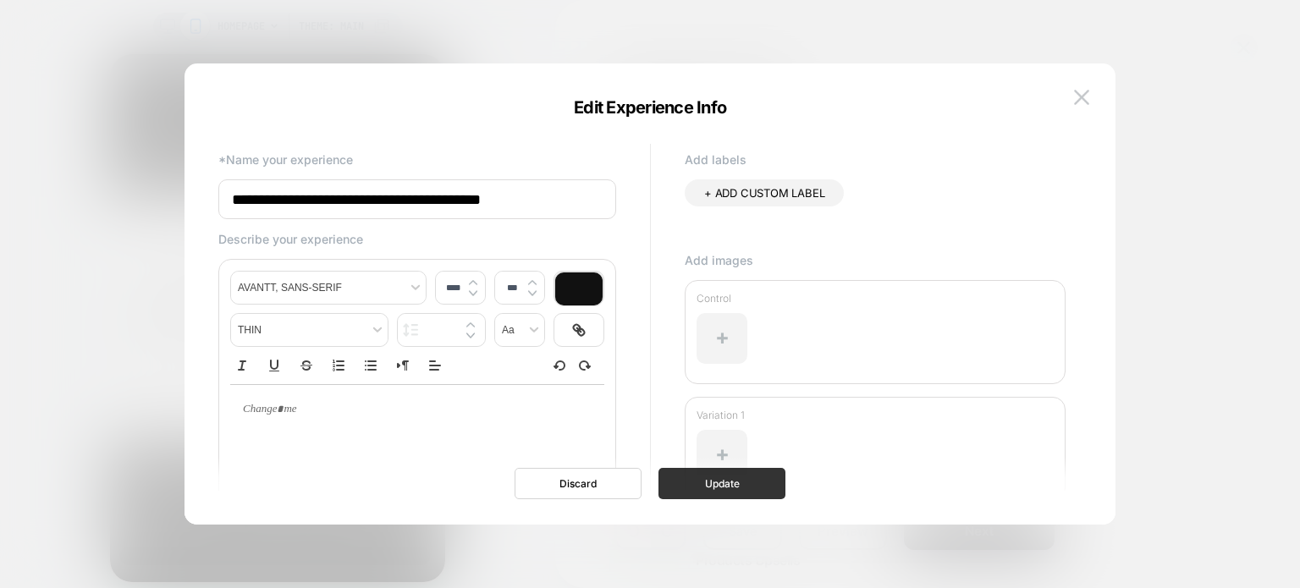
type input "**********"
click at [694, 485] on button "Update" at bounding box center [722, 483] width 127 height 31
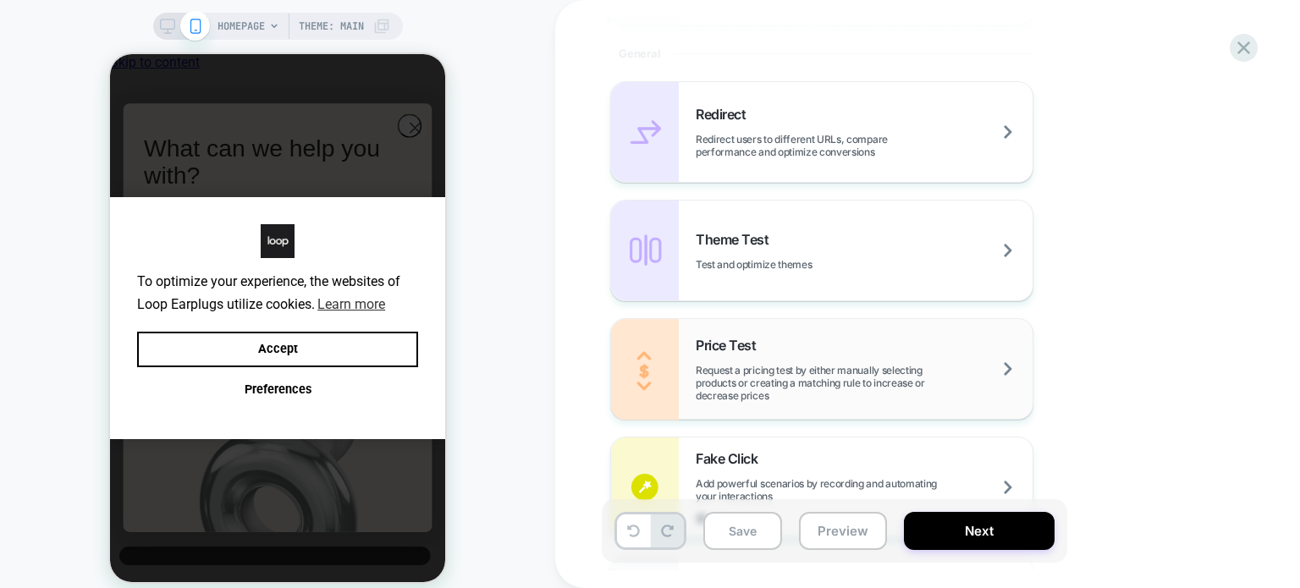
scroll to position [1121, 0]
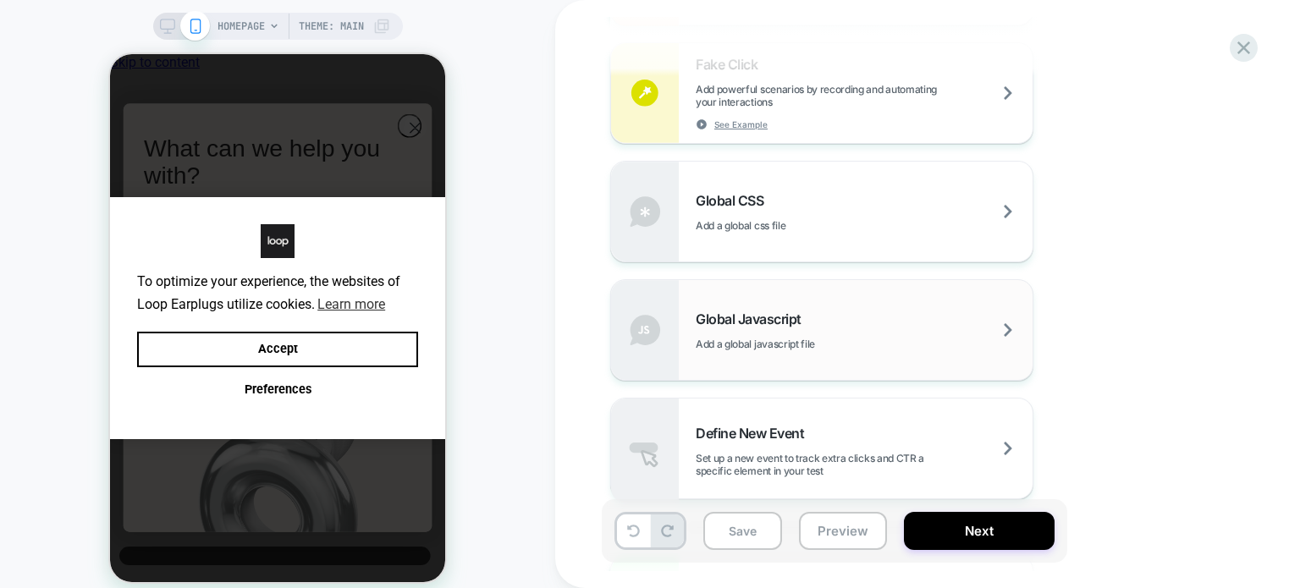
click at [782, 347] on span "Add a global javascript file" at bounding box center [798, 344] width 204 height 13
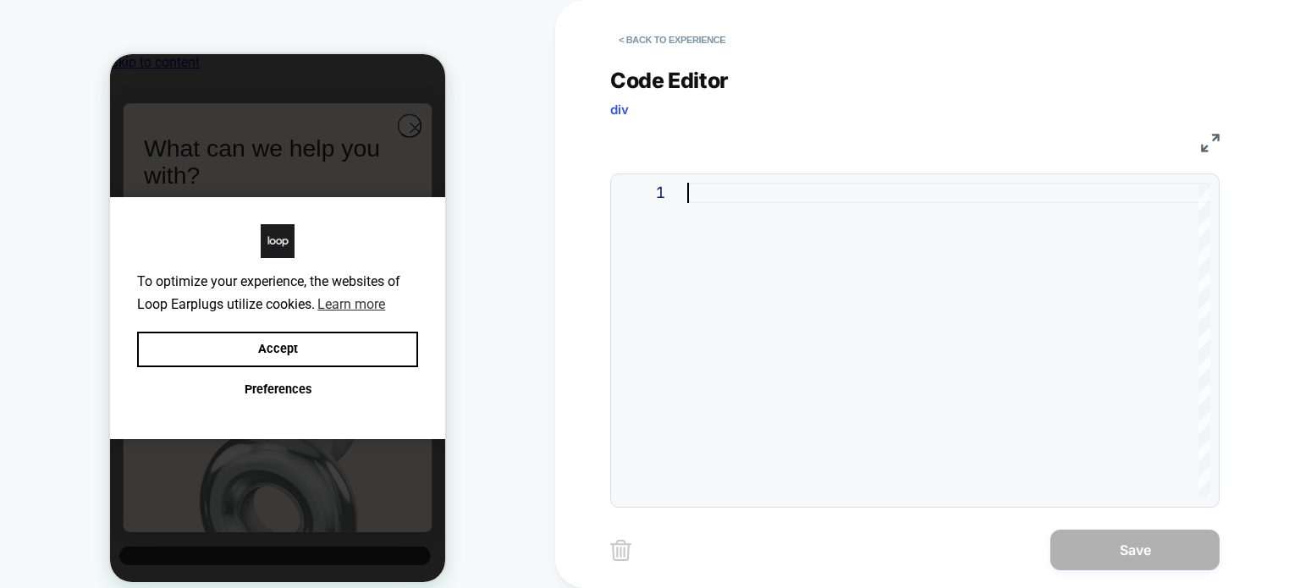
click at [832, 358] on div at bounding box center [948, 341] width 523 height 316
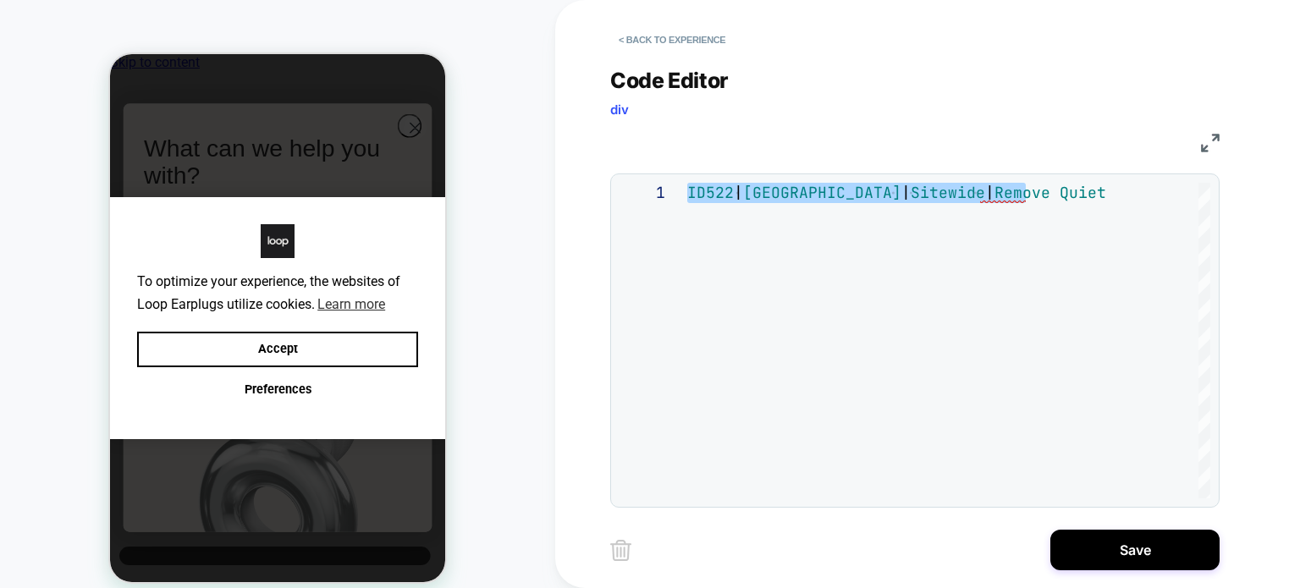
type textarea "**********"
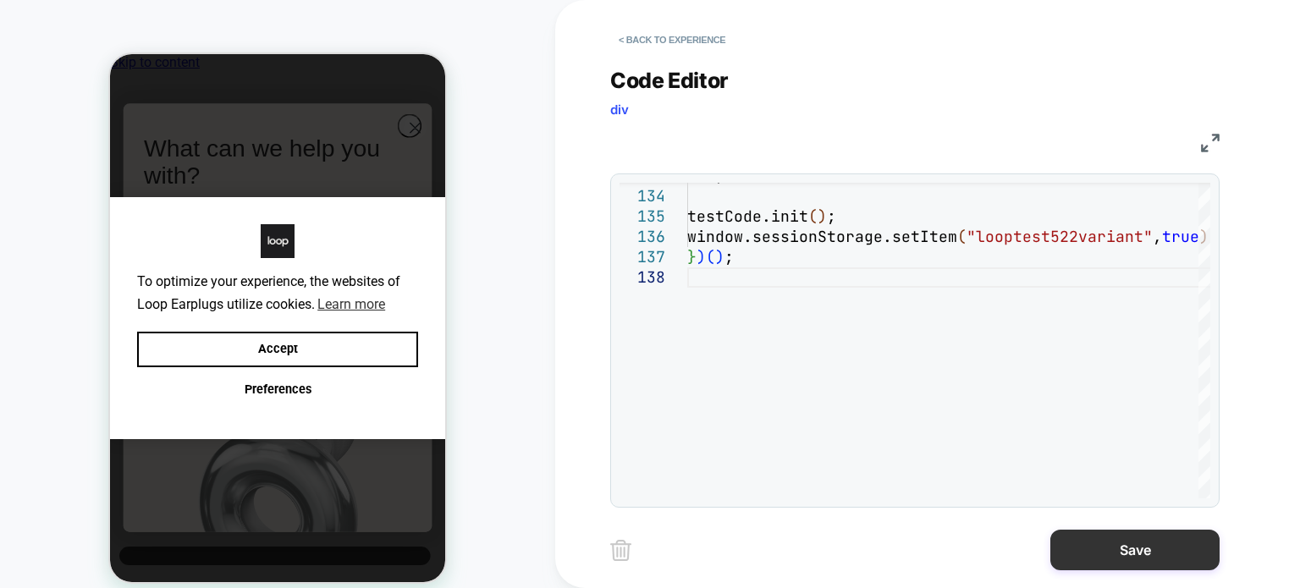
click at [1151, 558] on button "Save" at bounding box center [1134, 550] width 169 height 41
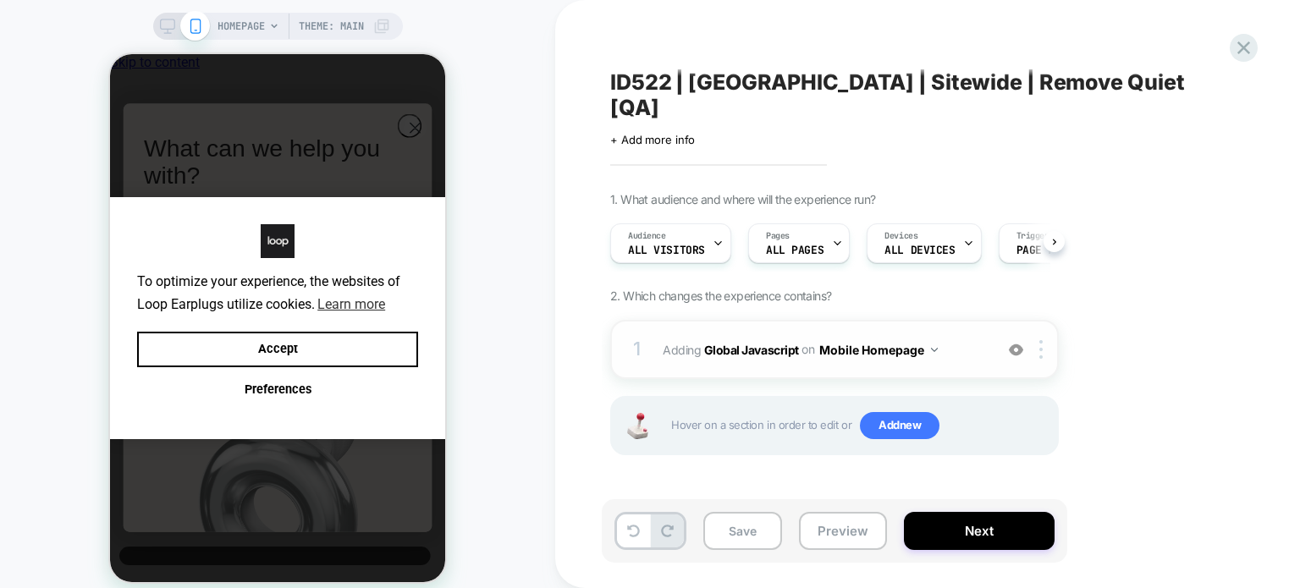
scroll to position [0, 0]
click at [911, 338] on button "Mobile Homepage" at bounding box center [878, 350] width 118 height 25
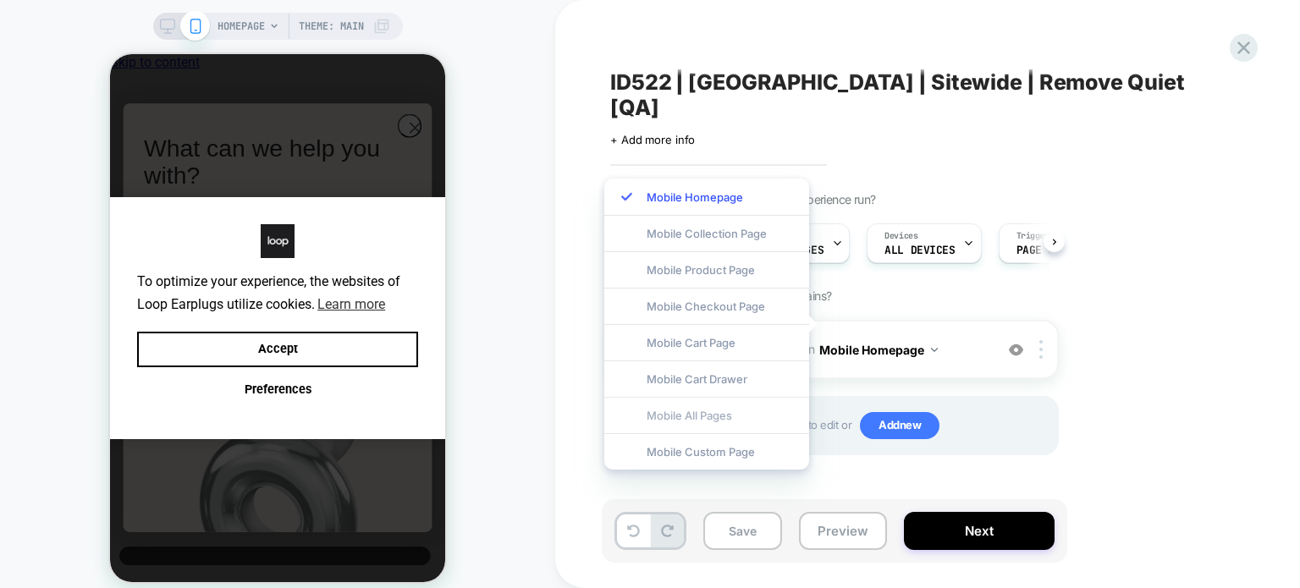
click at [721, 415] on div "Mobile All Pages" at bounding box center [706, 415] width 205 height 36
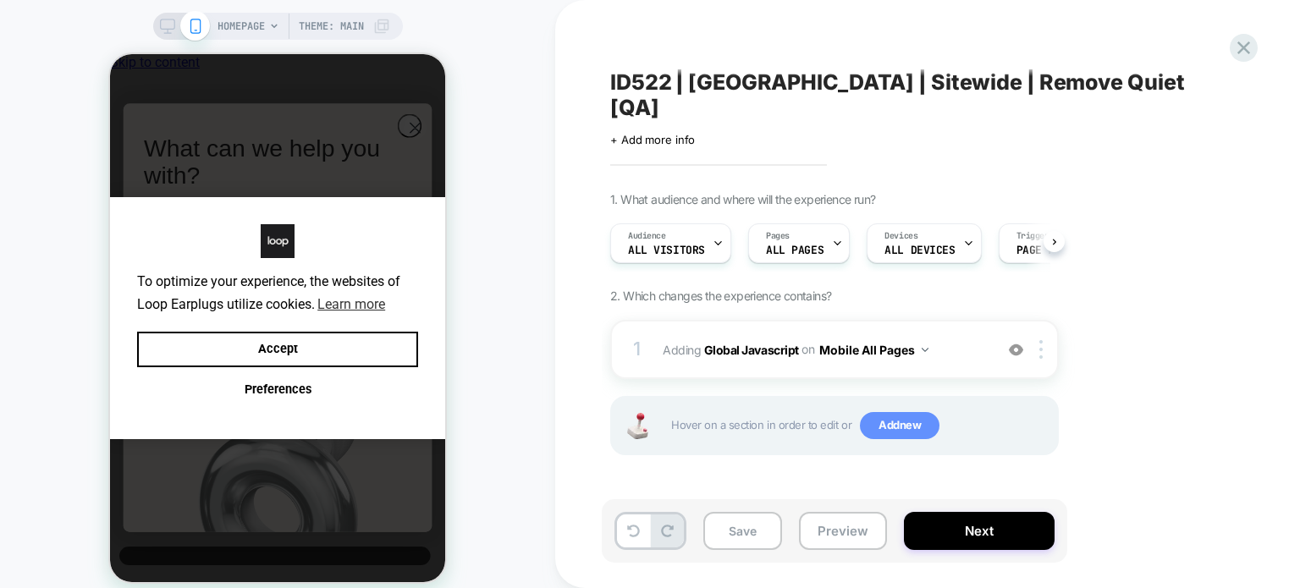
click at [879, 412] on span "Add new" at bounding box center [900, 425] width 80 height 27
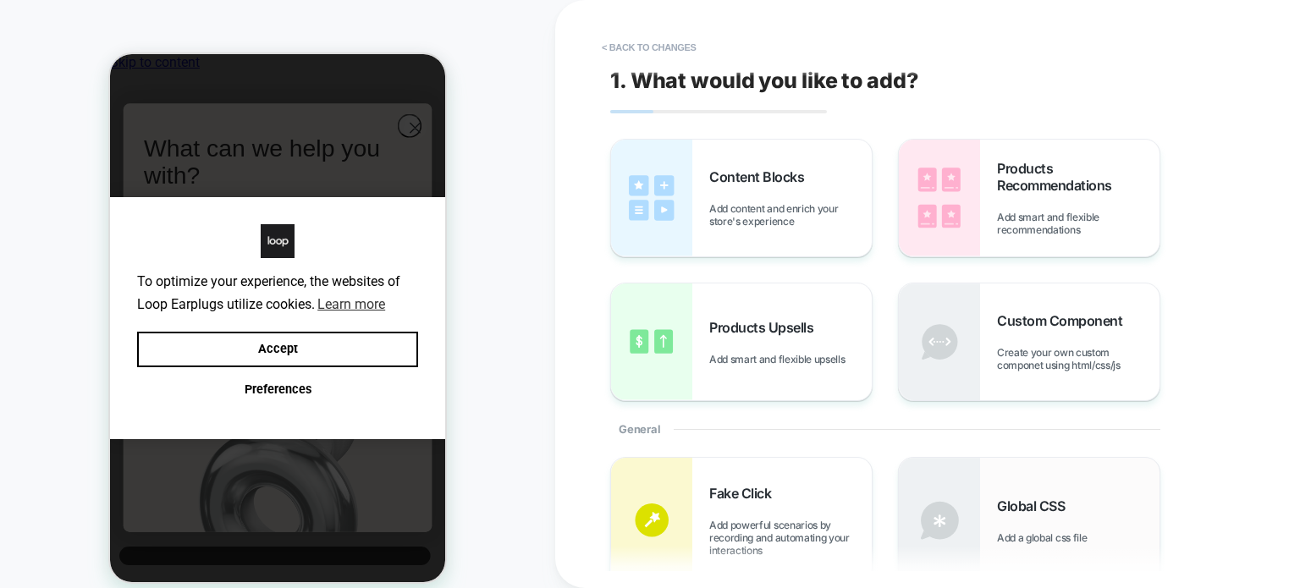
click at [1025, 483] on div "Global CSS Add a global css file" at bounding box center [1029, 520] width 261 height 125
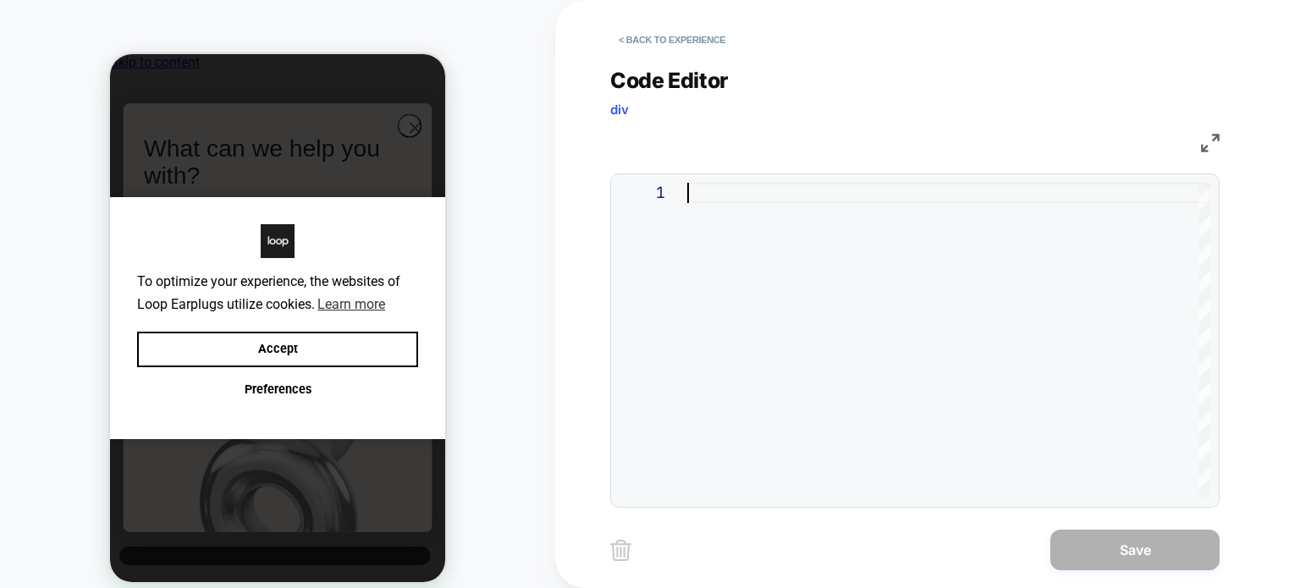
click at [791, 304] on div at bounding box center [948, 341] width 523 height 316
type textarea "**********"
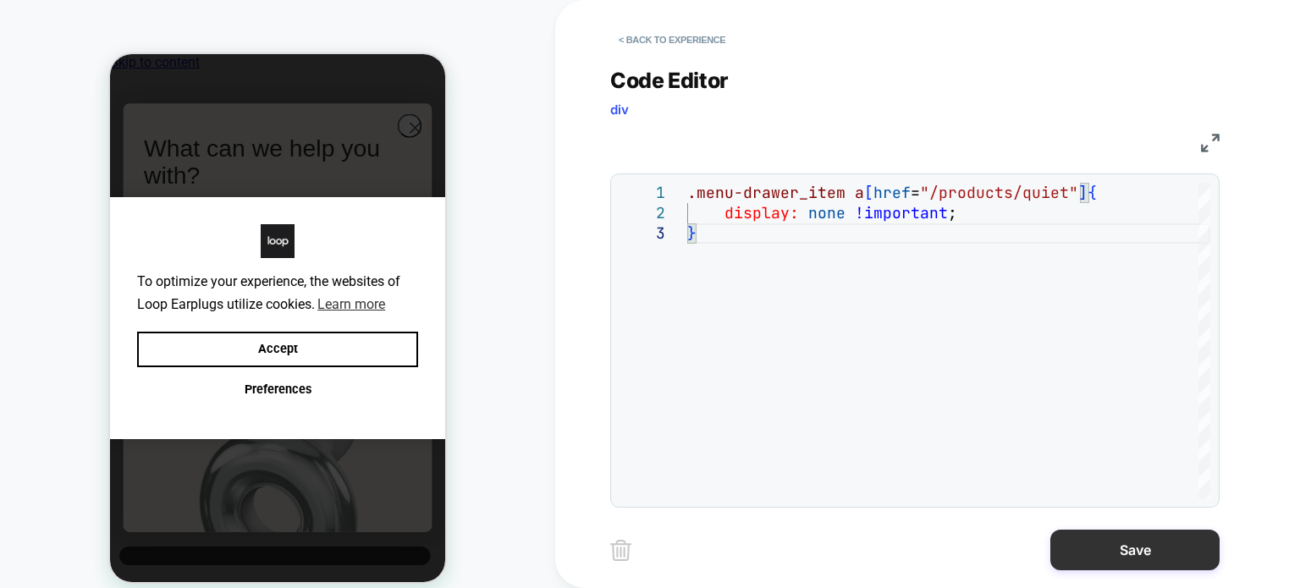
click at [1170, 561] on button "Save" at bounding box center [1134, 550] width 169 height 41
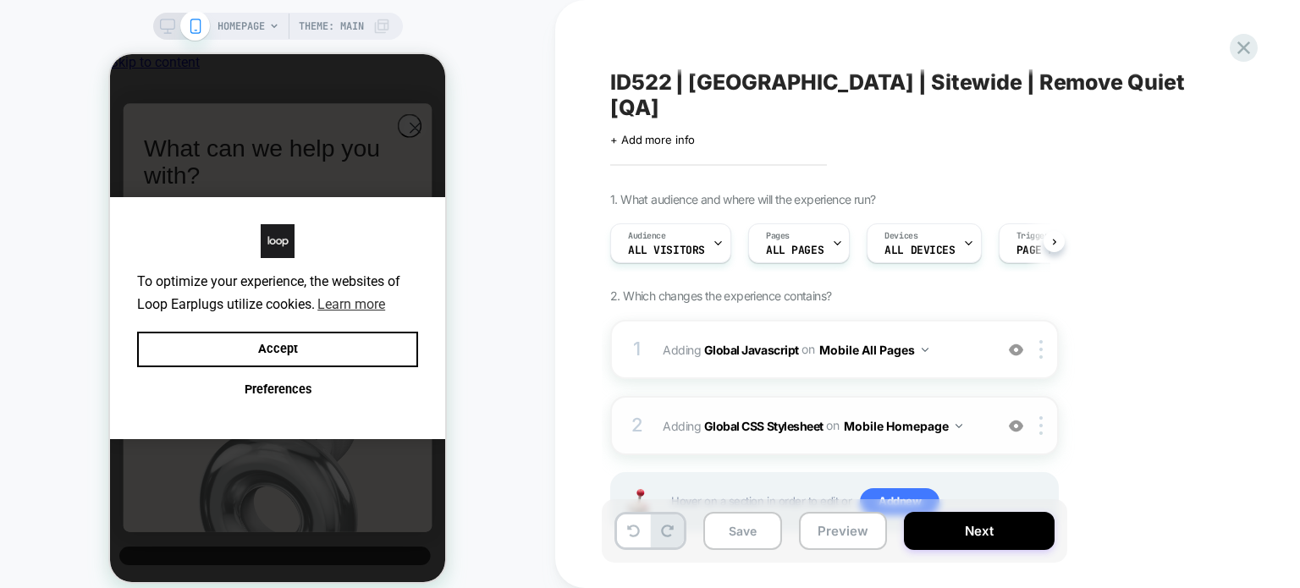
click at [900, 414] on button "Mobile Homepage" at bounding box center [903, 426] width 118 height 25
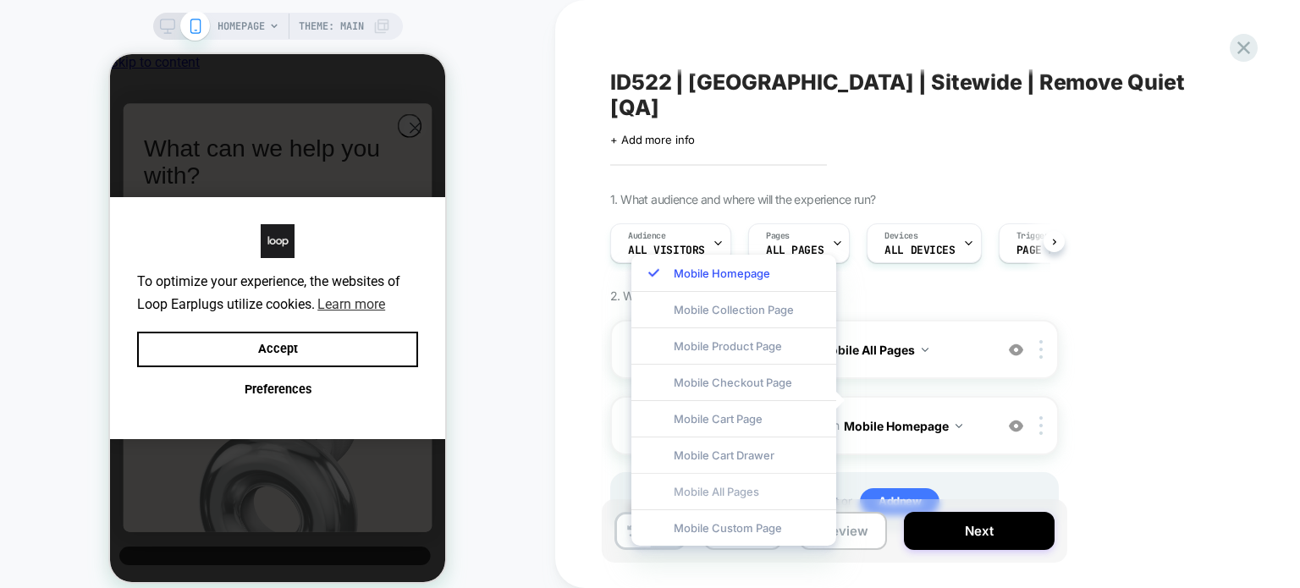
click at [801, 482] on div "Mobile All Pages" at bounding box center [733, 491] width 205 height 36
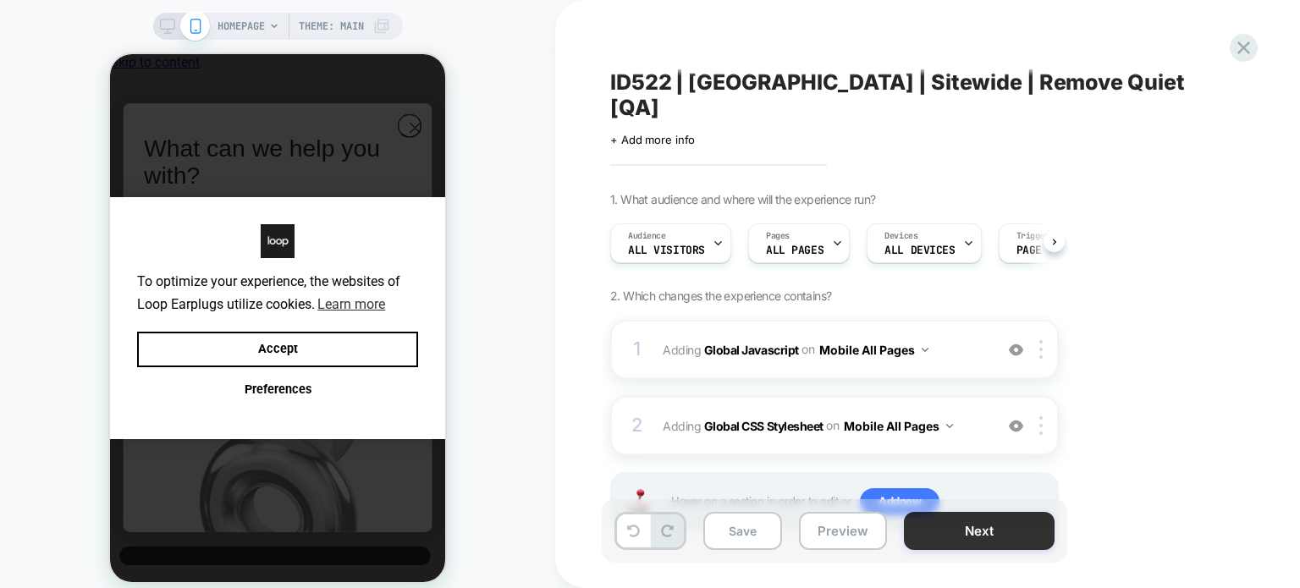
click at [951, 532] on button "Next" at bounding box center [979, 531] width 151 height 38
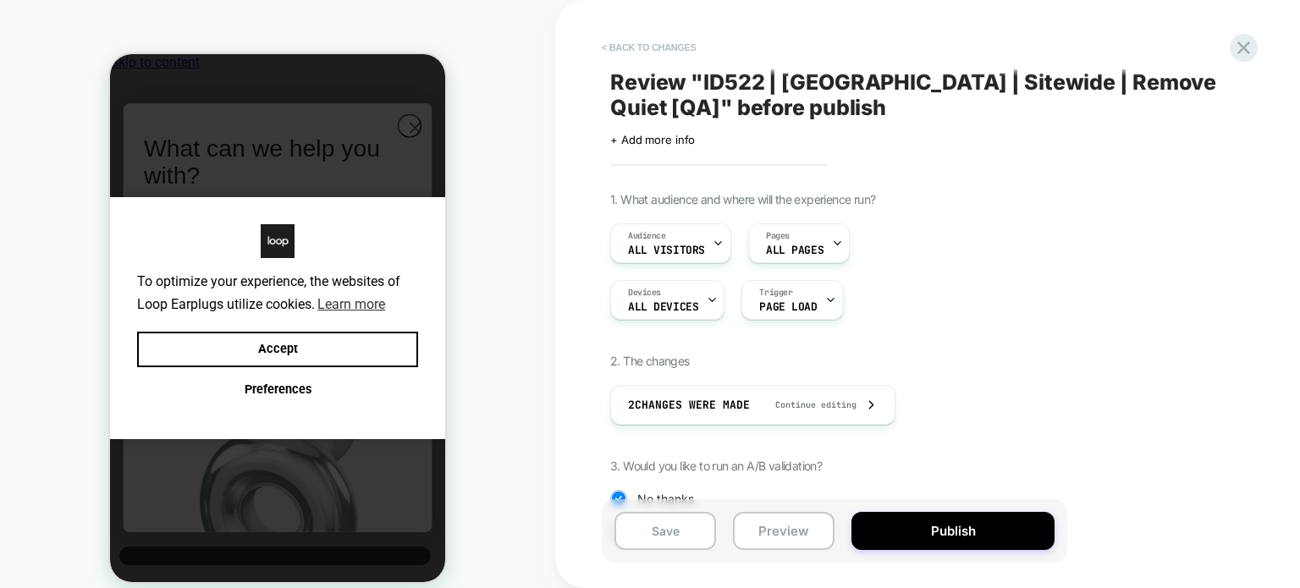
click at [689, 40] on button "< Back to changes" at bounding box center [649, 47] width 112 height 27
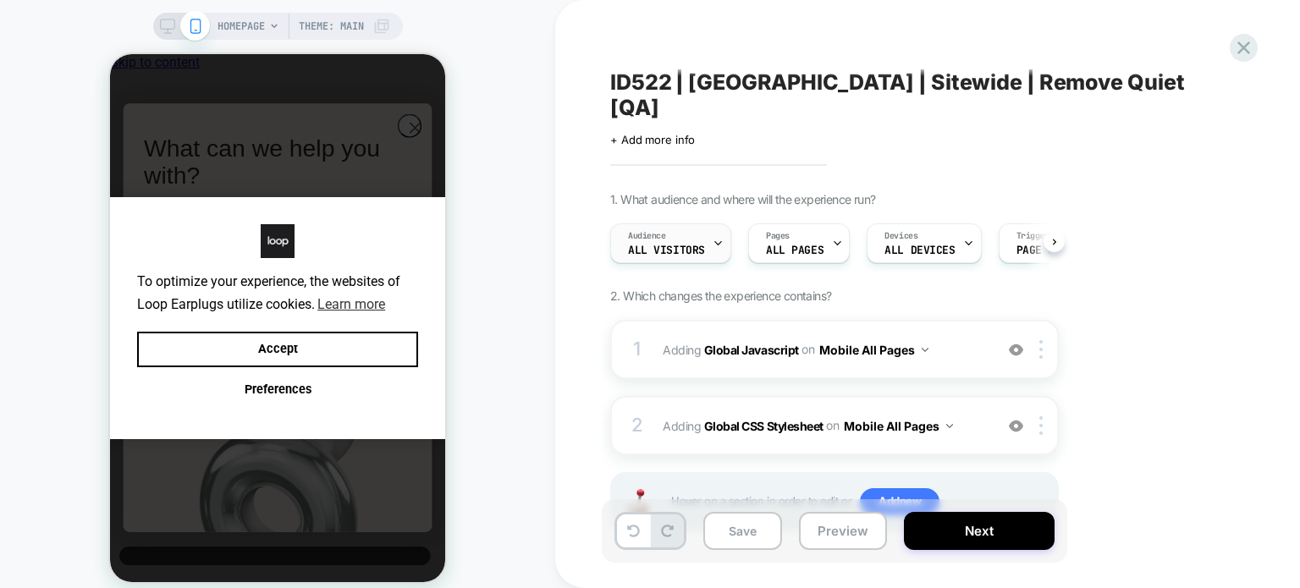
click at [648, 230] on span "Audience" at bounding box center [647, 236] width 38 height 12
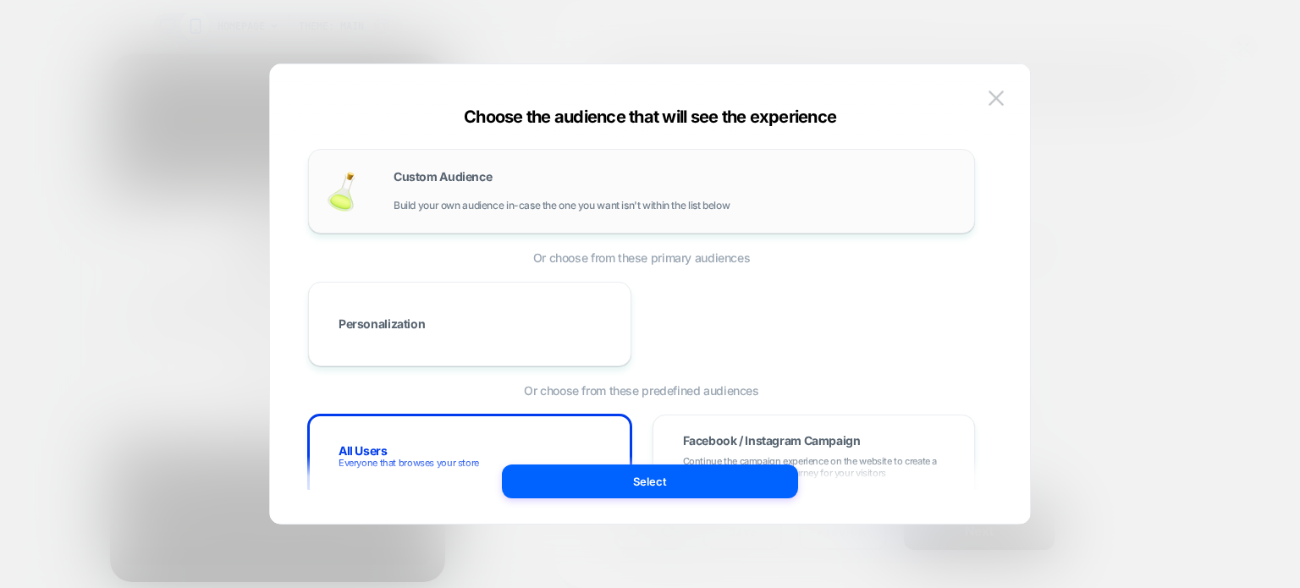
click at [472, 183] on span "Custom Audience" at bounding box center [443, 177] width 98 height 12
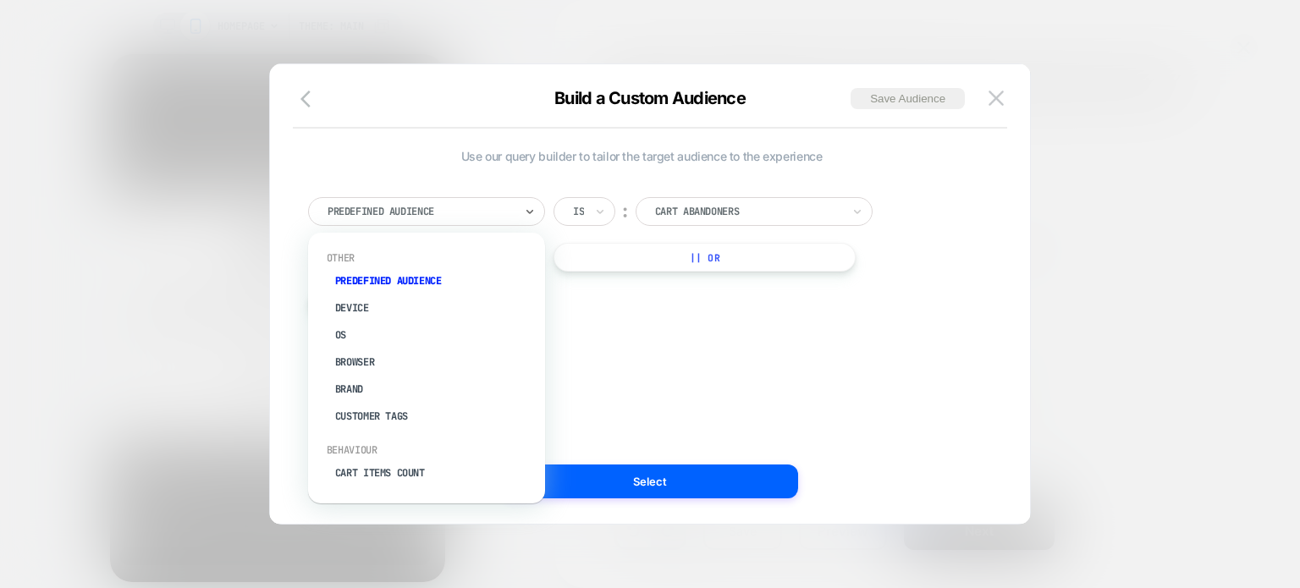
click at [462, 207] on div at bounding box center [421, 211] width 186 height 15
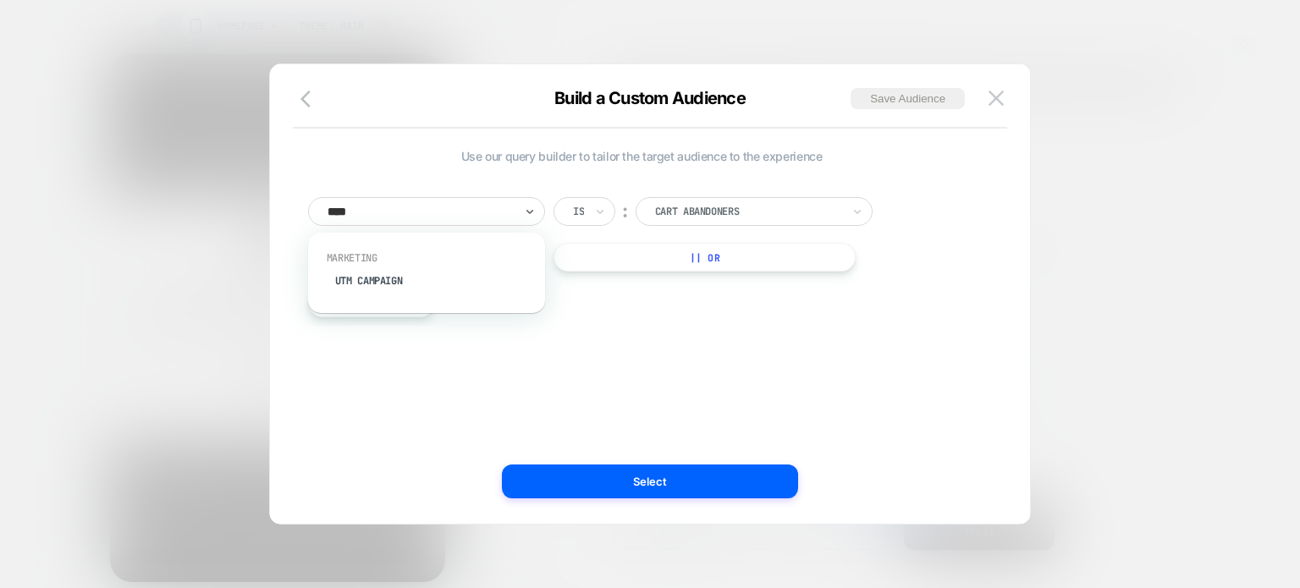
type input "*****"
click at [395, 277] on div "UTM Campaign" at bounding box center [435, 280] width 220 height 27
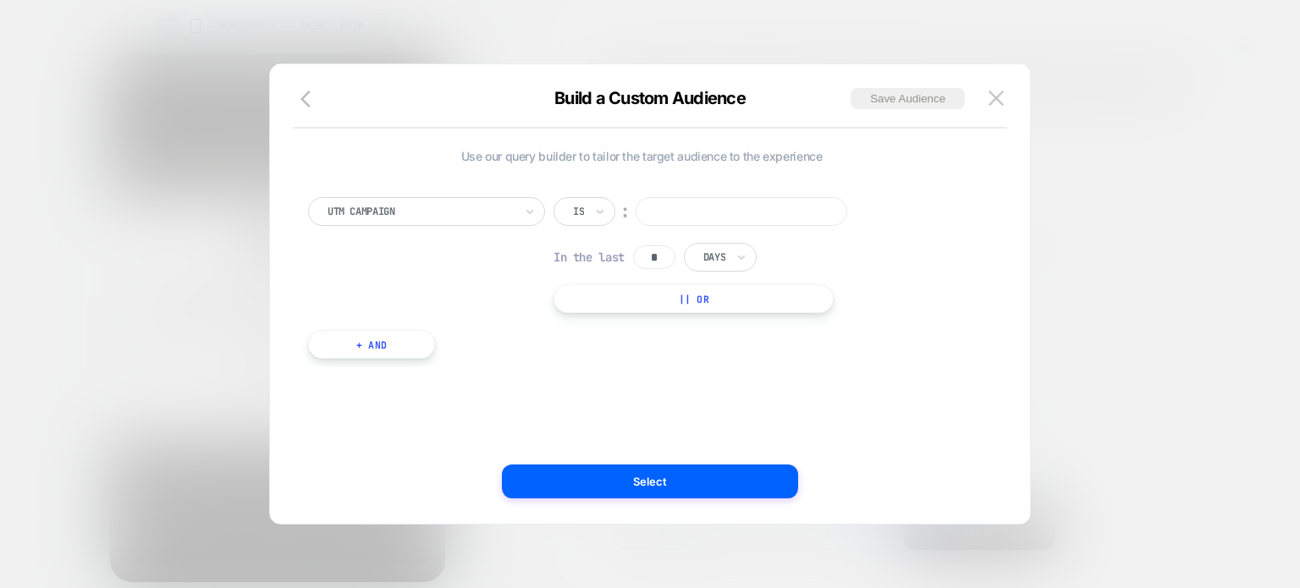
click at [686, 212] on input at bounding box center [742, 211] width 212 height 29
type input "*********"
click at [372, 344] on button "+ And" at bounding box center [371, 344] width 127 height 29
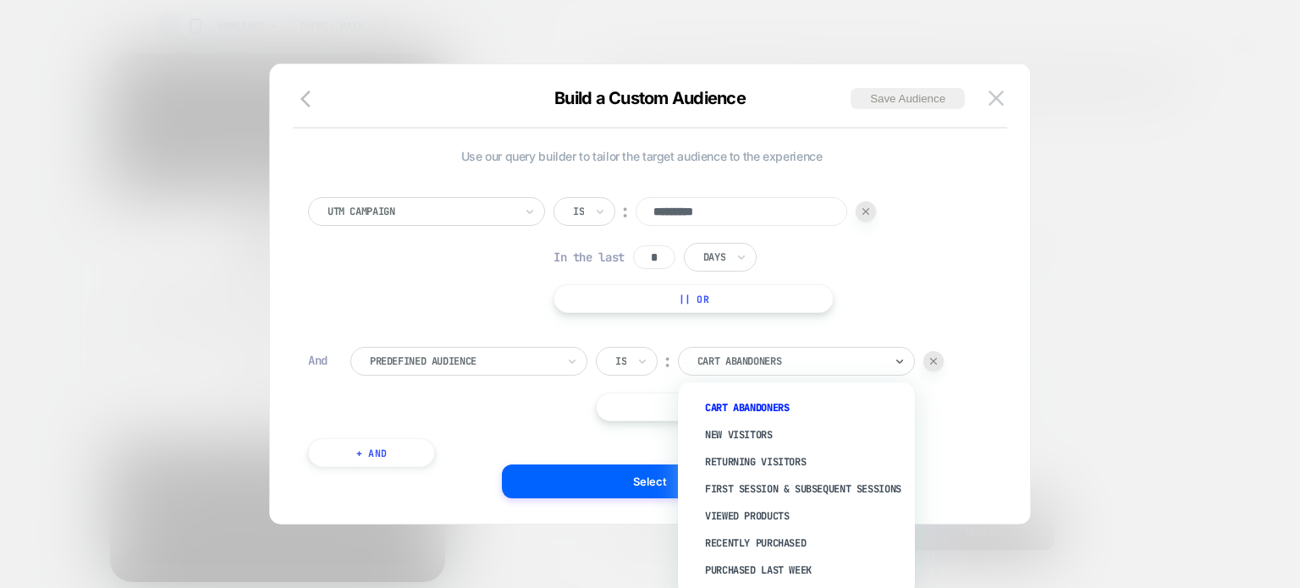
click at [769, 358] on div at bounding box center [790, 361] width 186 height 15
click at [750, 438] on div "New Visitors" at bounding box center [805, 435] width 220 height 27
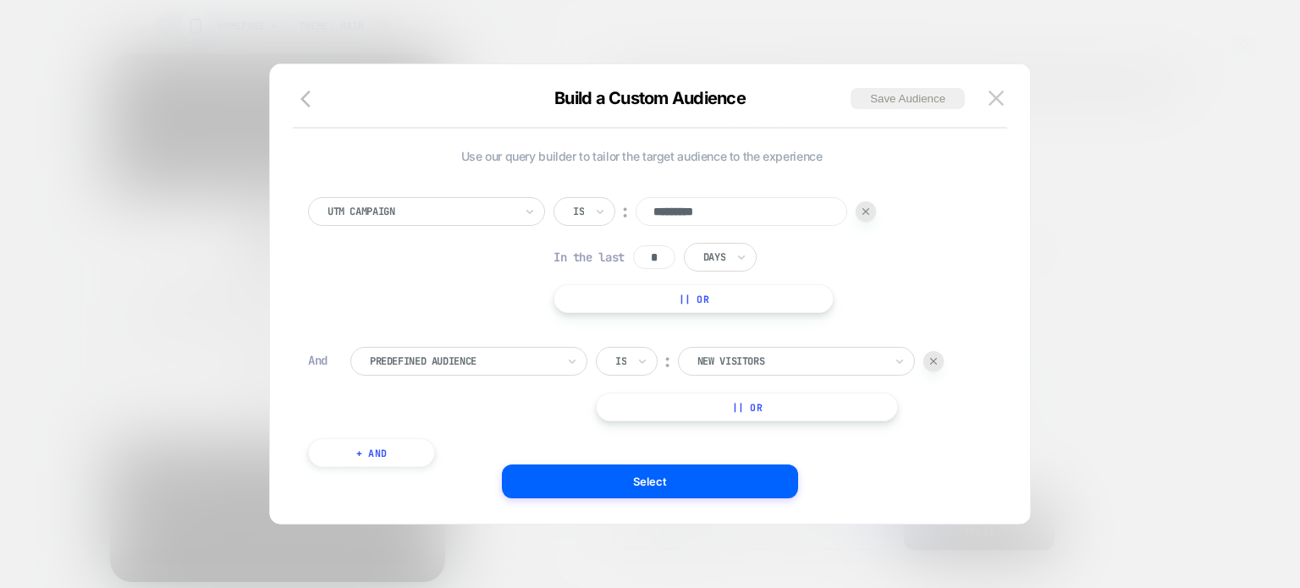
click at [425, 465] on div "Select" at bounding box center [650, 482] width 760 height 34
click at [410, 456] on button "+ And" at bounding box center [371, 452] width 127 height 29
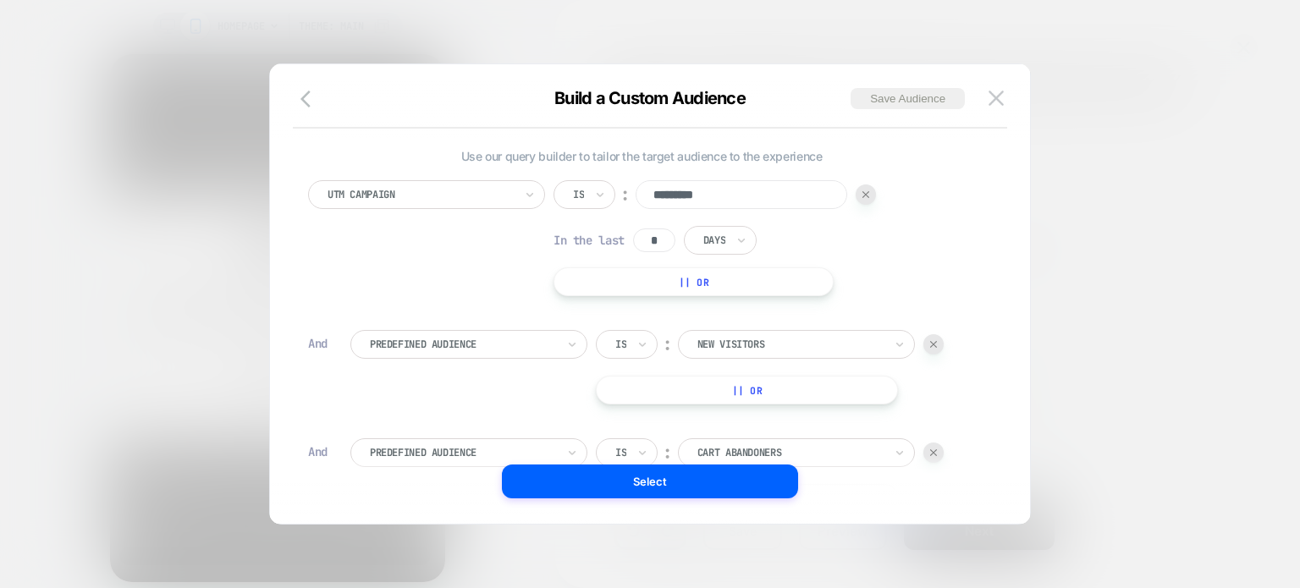
scroll to position [152, 0]
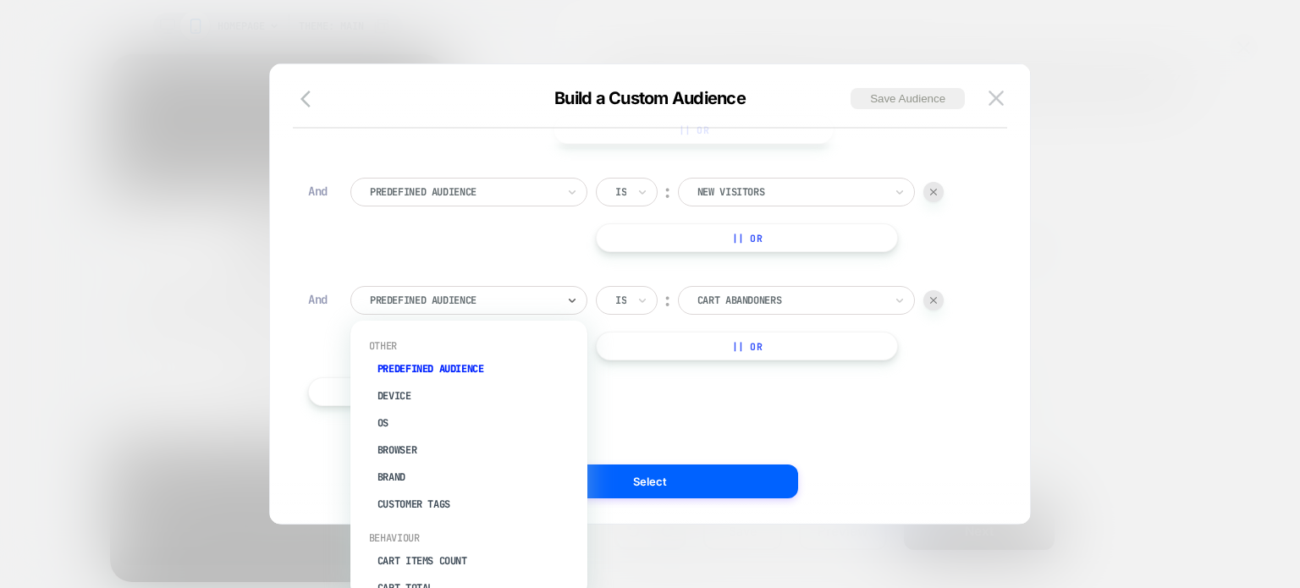
click at [454, 300] on div at bounding box center [463, 300] width 186 height 15
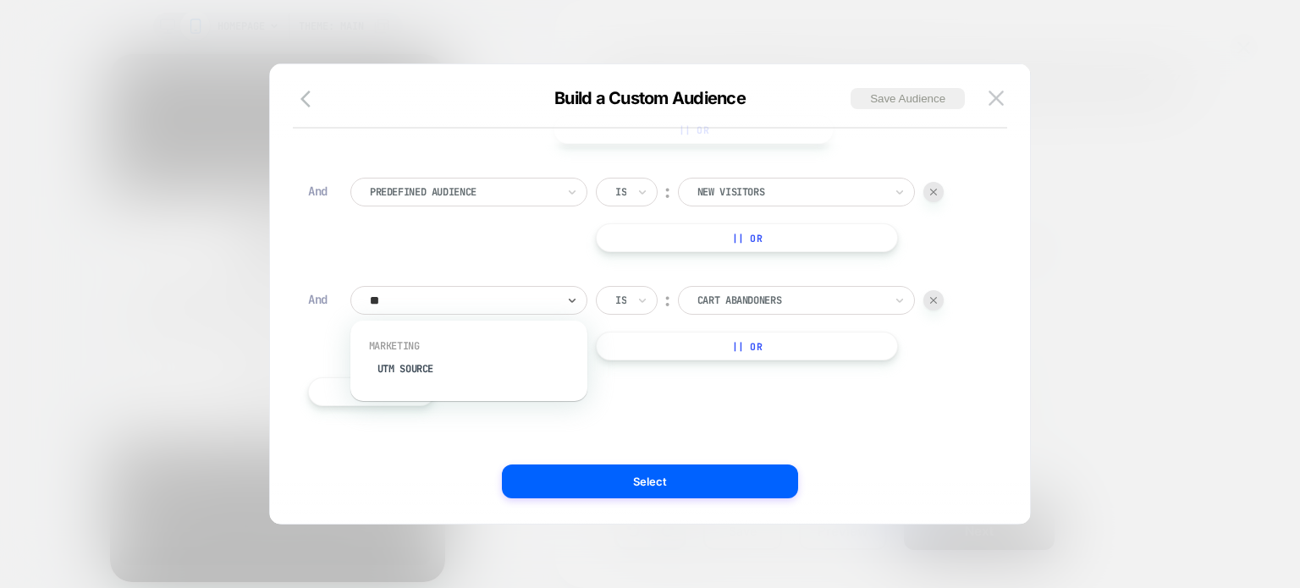
type input "***"
click at [439, 368] on div "UTM Source" at bounding box center [477, 368] width 220 height 27
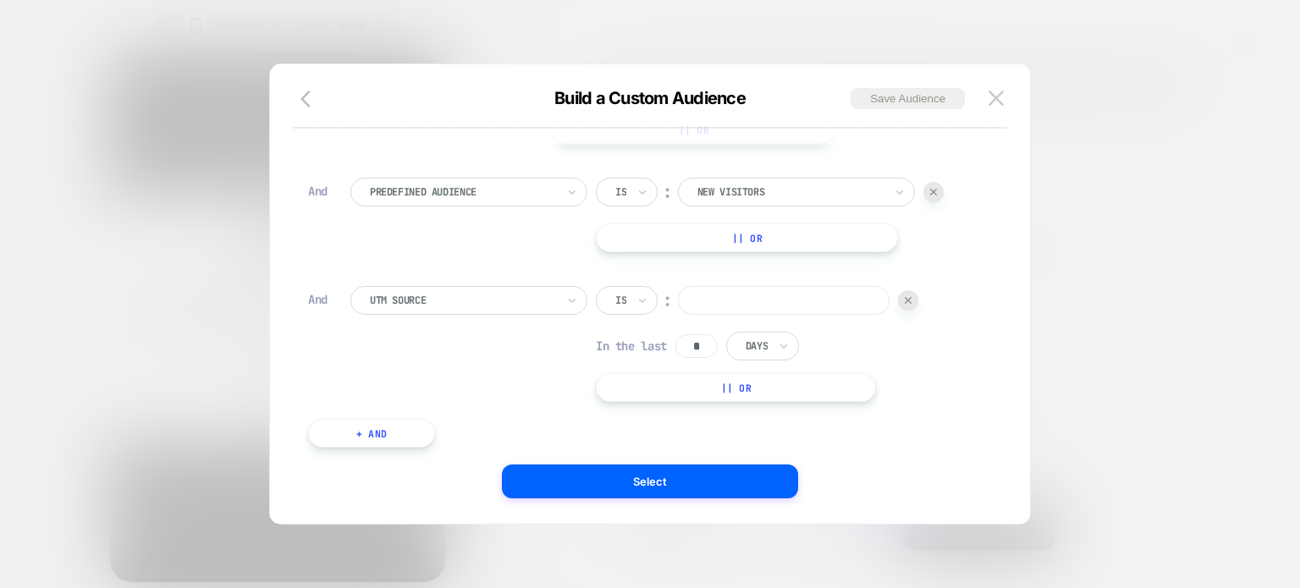
click at [739, 291] on input at bounding box center [784, 300] width 212 height 29
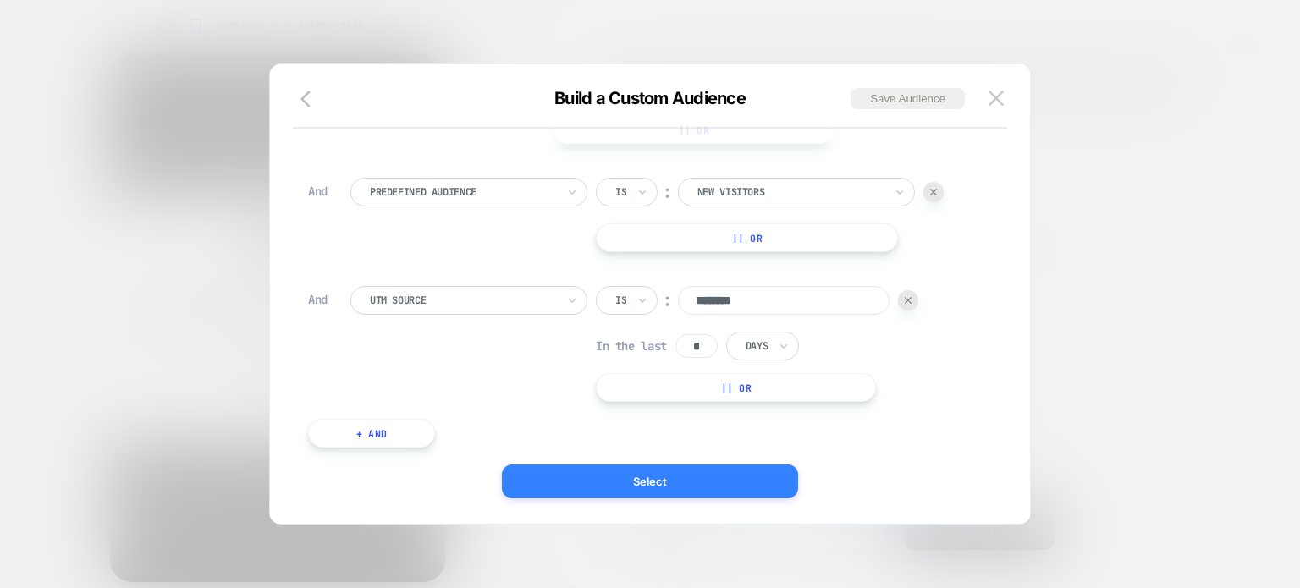
type input "********"
click at [761, 477] on button "Select" at bounding box center [650, 482] width 296 height 34
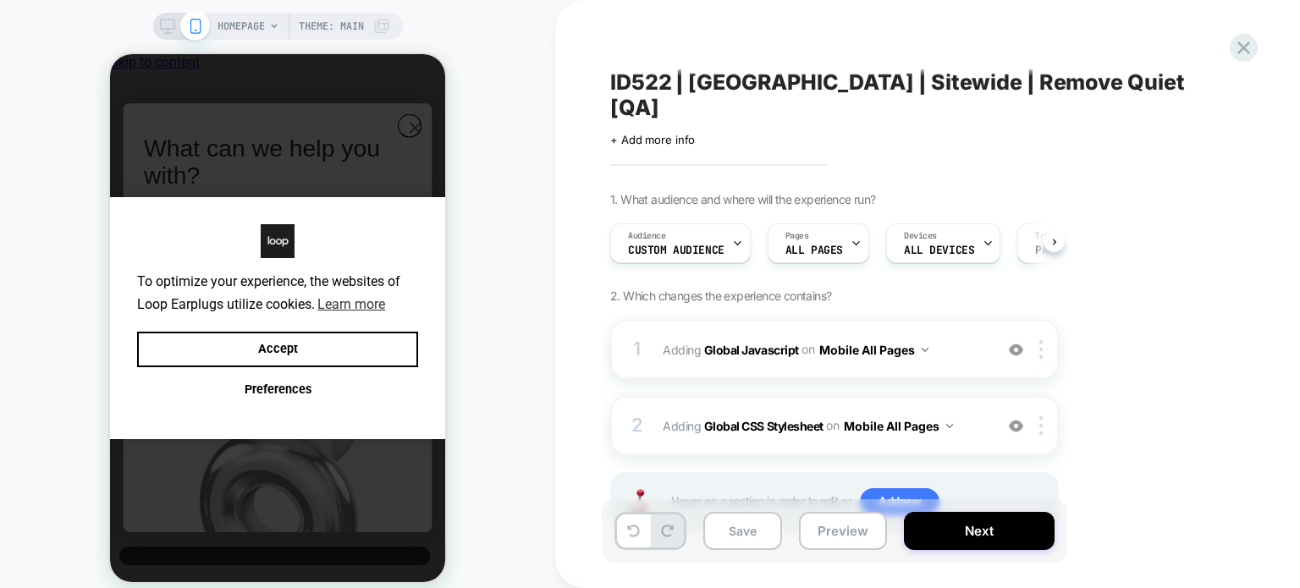
scroll to position [44, 0]
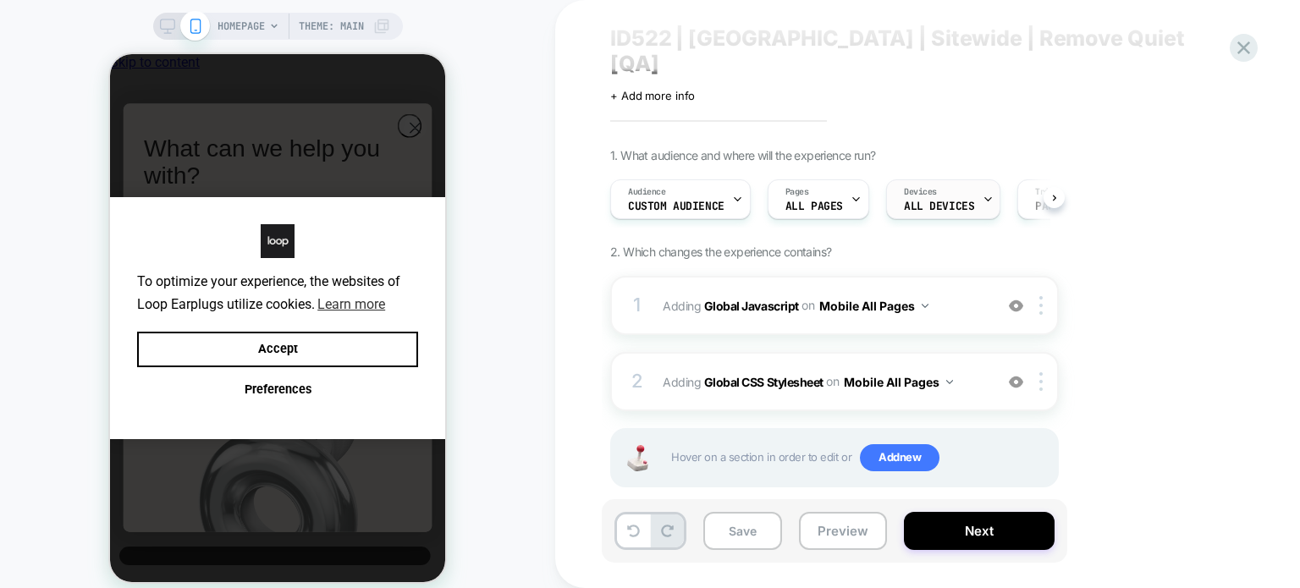
click at [904, 186] on span "Devices" at bounding box center [920, 192] width 33 height 12
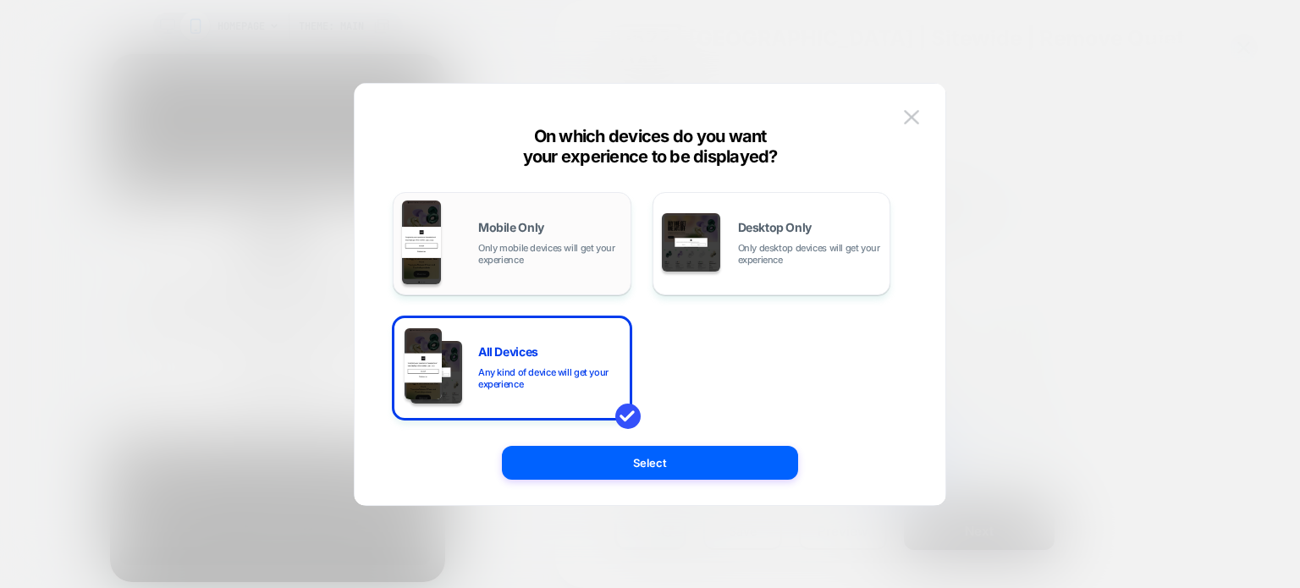
click at [522, 230] on span "Mobile Only" at bounding box center [511, 228] width 66 height 12
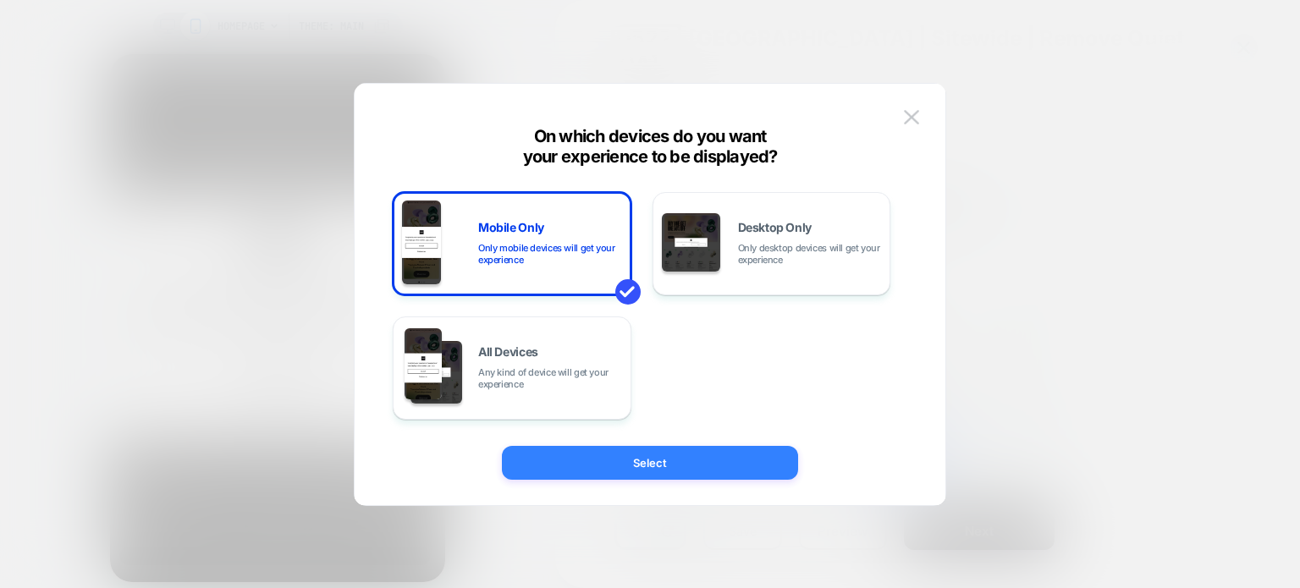
click at [591, 469] on button "Select" at bounding box center [650, 463] width 296 height 34
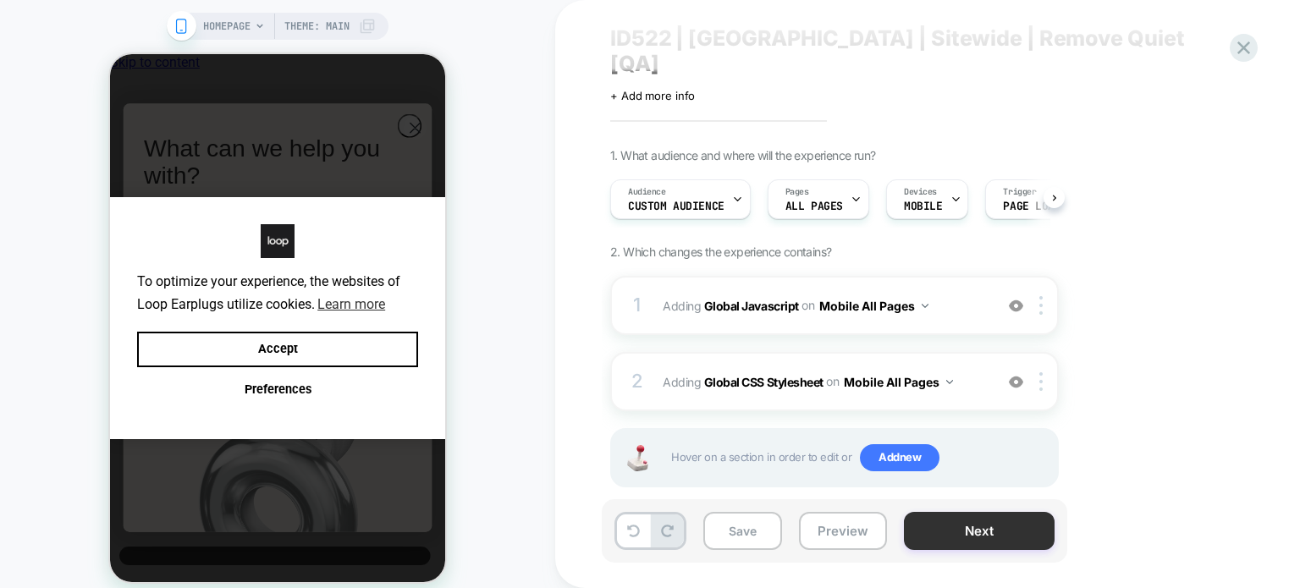
click at [931, 536] on button "Next" at bounding box center [979, 531] width 151 height 38
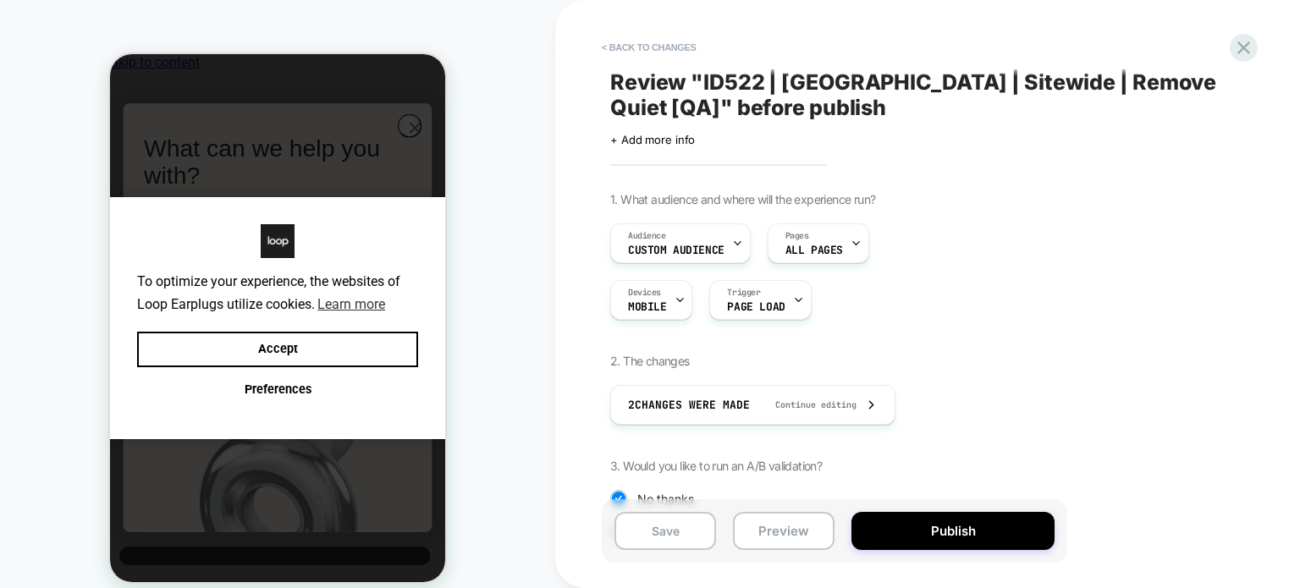
scroll to position [178, 0]
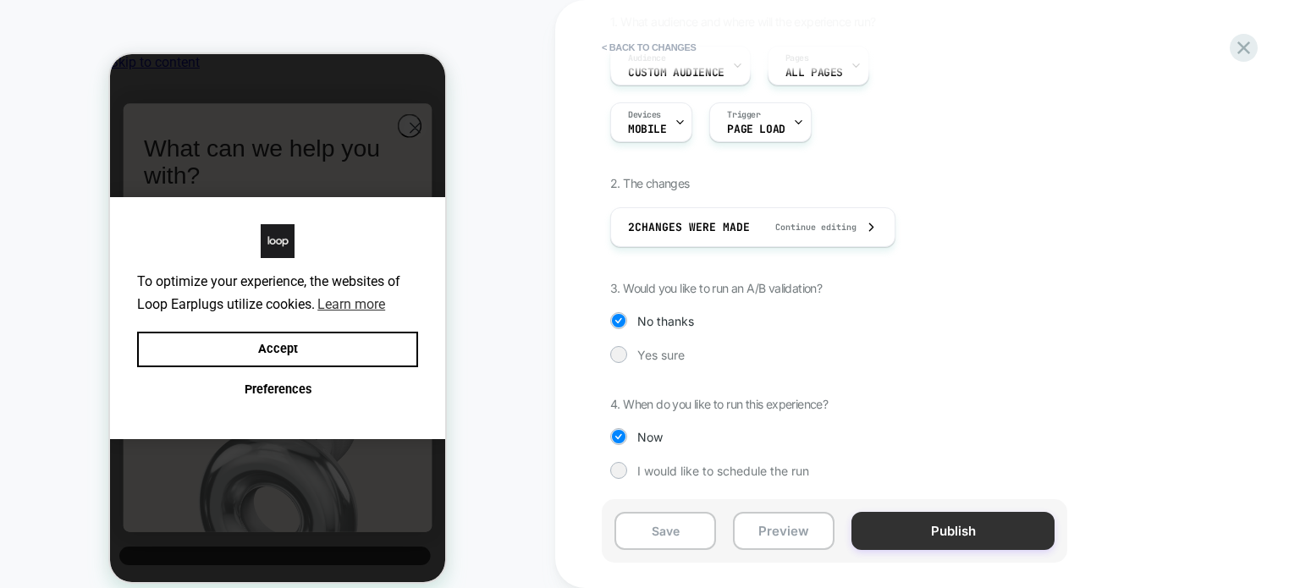
click at [934, 527] on button "Publish" at bounding box center [953, 531] width 203 height 38
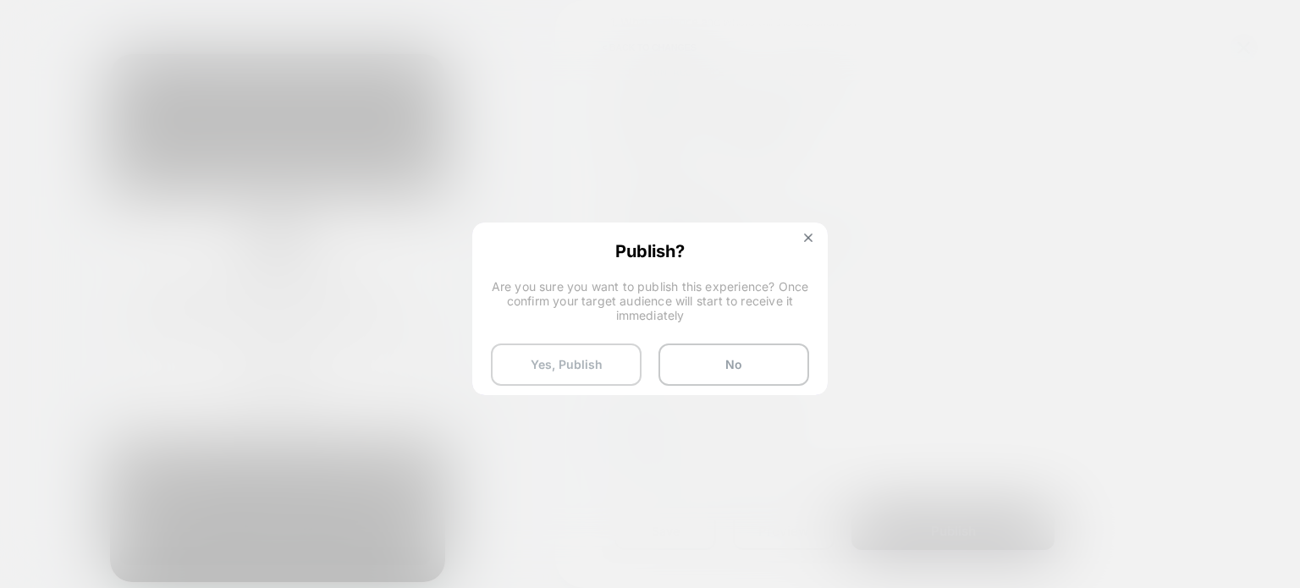
click at [545, 353] on button "Yes, Publish" at bounding box center [566, 365] width 151 height 42
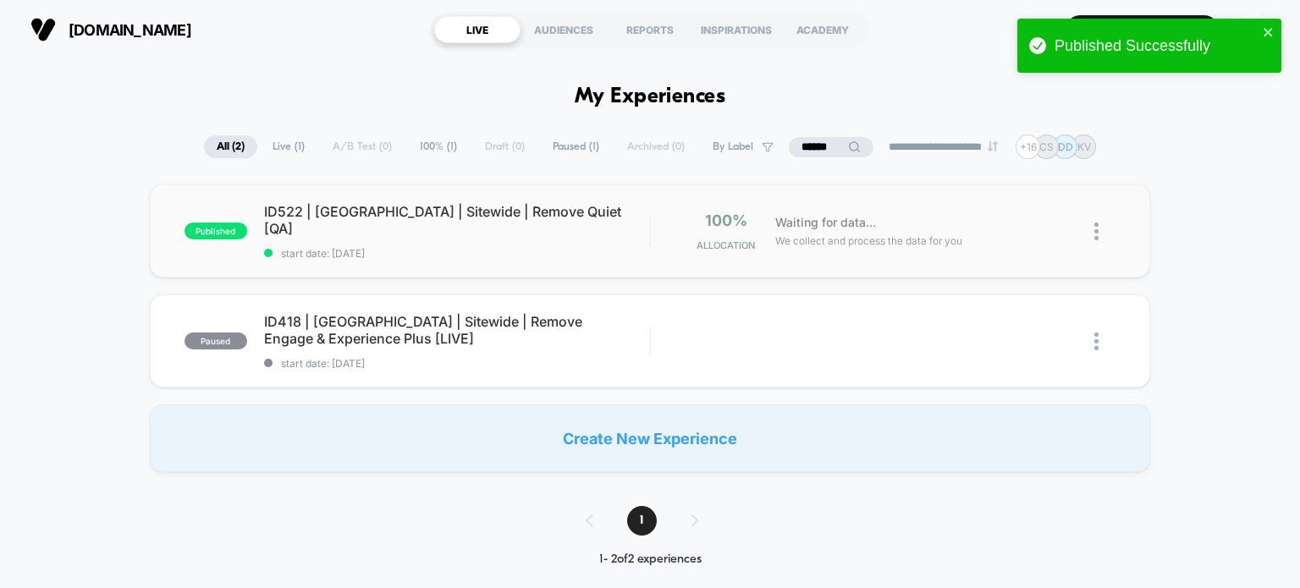
click at [494, 210] on div "published ID522 | USA | Sitewide | Remove Quiet [QA] start date: 9/23/2025 100%…" at bounding box center [650, 231] width 1001 height 93
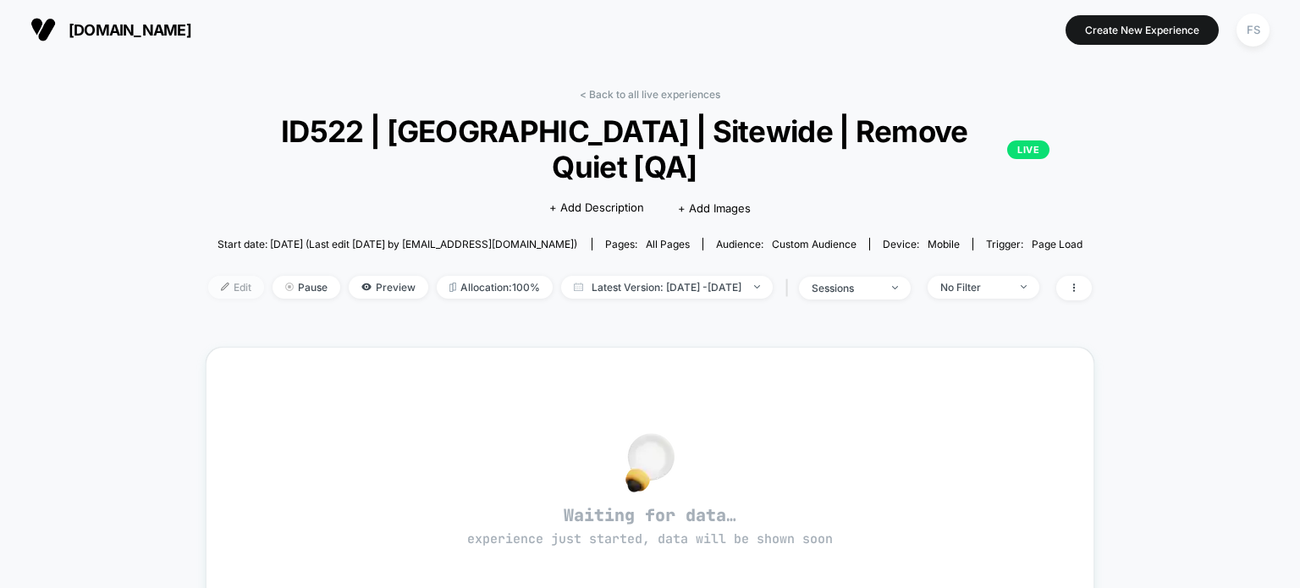
click at [208, 276] on span "Edit" at bounding box center [236, 287] width 56 height 23
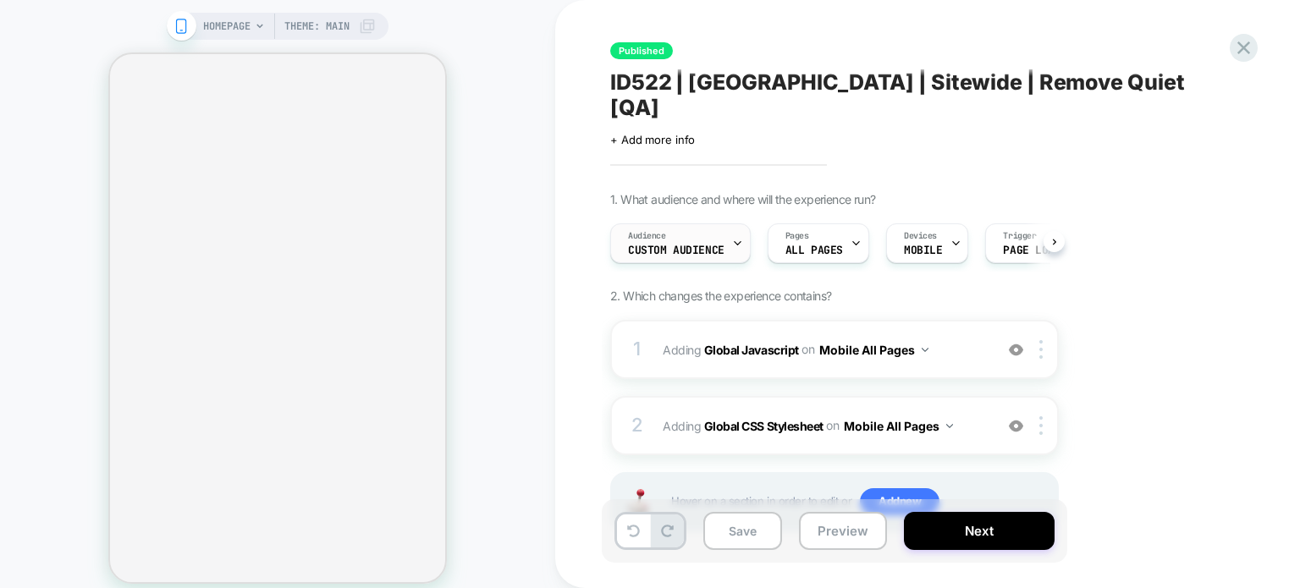
click at [700, 224] on div "Audience Custom Audience" at bounding box center [676, 243] width 130 height 38
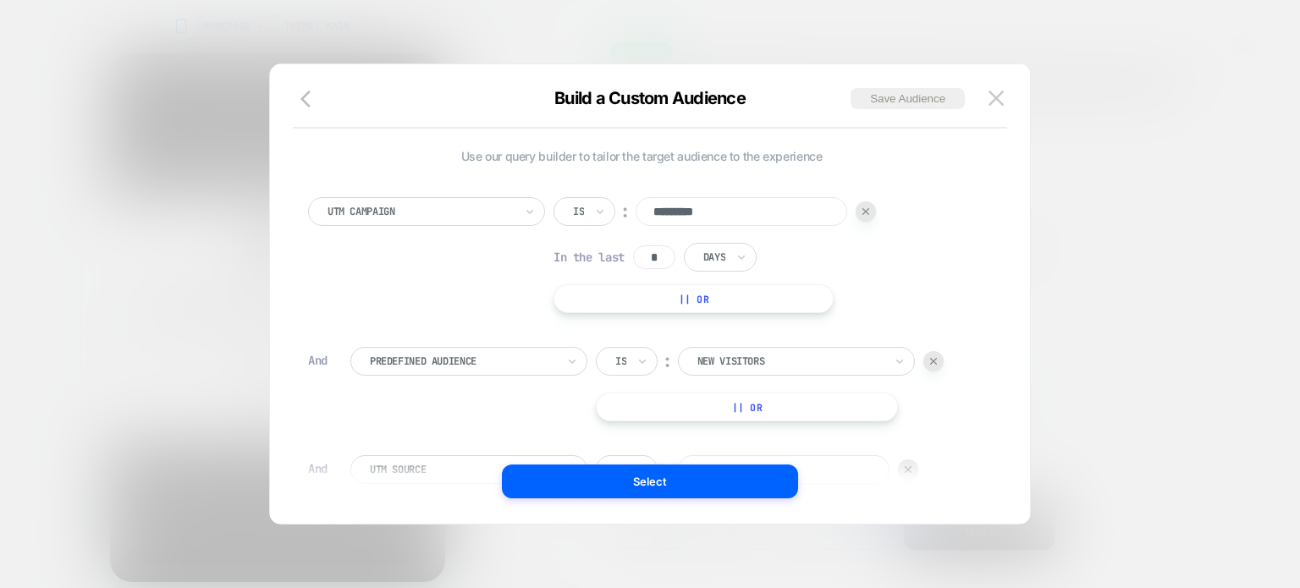
click at [704, 213] on input "*********" at bounding box center [742, 211] width 212 height 29
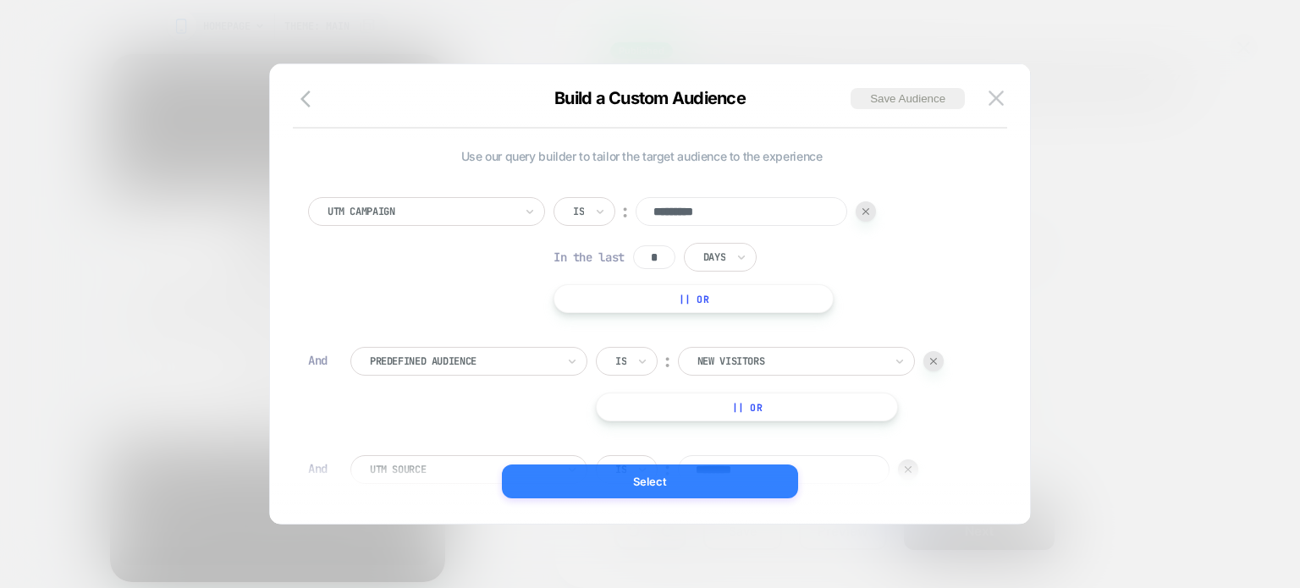
type input "*********"
click at [701, 479] on button "Select" at bounding box center [650, 482] width 296 height 34
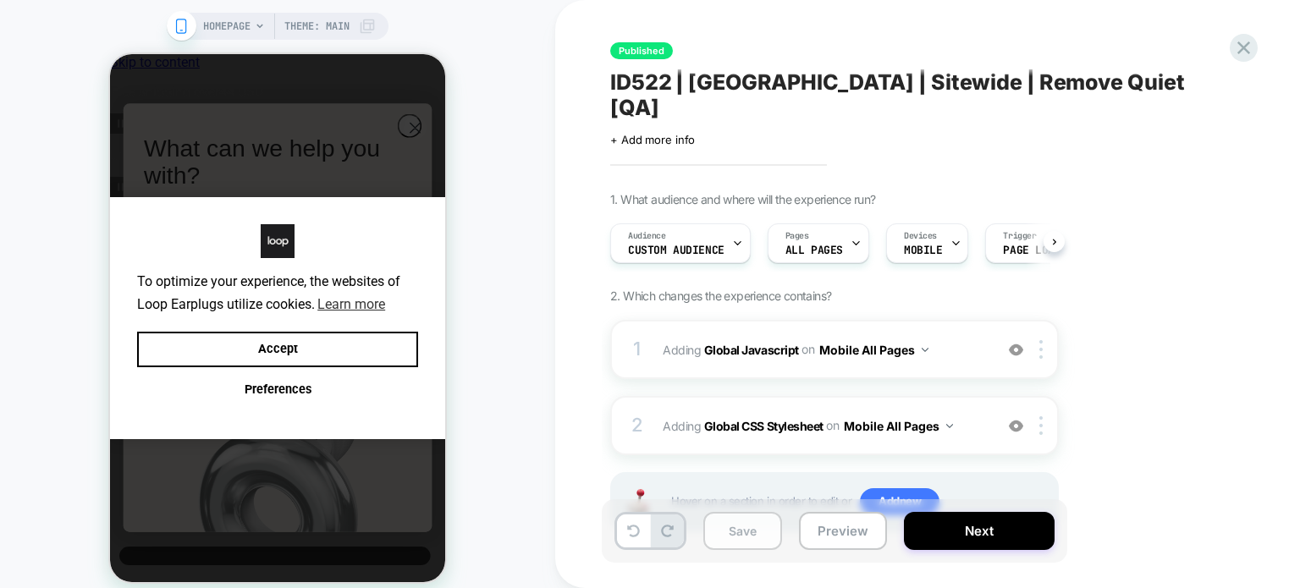
click at [752, 520] on button "Save" at bounding box center [742, 531] width 79 height 38
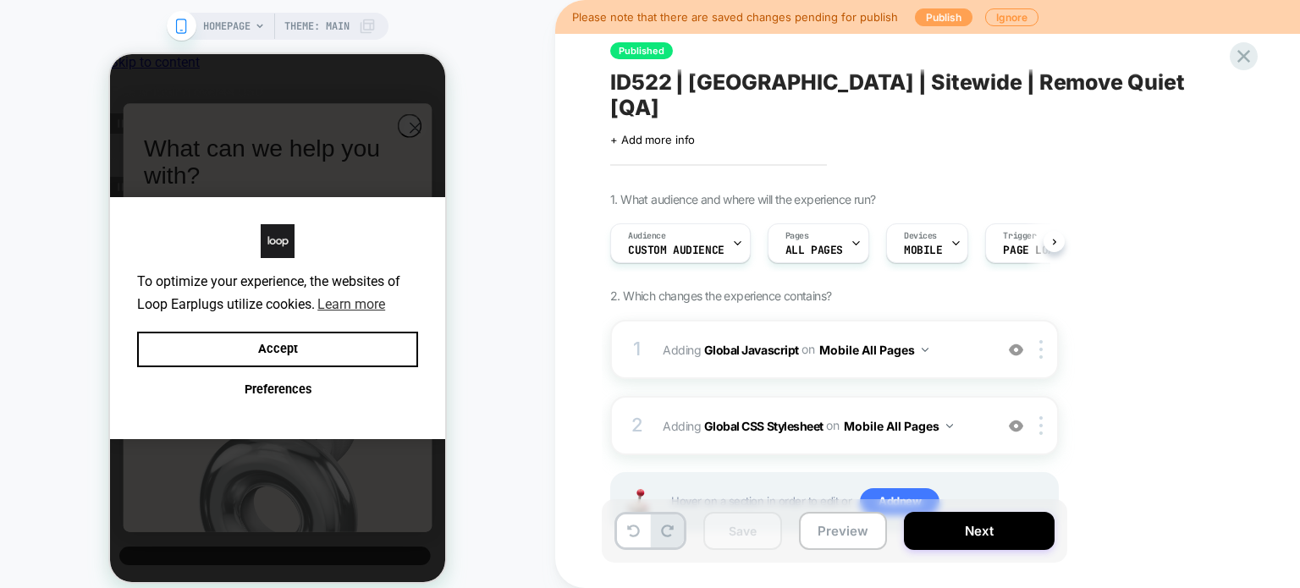
click at [941, 13] on button "Publish" at bounding box center [944, 17] width 58 height 18
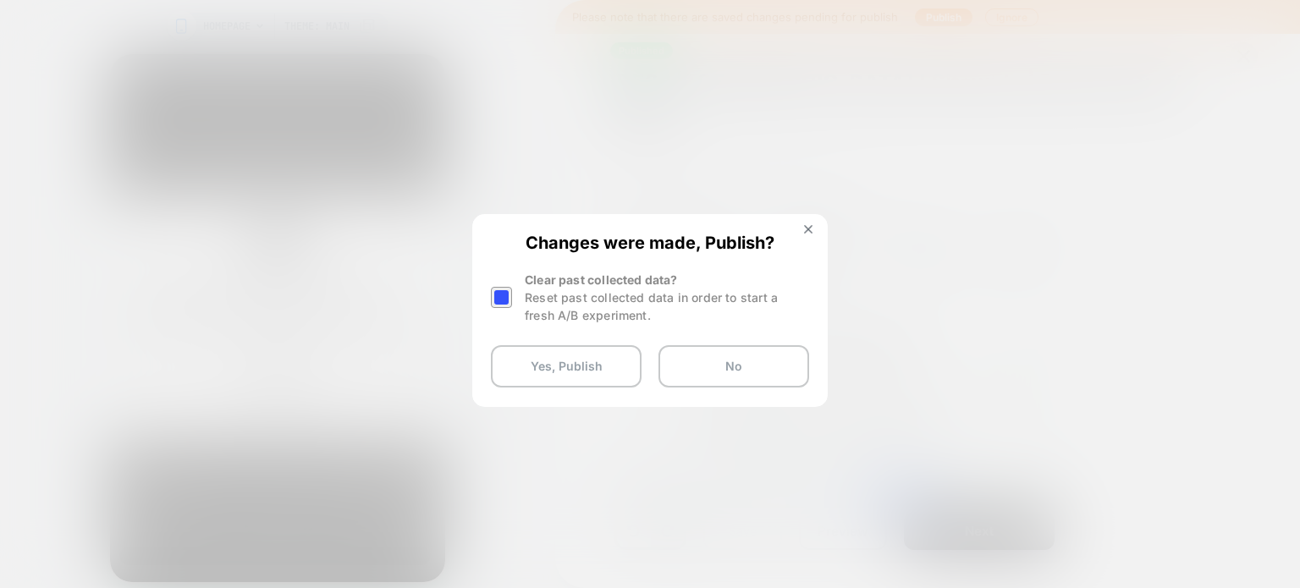
click at [504, 300] on div at bounding box center [501, 297] width 21 height 21
click at [517, 355] on button "Yes, Publish" at bounding box center [566, 366] width 151 height 42
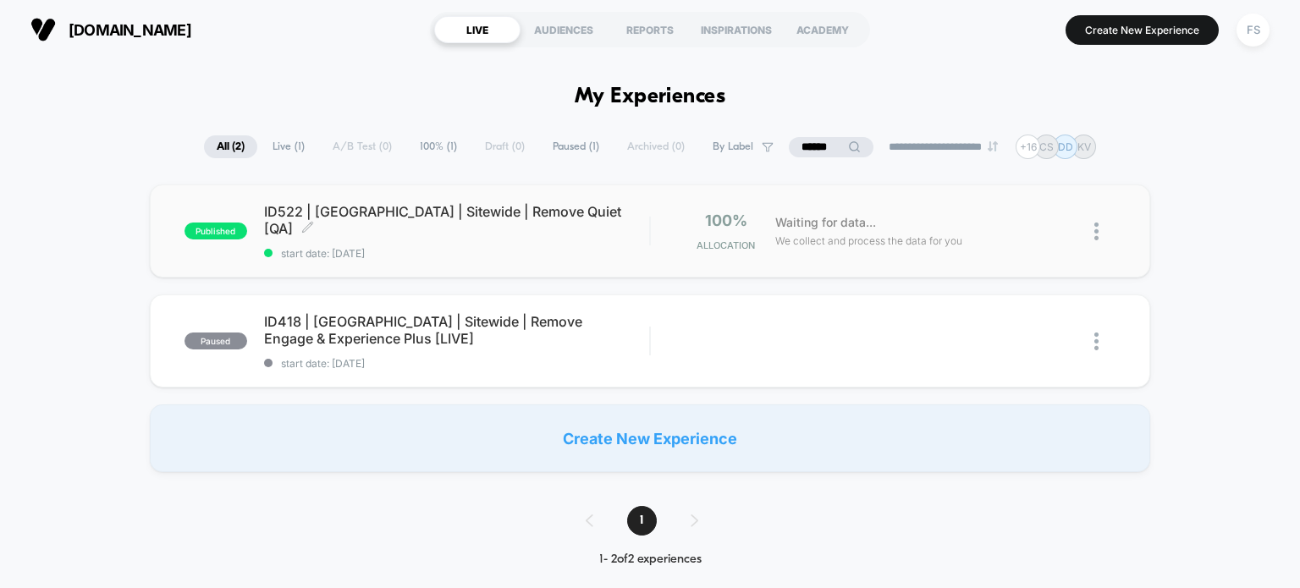
click at [400, 218] on span "ID522 | USA | Sitewide | Remove Quiet [QA] Click to edit experience details" at bounding box center [457, 220] width 386 height 34
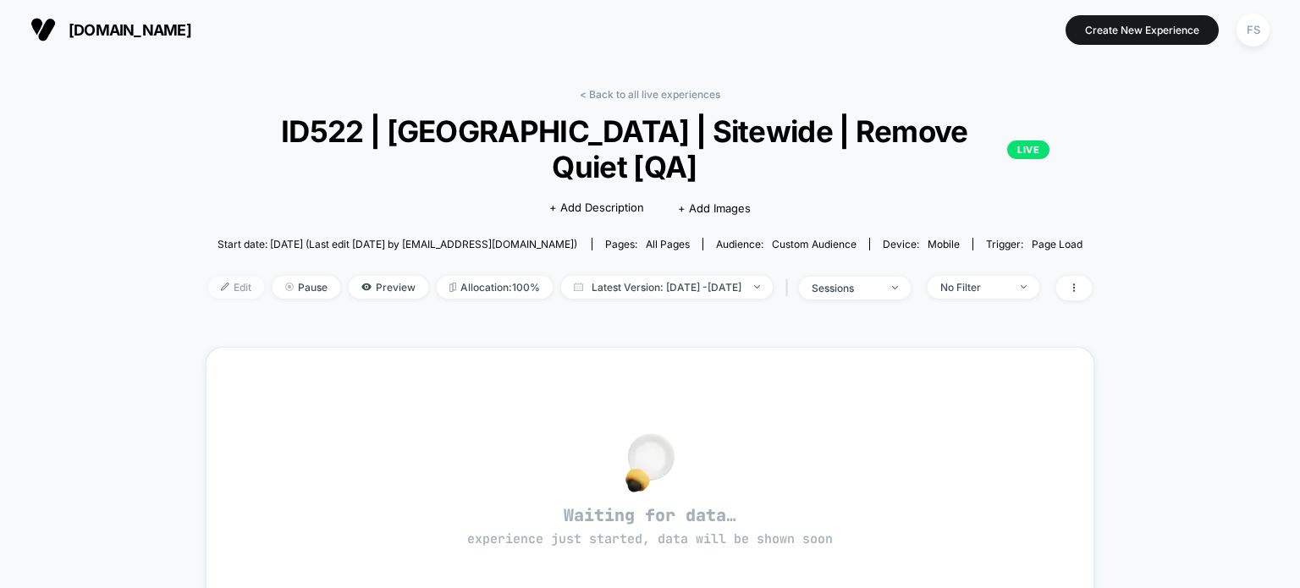
click at [208, 276] on span "Edit" at bounding box center [236, 287] width 56 height 23
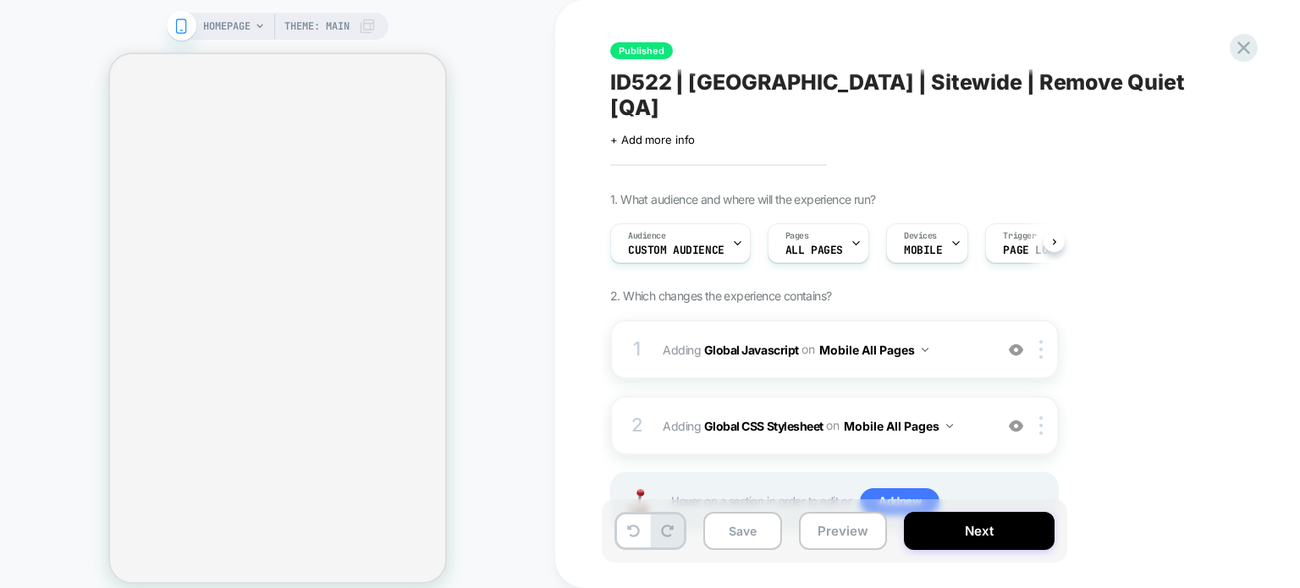
click at [714, 245] on span "Custom Audience" at bounding box center [676, 251] width 96 height 12
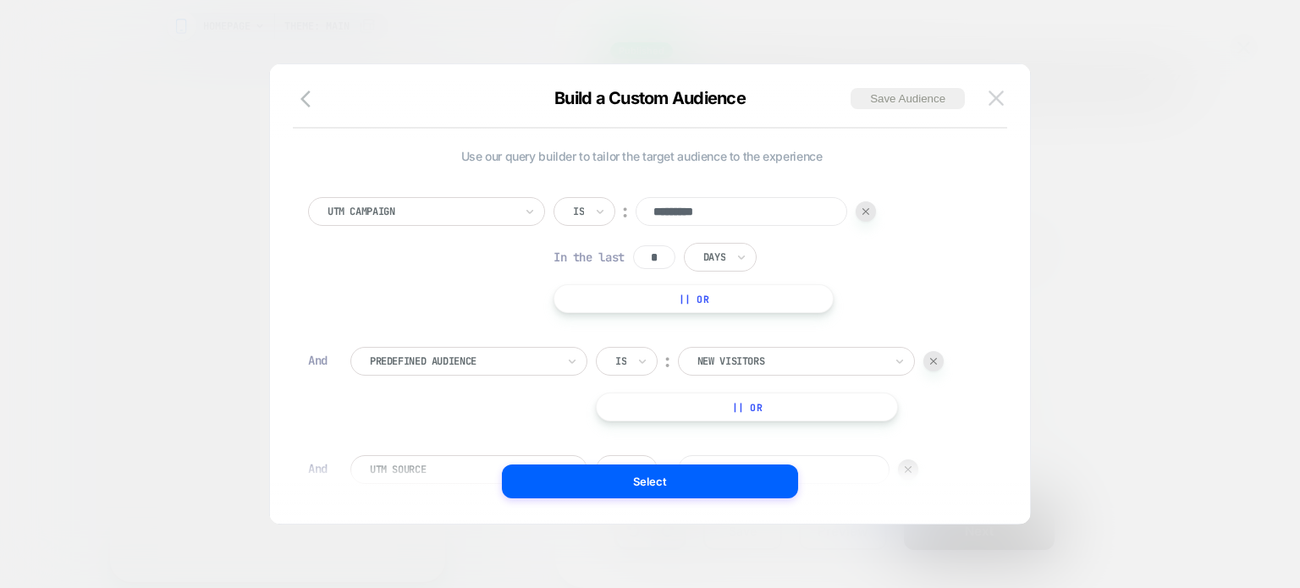
click at [1002, 101] on img at bounding box center [996, 98] width 15 height 14
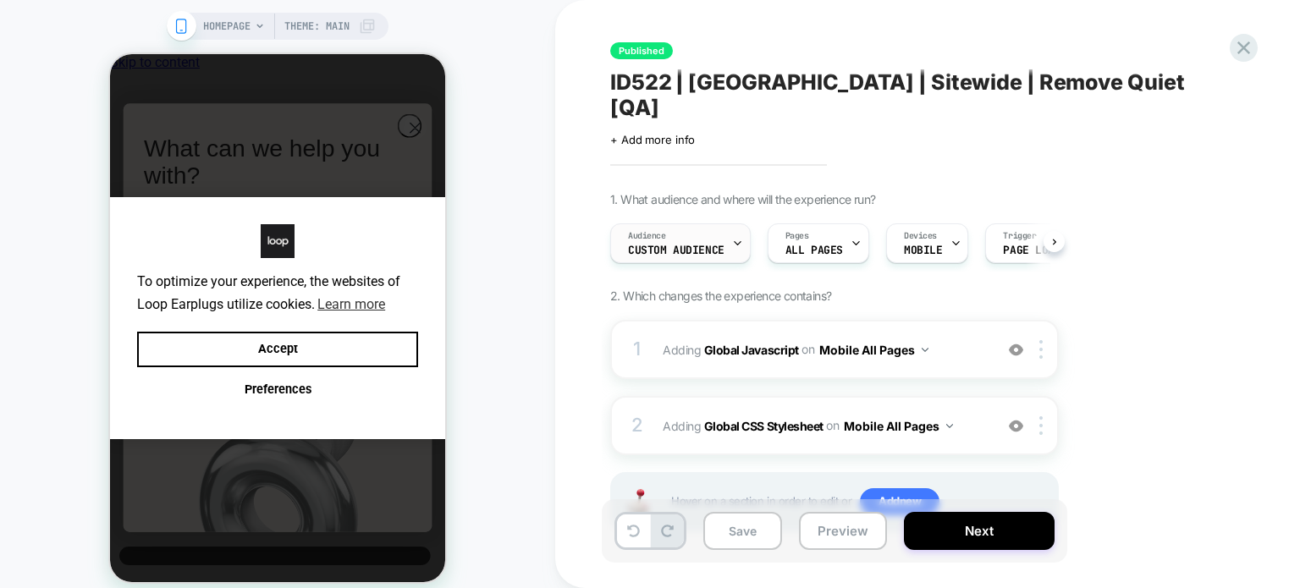
click at [701, 224] on div "Audience Custom Audience" at bounding box center [676, 243] width 130 height 38
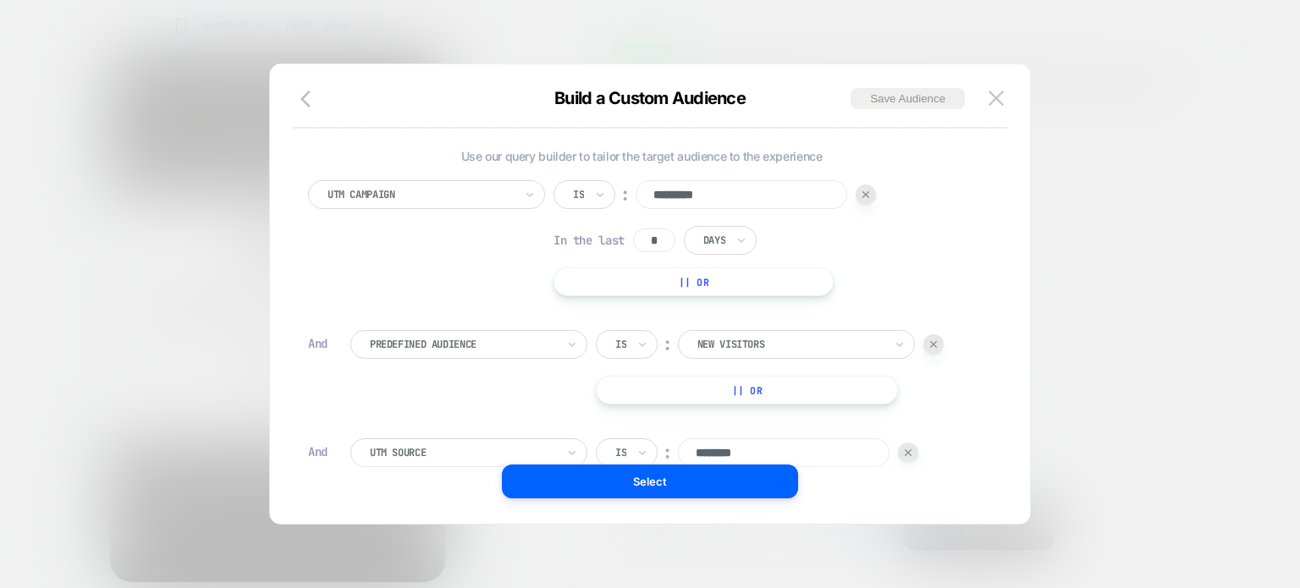
scroll to position [194, 0]
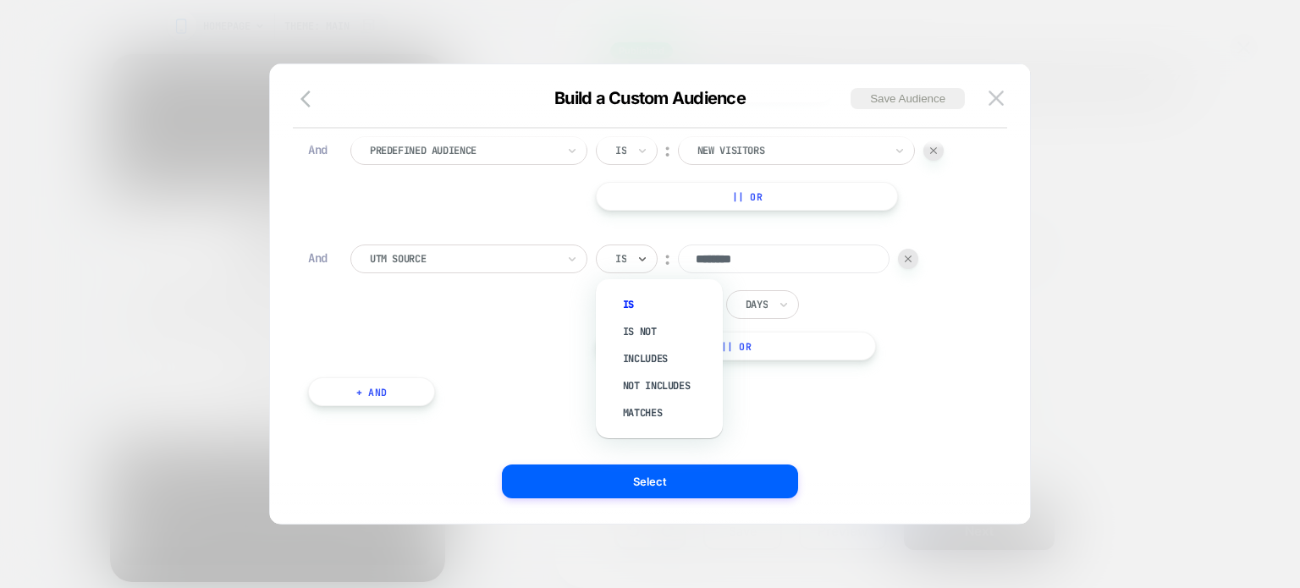
click at [631, 246] on div "Is" at bounding box center [627, 259] width 62 height 29
click at [658, 334] on div "Is not" at bounding box center [668, 331] width 110 height 27
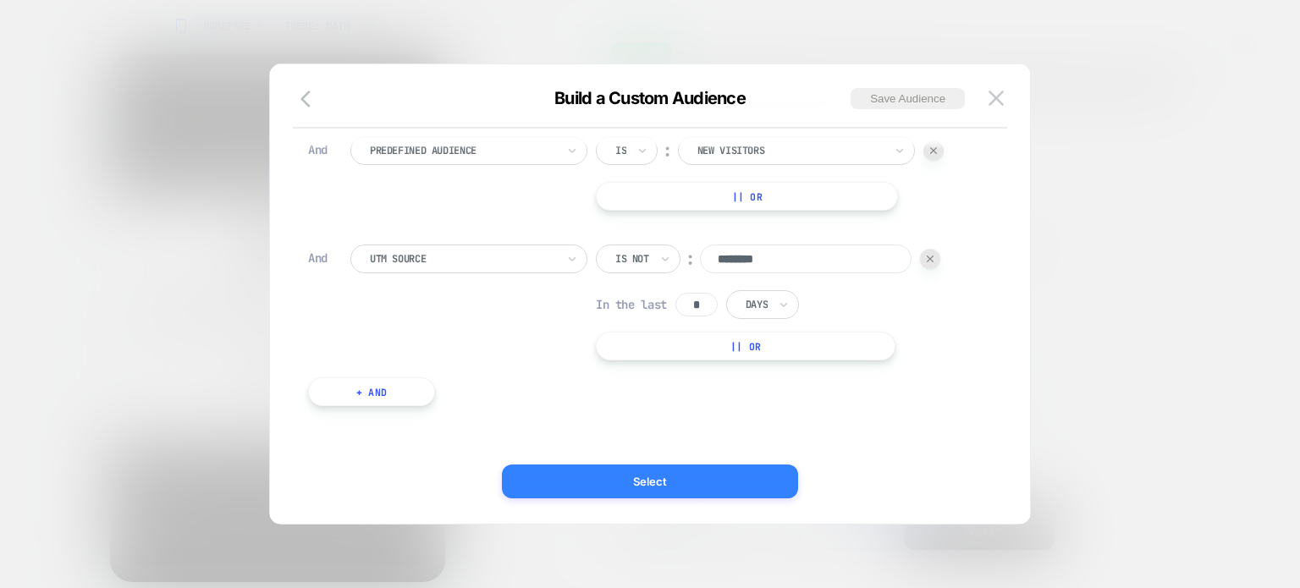
click at [642, 477] on button "Select" at bounding box center [650, 482] width 296 height 34
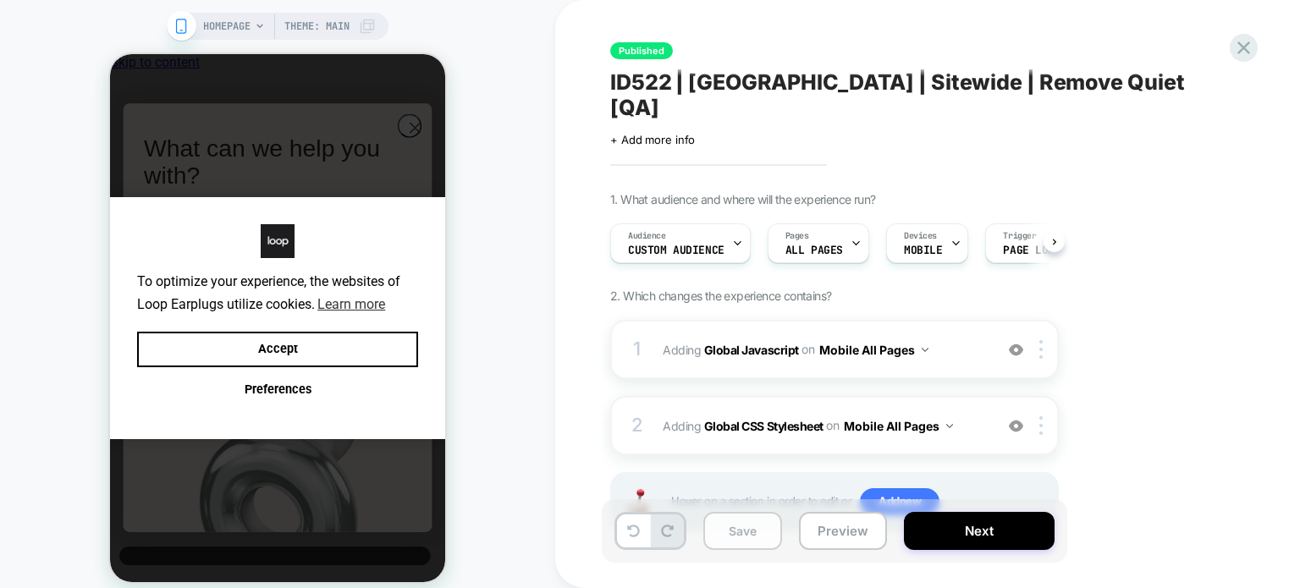
click at [738, 522] on button "Save" at bounding box center [742, 531] width 79 height 38
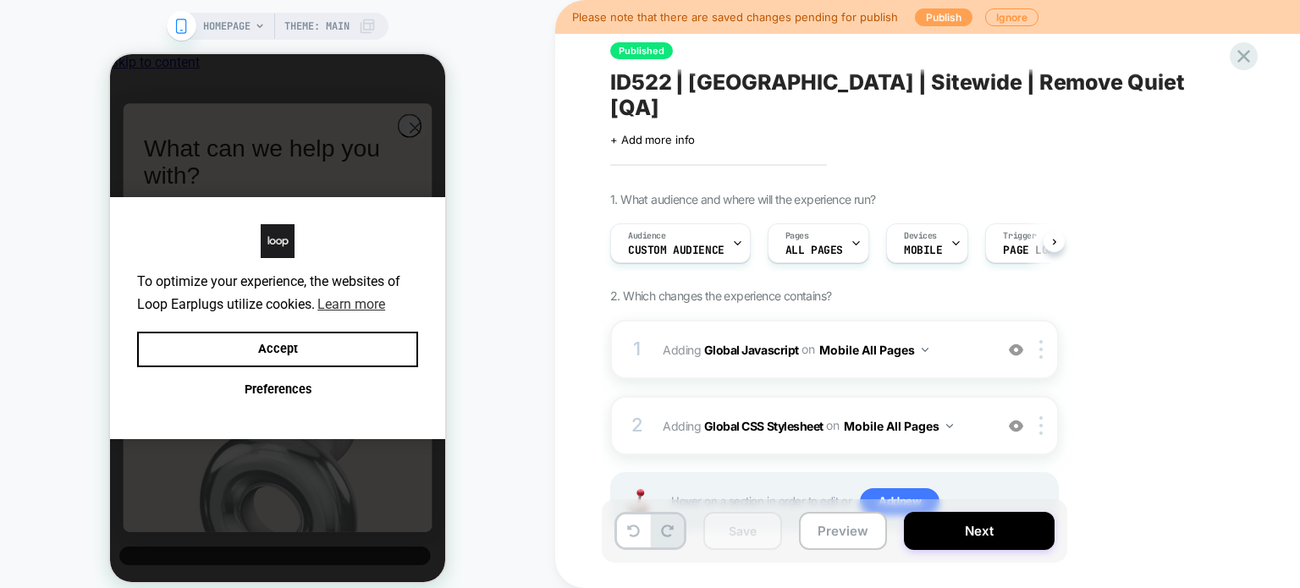
click at [939, 17] on button "Publish" at bounding box center [944, 17] width 58 height 18
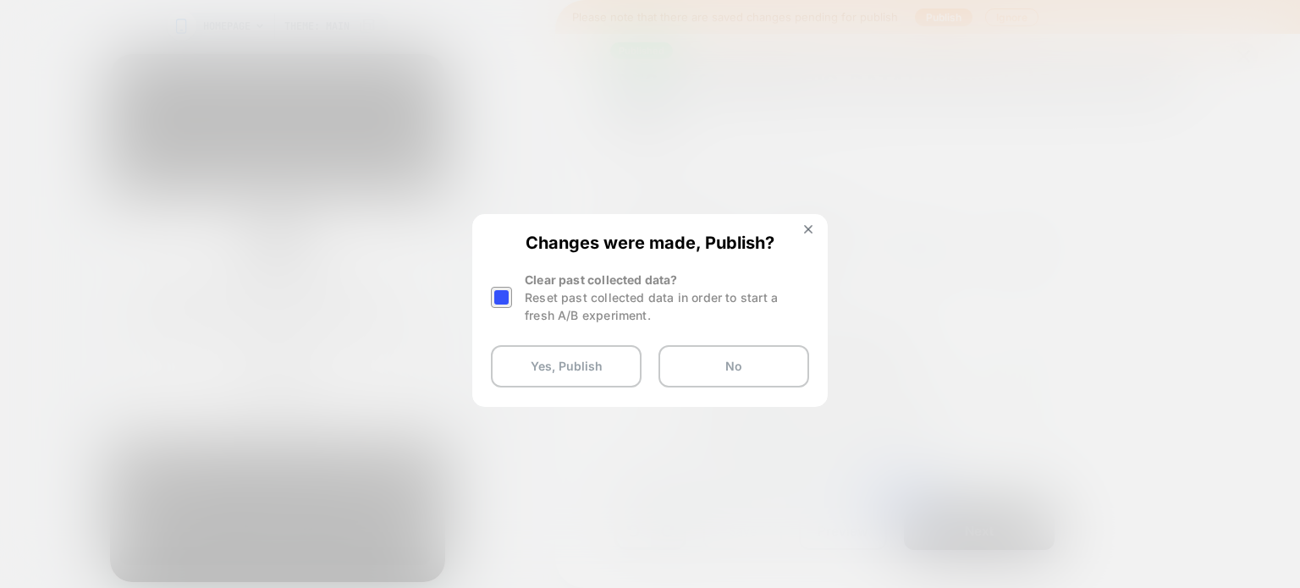
click at [498, 297] on div at bounding box center [501, 297] width 21 height 21
click at [528, 378] on button "Yes, Publish" at bounding box center [566, 366] width 151 height 42
